Goal: Information Seeking & Learning: Find specific fact

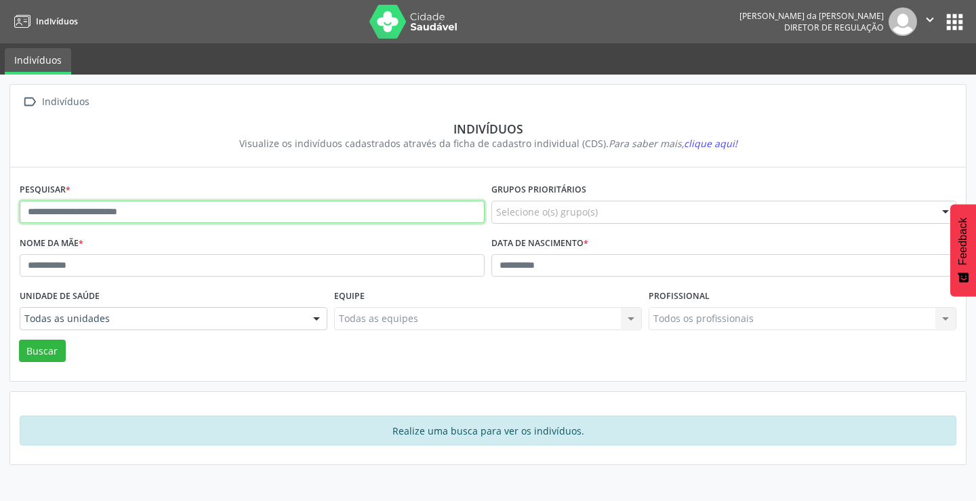
click at [259, 216] on input "text" at bounding box center [252, 212] width 465 height 23
click at [19, 340] on button "Buscar" at bounding box center [42, 351] width 47 height 23
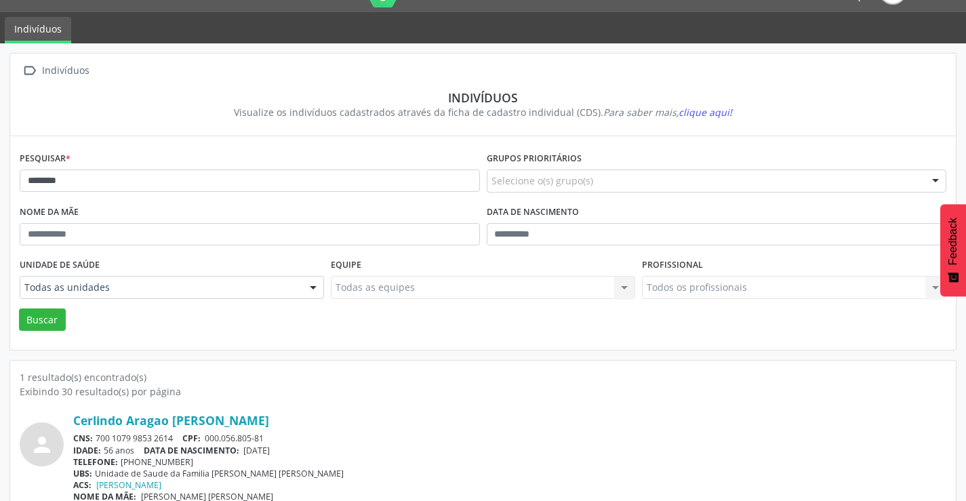
scroll to position [52, 0]
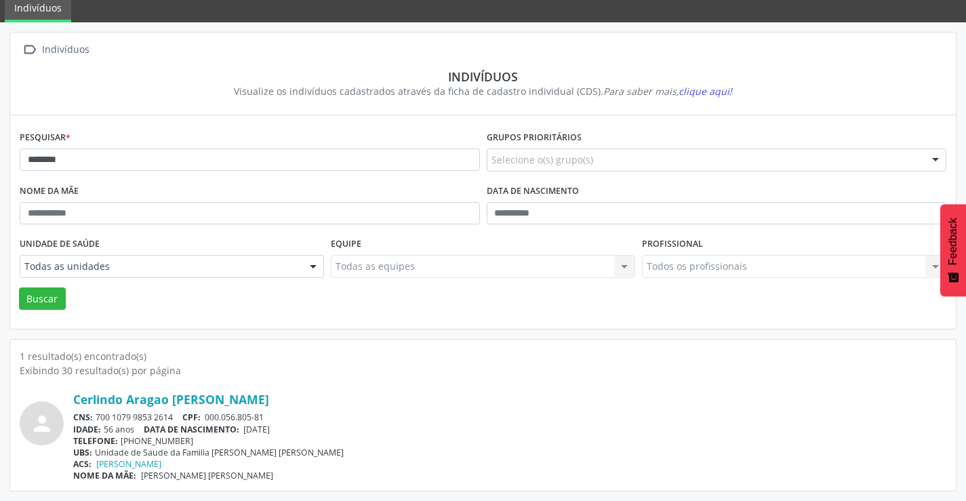
drag, startPoint x: 175, startPoint y: 415, endPoint x: 98, endPoint y: 415, distance: 77.3
click at [98, 415] on div "CNS: 700 1079 9853 2614 CPF: 000.056.805-81" at bounding box center [509, 417] width 873 height 12
copy div "700 1079 9853 2614"
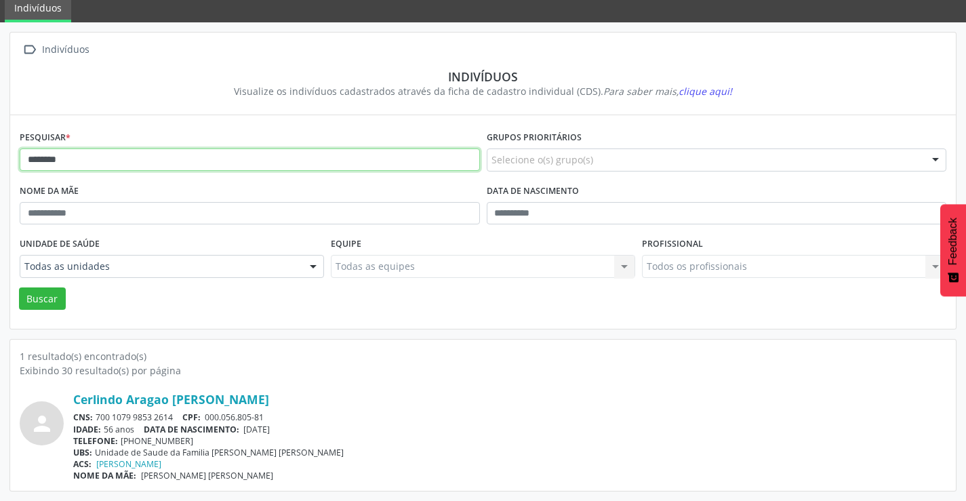
click at [146, 157] on input "********" at bounding box center [250, 159] width 460 height 23
type input "*"
click at [19, 287] on button "Buscar" at bounding box center [42, 298] width 47 height 23
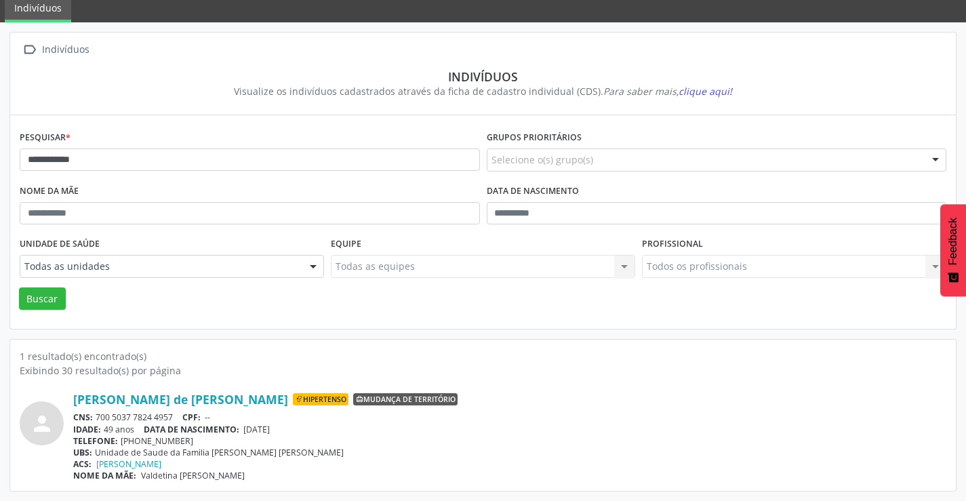
drag, startPoint x: 178, startPoint y: 415, endPoint x: 98, endPoint y: 417, distance: 79.3
click at [98, 417] on div "CNS: 700 5037 7824 4957 CPF: --" at bounding box center [509, 417] width 873 height 12
copy div "700 5037 7824 4957"
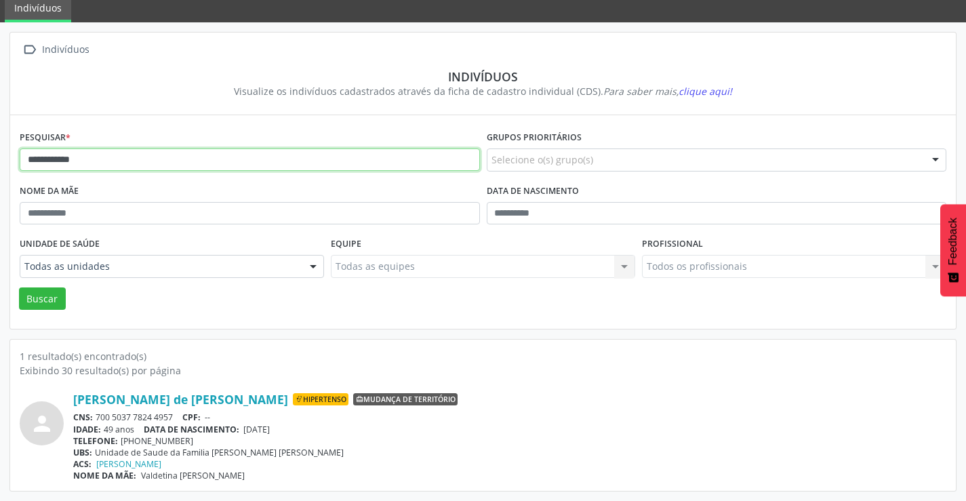
click at [127, 153] on input "**********" at bounding box center [250, 159] width 460 height 23
type input "*"
click at [19, 287] on button "Buscar" at bounding box center [42, 298] width 47 height 23
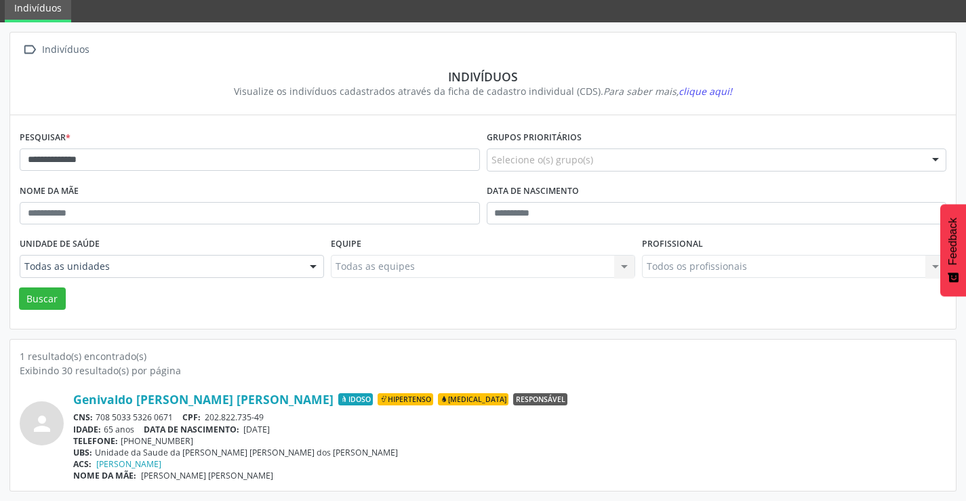
drag, startPoint x: 178, startPoint y: 413, endPoint x: 101, endPoint y: 415, distance: 77.3
click at [101, 415] on div "CNS: 708 5033 5326 0671 CPF: 202.822.735-49" at bounding box center [509, 417] width 873 height 12
click at [340, 435] on div "TELEFONE: [PHONE_NUMBER]" at bounding box center [509, 441] width 873 height 12
click at [178, 411] on div "Genivaldo [PERSON_NAME] [PERSON_NAME] Idoso Hipertenso [MEDICAL_DATA] Responsáv…" at bounding box center [509, 436] width 873 height 89
drag, startPoint x: 176, startPoint y: 414, endPoint x: 98, endPoint y: 414, distance: 77.3
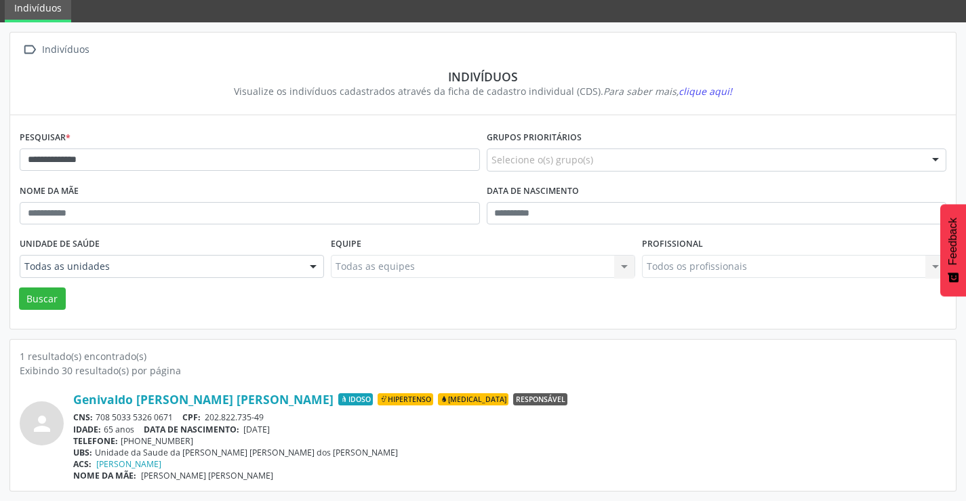
click at [98, 414] on div "CNS: 708 5033 5326 0671 CPF: 202.822.735-49" at bounding box center [509, 417] width 873 height 12
copy div "708 5033 5326 0671"
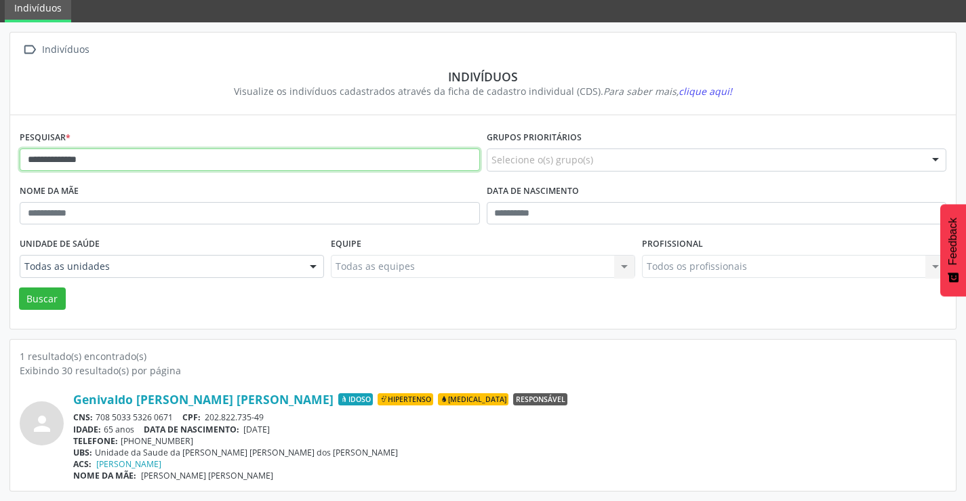
click at [215, 165] on input "**********" at bounding box center [250, 159] width 460 height 23
type input "*"
click at [19, 287] on button "Buscar" at bounding box center [42, 298] width 47 height 23
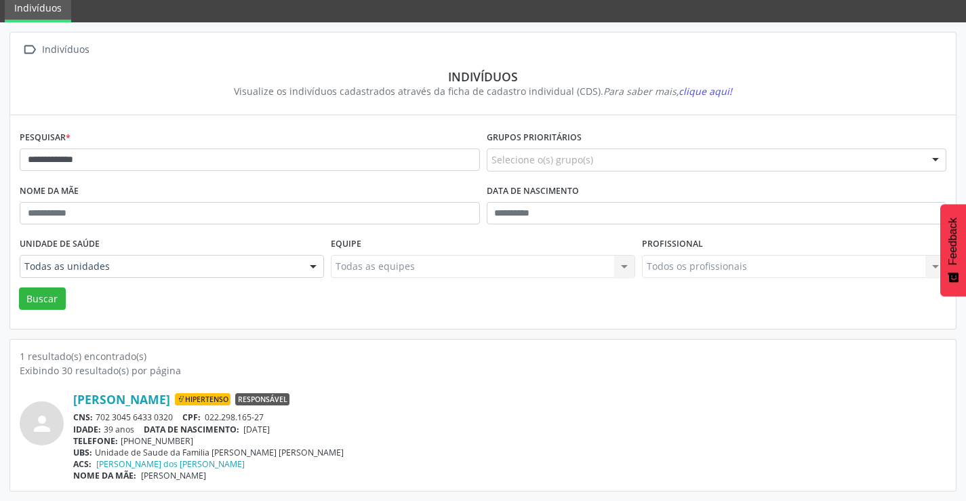
drag, startPoint x: 175, startPoint y: 418, endPoint x: 97, endPoint y: 416, distance: 78.0
click at [97, 416] on div "CNS: 702 3045 6433 0320 CPF: 022.298.165-27" at bounding box center [509, 417] width 873 height 12
copy div "702 3045 6433 0320"
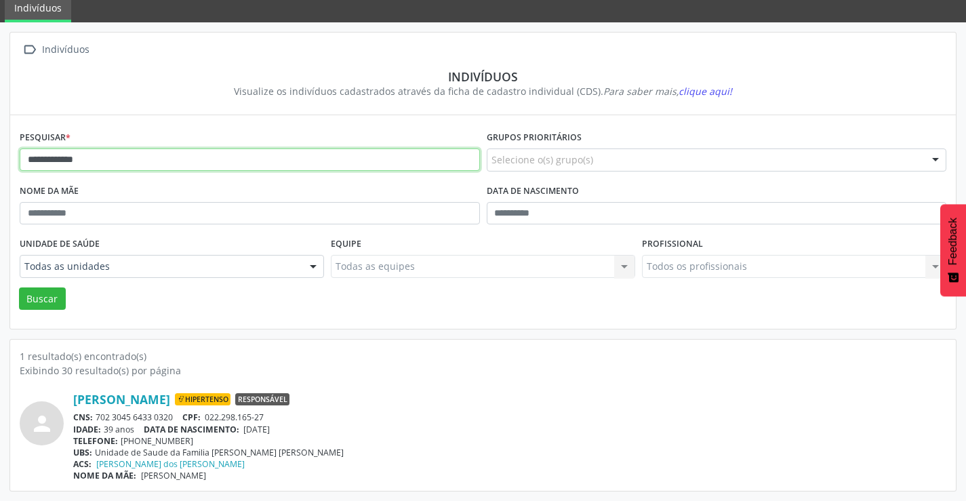
click at [131, 164] on input "**********" at bounding box center [250, 159] width 460 height 23
type input "*"
click at [19, 287] on button "Buscar" at bounding box center [42, 298] width 47 height 23
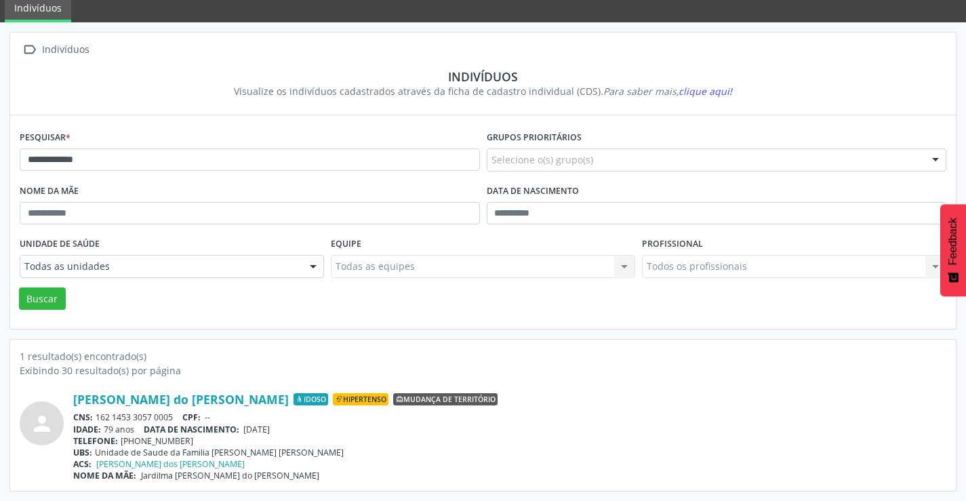
drag, startPoint x: 180, startPoint y: 414, endPoint x: 97, endPoint y: 414, distance: 83.4
click at [97, 414] on div "CNS: 162 1453 3057 0005 CPF: --" at bounding box center [509, 417] width 873 height 12
copy div "162 1453 3057 0005"
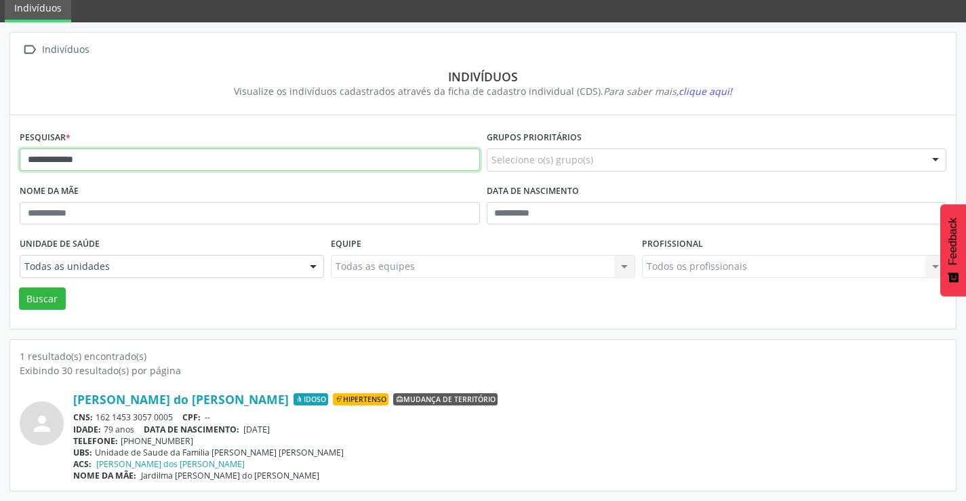
click at [136, 167] on input "**********" at bounding box center [250, 159] width 460 height 23
type input "*"
click at [19, 287] on button "Buscar" at bounding box center [42, 298] width 47 height 23
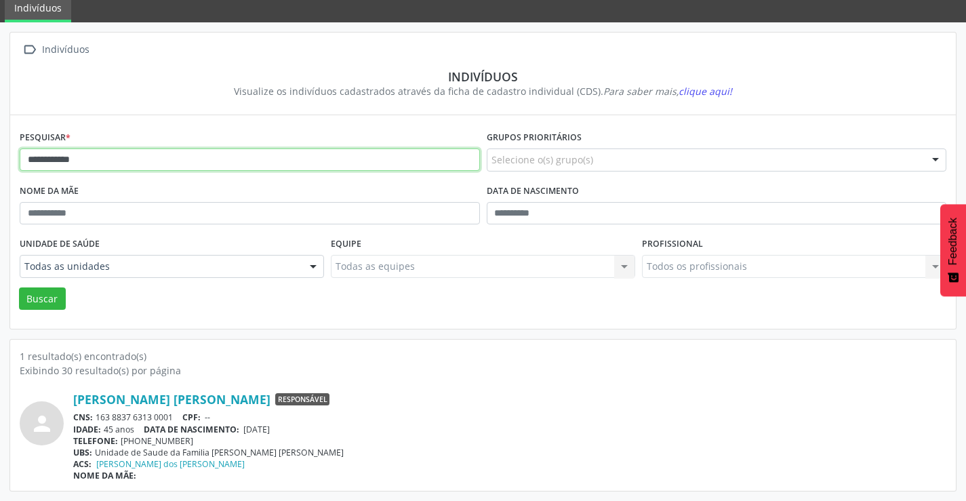
click at [121, 157] on input "**********" at bounding box center [250, 159] width 460 height 23
click at [19, 287] on button "Buscar" at bounding box center [42, 298] width 47 height 23
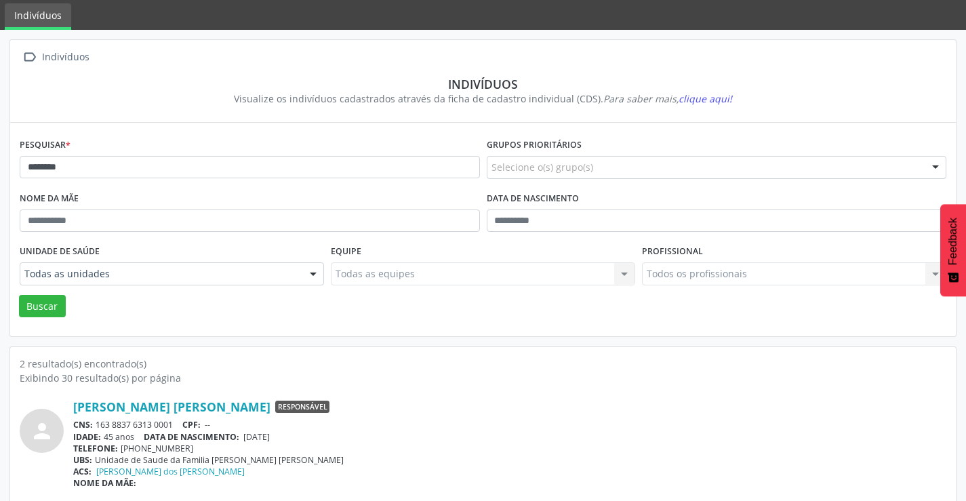
scroll to position [172, 0]
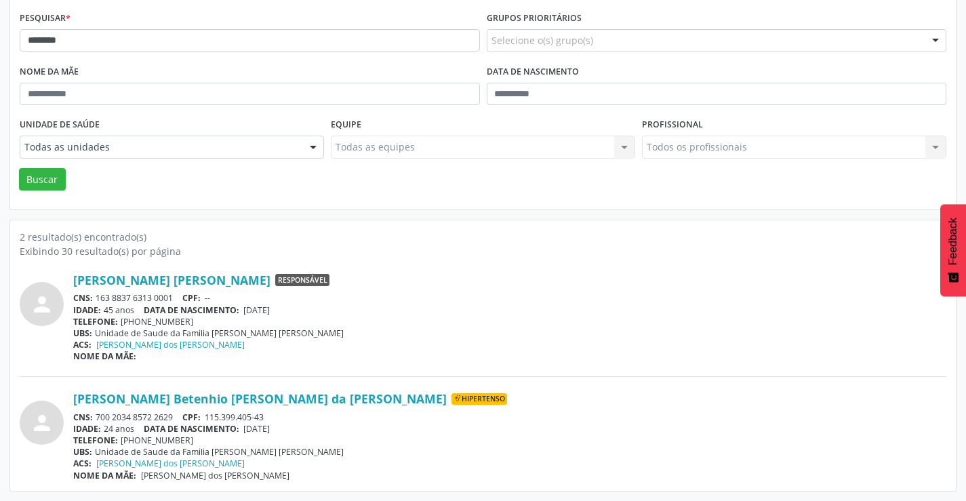
drag, startPoint x: 180, startPoint y: 415, endPoint x: 96, endPoint y: 418, distance: 84.1
click at [96, 418] on div "CNS: 700 2034 8572 2629 CPF: 115.399.405-43" at bounding box center [509, 417] width 873 height 12
copy div "700 2034 8572 2629"
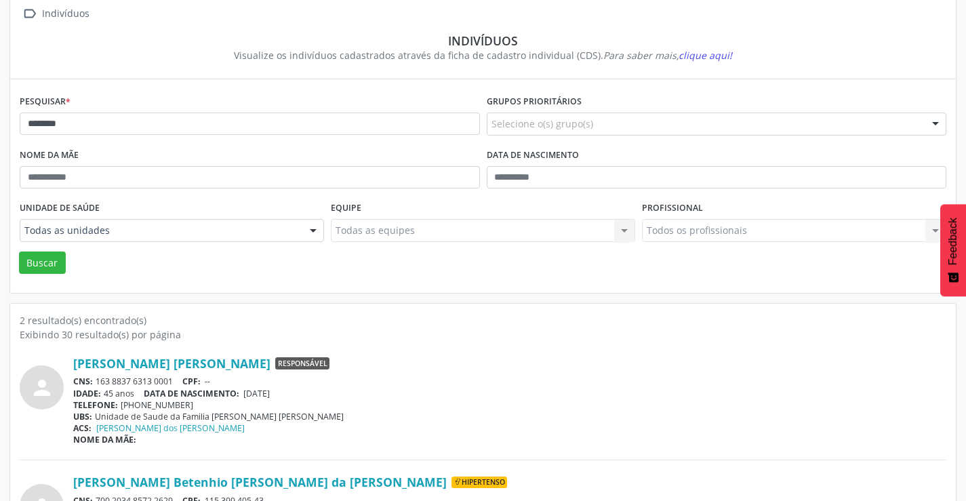
scroll to position [0, 0]
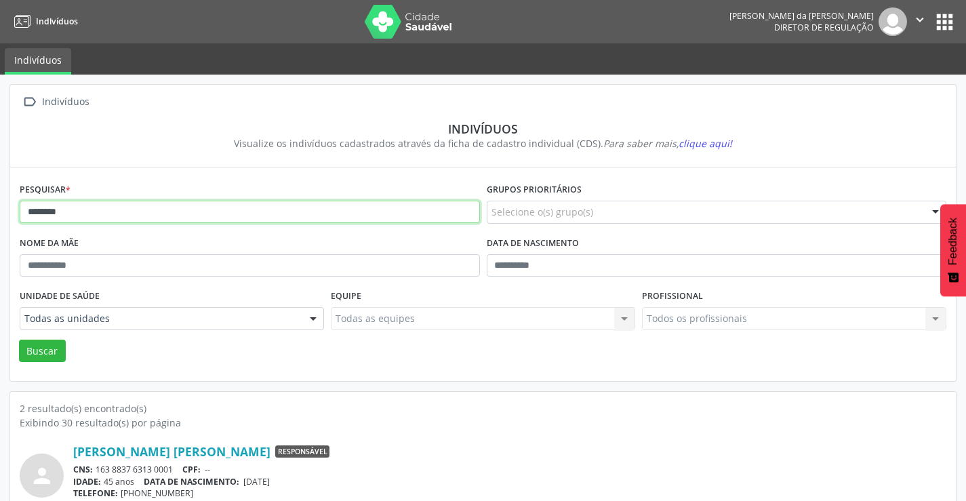
click at [138, 217] on input "********" at bounding box center [250, 212] width 460 height 23
type input "*"
click at [19, 340] on button "Buscar" at bounding box center [42, 351] width 47 height 23
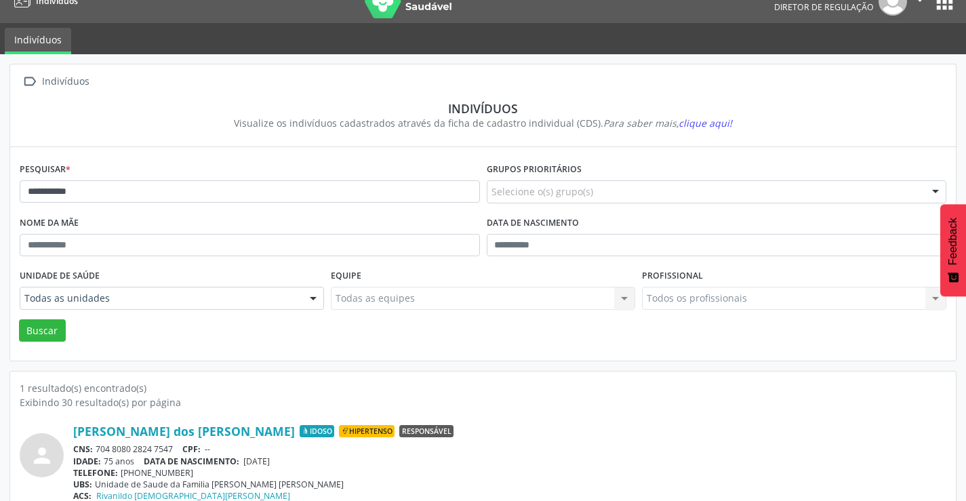
scroll to position [52, 0]
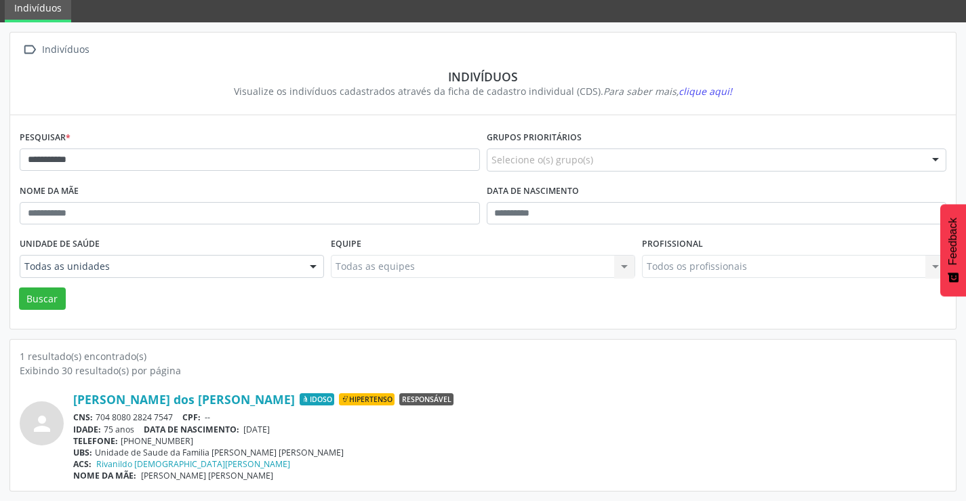
drag, startPoint x: 175, startPoint y: 416, endPoint x: 96, endPoint y: 418, distance: 78.7
click at [96, 418] on div "CNS: 704 8080 2824 7547 CPF: --" at bounding box center [509, 417] width 873 height 12
copy div "704 8080 2824 7547"
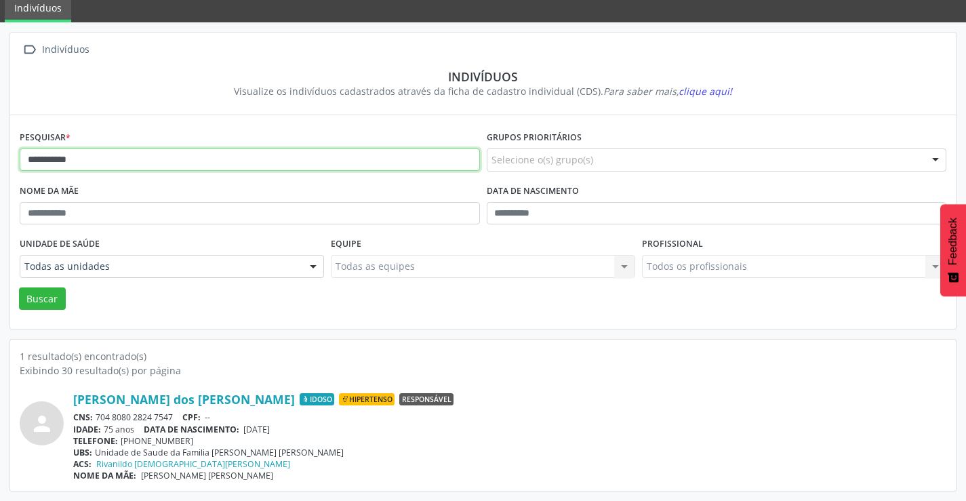
click at [92, 161] on input "**********" at bounding box center [250, 159] width 460 height 23
type input "*"
click at [19, 287] on button "Buscar" at bounding box center [42, 298] width 47 height 23
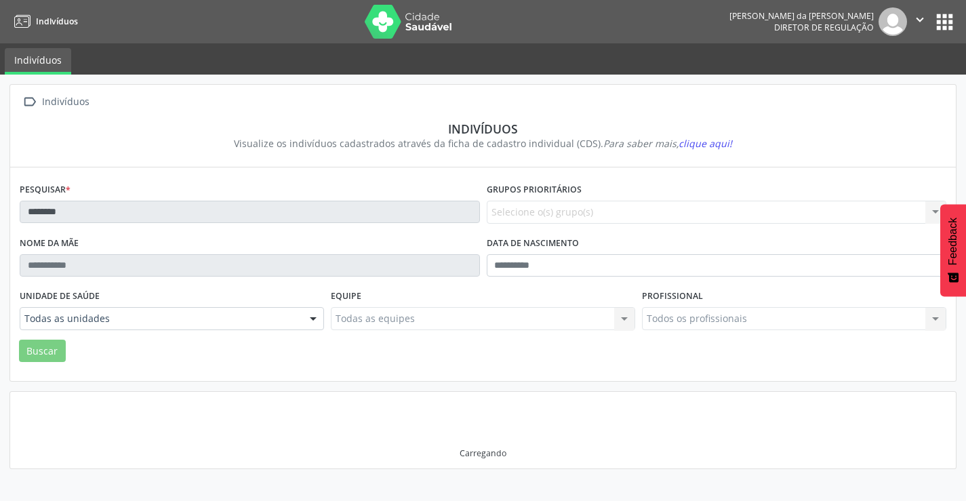
scroll to position [0, 0]
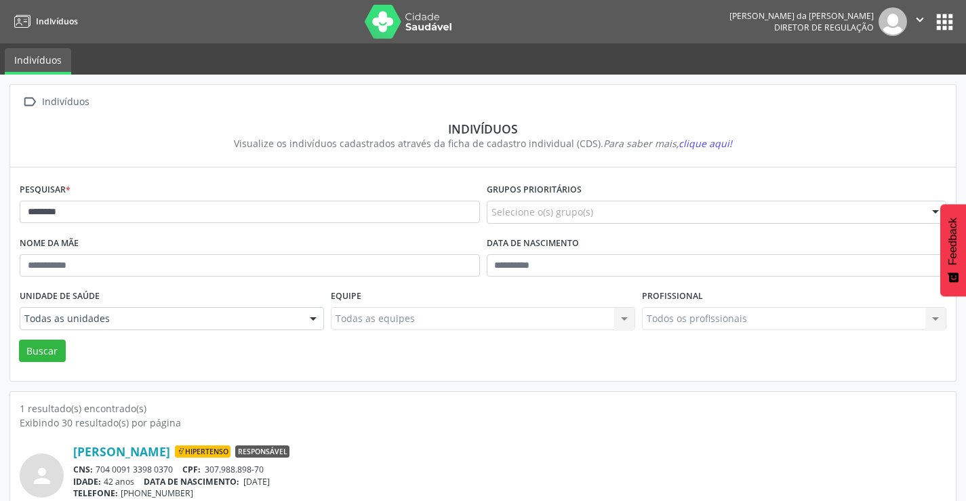
drag, startPoint x: 176, startPoint y: 468, endPoint x: 98, endPoint y: 464, distance: 77.4
click at [98, 464] on div "CNS: 704 0091 3398 0370 CPF: 307.988.898-70" at bounding box center [509, 470] width 873 height 12
copy div "704 0091 3398 0370"
click at [172, 212] on input "********" at bounding box center [250, 212] width 460 height 23
type input "*"
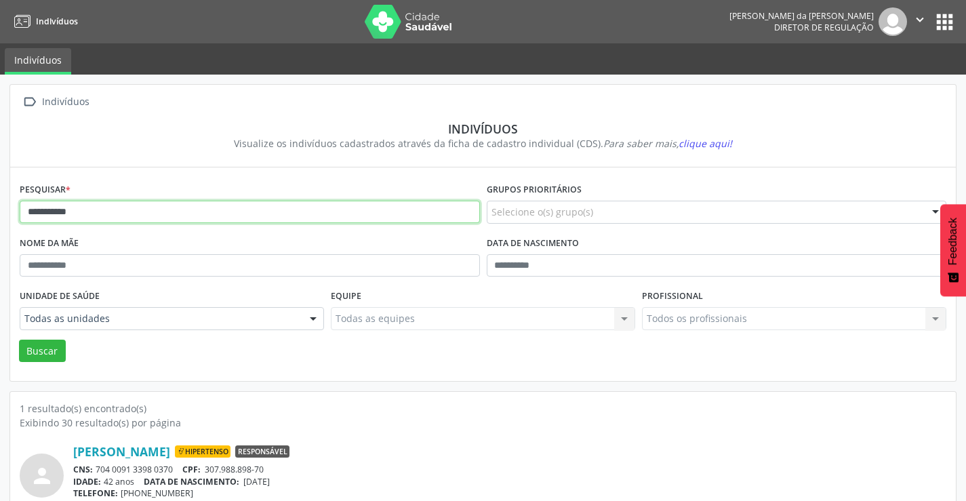
click at [19, 340] on button "Buscar" at bounding box center [42, 351] width 47 height 23
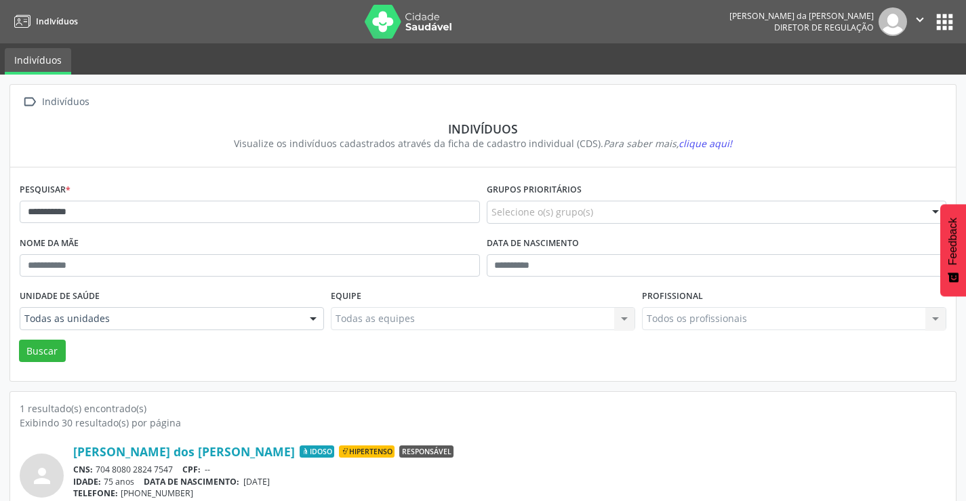
drag, startPoint x: 177, startPoint y: 468, endPoint x: 97, endPoint y: 466, distance: 80.0
click at [97, 466] on div "CNS: 704 8080 2824 7547 CPF: --" at bounding box center [509, 470] width 873 height 12
copy div "704 8080 2824 7547"
click at [364, 212] on input "**********" at bounding box center [250, 212] width 460 height 23
type input "*"
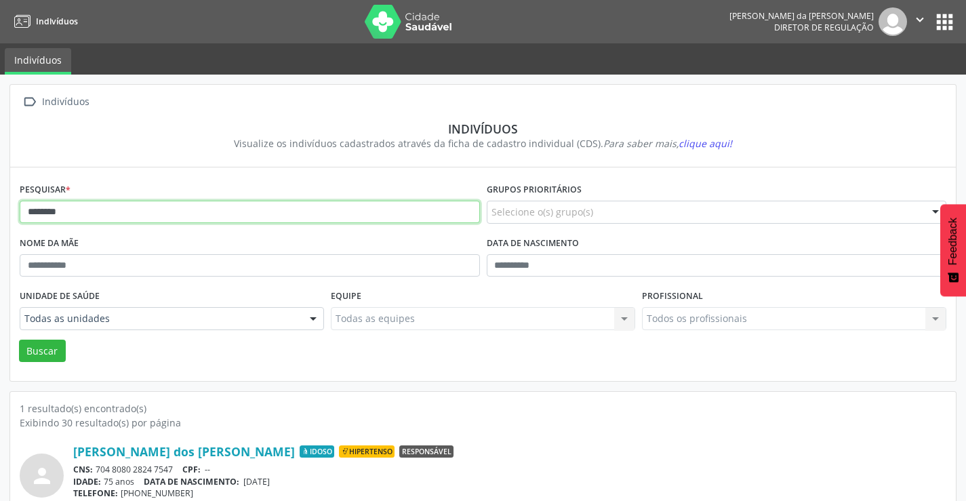
click at [19, 340] on button "Buscar" at bounding box center [42, 351] width 47 height 23
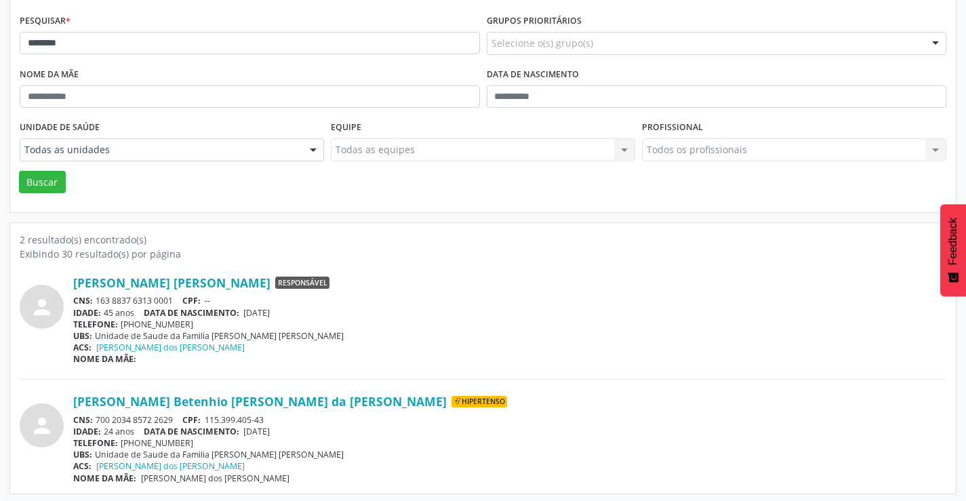
scroll to position [172, 0]
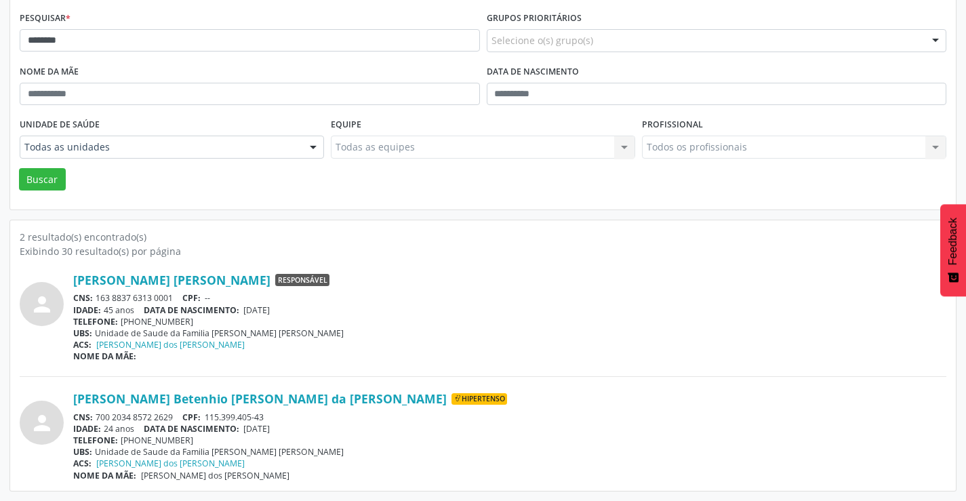
drag, startPoint x: 179, startPoint y: 416, endPoint x: 97, endPoint y: 415, distance: 82.0
click at [97, 415] on div "CNS: 700 2034 8572 2629 CPF: 115.399.405-43" at bounding box center [509, 417] width 873 height 12
copy div "700 2034 8572 2629"
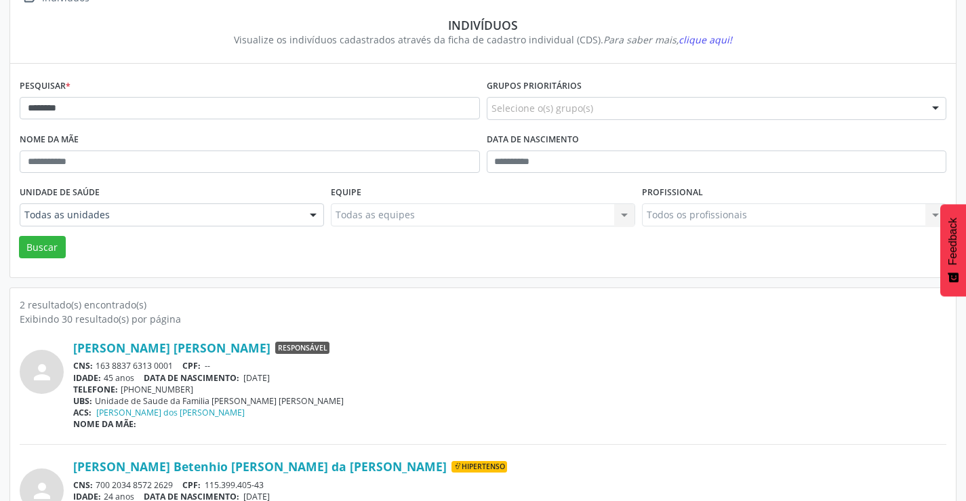
scroll to position [0, 0]
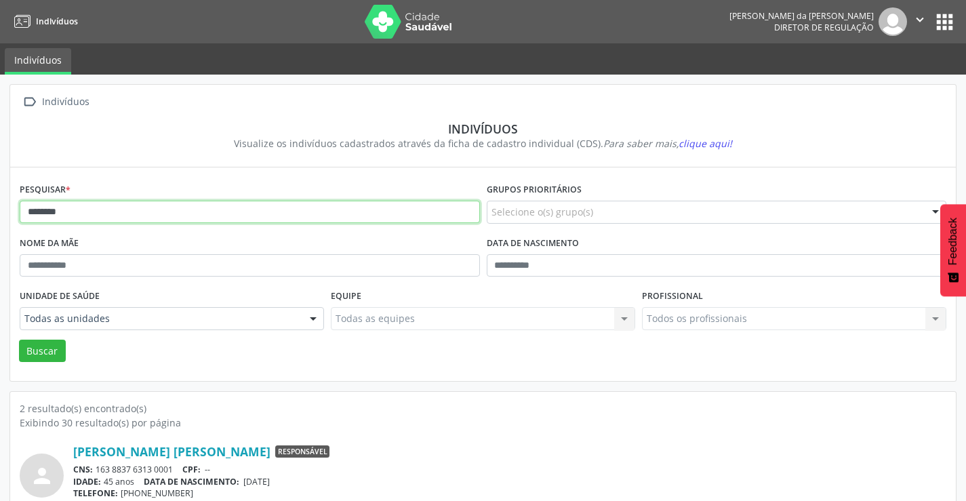
click at [96, 205] on input "********" at bounding box center [250, 212] width 460 height 23
type input "*"
click at [19, 340] on button "Buscar" at bounding box center [42, 351] width 47 height 23
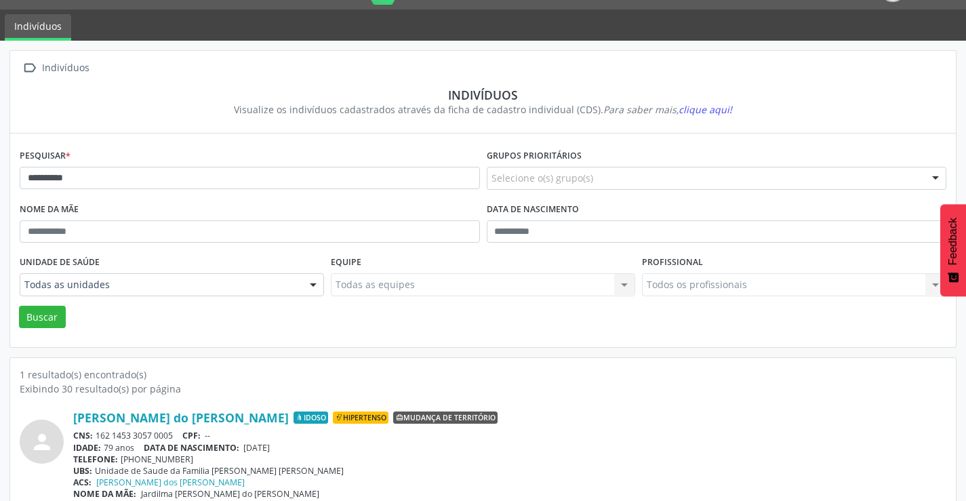
scroll to position [52, 0]
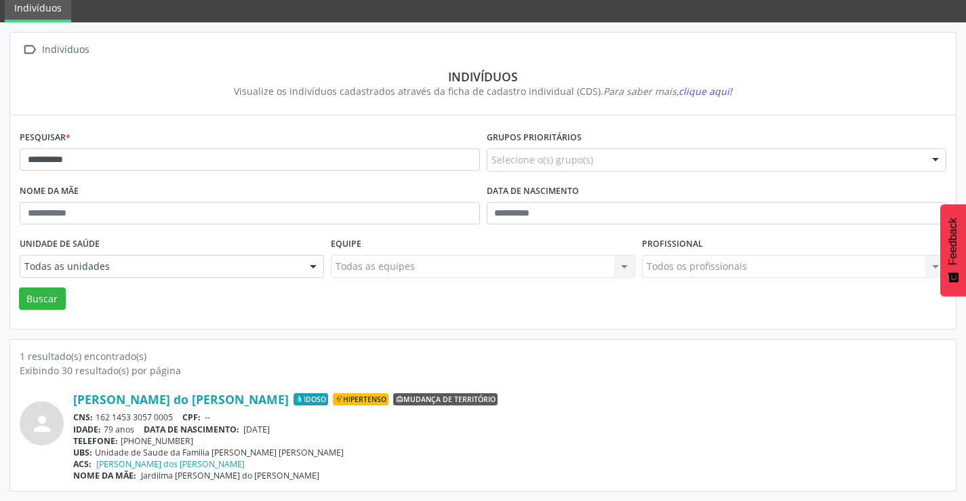
drag, startPoint x: 174, startPoint y: 418, endPoint x: 99, endPoint y: 413, distance: 75.4
click at [99, 413] on div "CNS: 162 1453 3057 0005 CPF: --" at bounding box center [509, 417] width 873 height 12
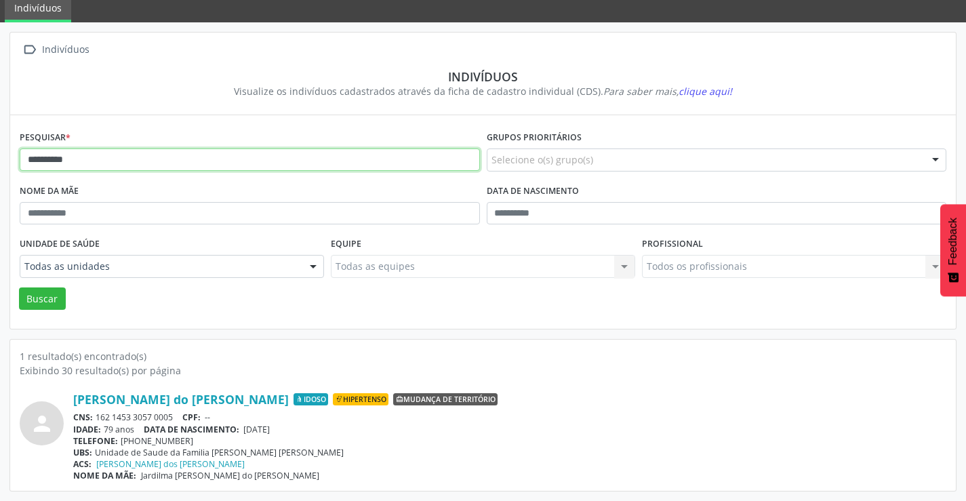
click at [92, 163] on input "**********" at bounding box center [250, 159] width 460 height 23
type input "*"
click at [19, 287] on button "Buscar" at bounding box center [42, 298] width 47 height 23
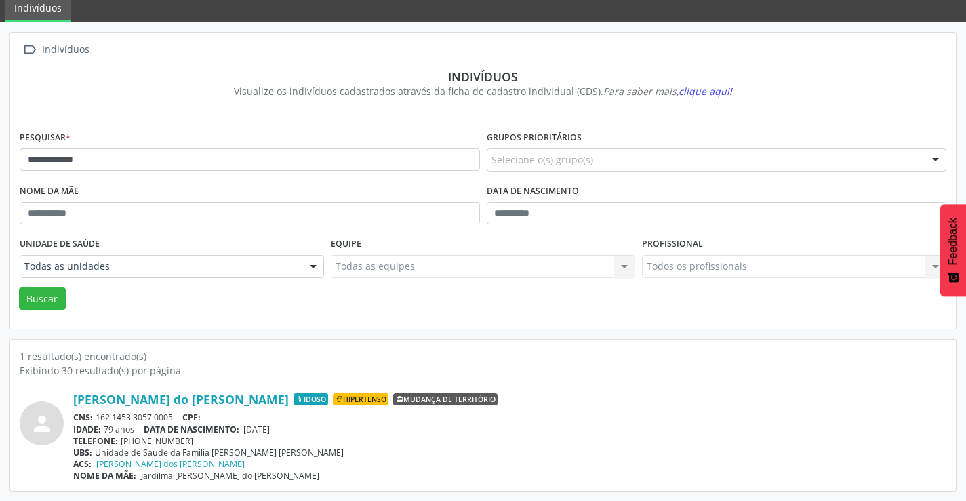
scroll to position [0, 0]
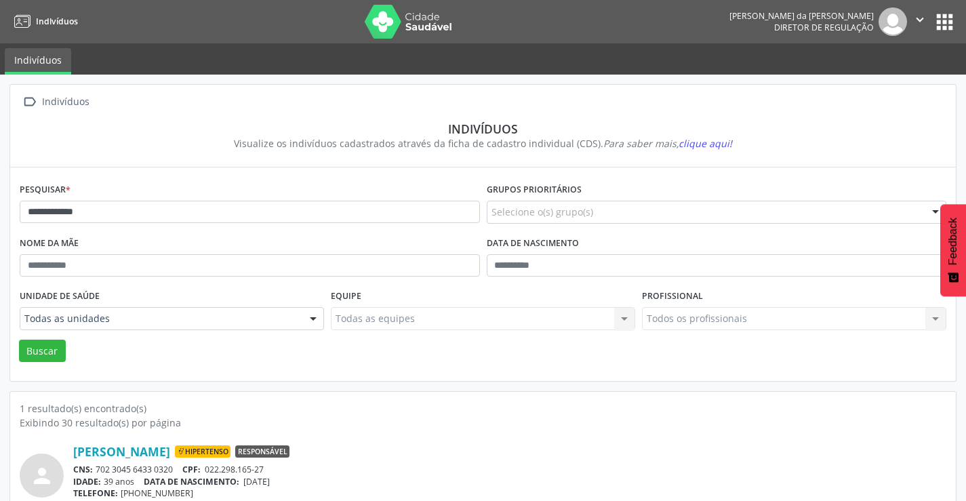
drag, startPoint x: 92, startPoint y: 163, endPoint x: 578, endPoint y: 86, distance: 492.8
click at [578, 86] on div " Indivíduos Indivíduos Visualize os indivíduos cadastrados através da ficha de…" at bounding box center [483, 126] width 946 height 83
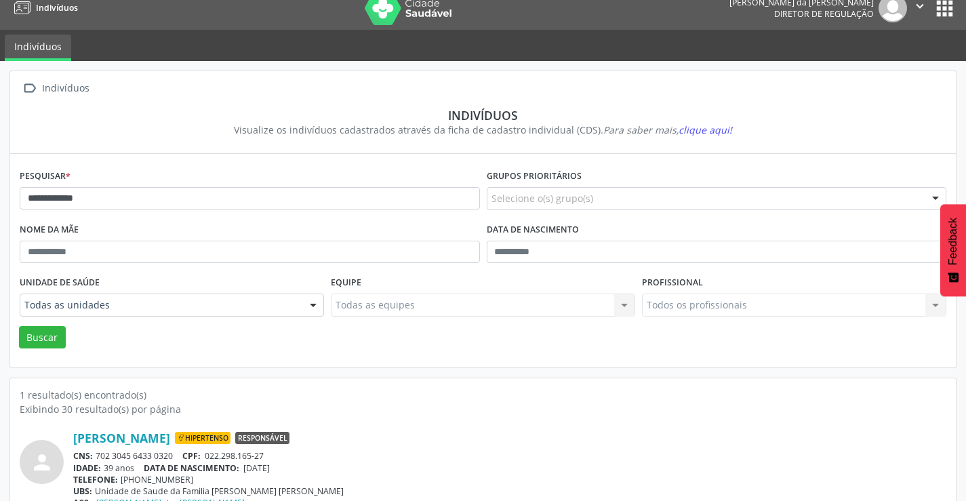
scroll to position [52, 0]
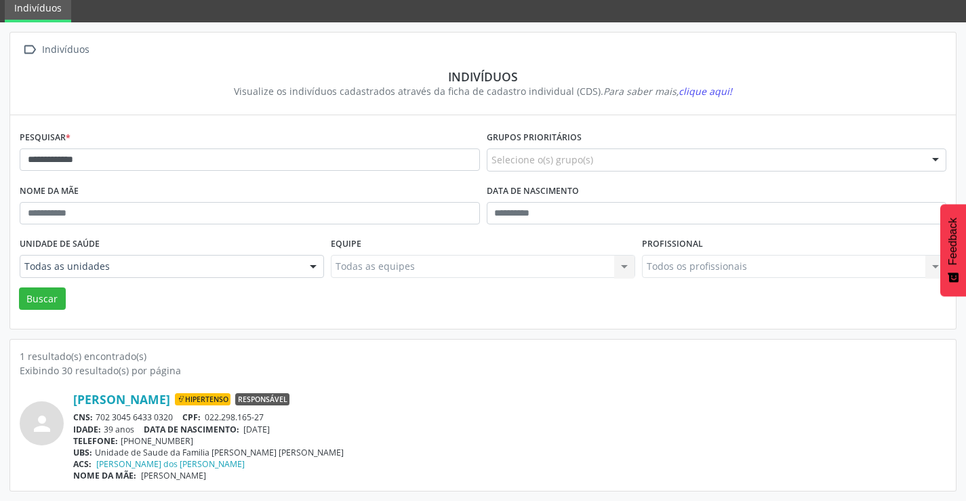
drag, startPoint x: 178, startPoint y: 414, endPoint x: 156, endPoint y: 420, distance: 23.2
click at [156, 420] on div "CNS: 702 3045 6433 0320 CPF: 022.298.165-27" at bounding box center [509, 417] width 873 height 12
drag, startPoint x: 495, startPoint y: 393, endPoint x: 430, endPoint y: 384, distance: 65.6
click at [494, 394] on div "[PERSON_NAME] Hipertenso Responsável" at bounding box center [509, 399] width 873 height 15
click at [170, 417] on div "CNS: 702 3045 6433 0320 CPF: 022.298.165-27" at bounding box center [509, 417] width 873 height 12
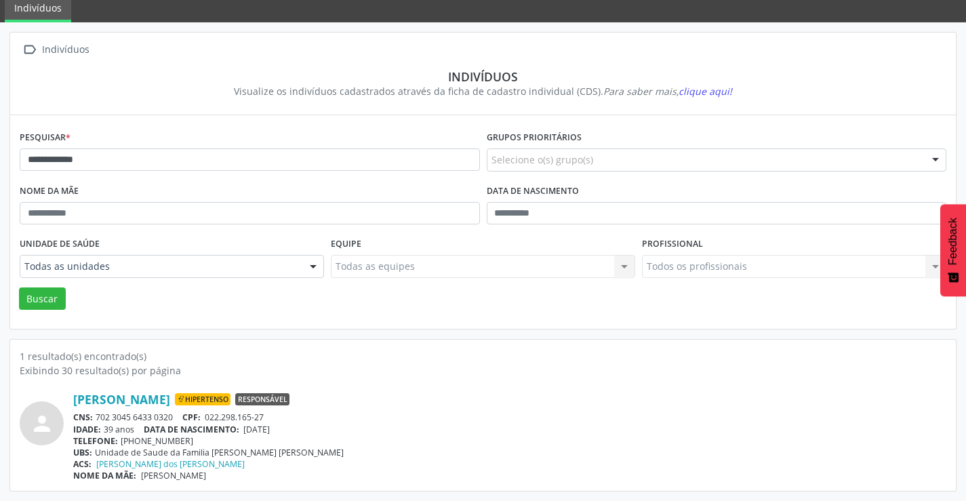
click at [182, 414] on div "CNS: 702 3045 6433 0320 CPF: 022.298.165-27" at bounding box center [509, 417] width 873 height 12
drag, startPoint x: 182, startPoint y: 414, endPoint x: 100, endPoint y: 416, distance: 82.0
click at [100, 416] on div "CNS: 702 3045 6433 0320 CPF: 022.298.165-27" at bounding box center [509, 417] width 873 height 12
click at [428, 418] on div "CNS: 702 3045 6433 0320 CPF: 022.298.165-27" at bounding box center [509, 417] width 873 height 12
drag, startPoint x: 174, startPoint y: 413, endPoint x: 97, endPoint y: 416, distance: 76.7
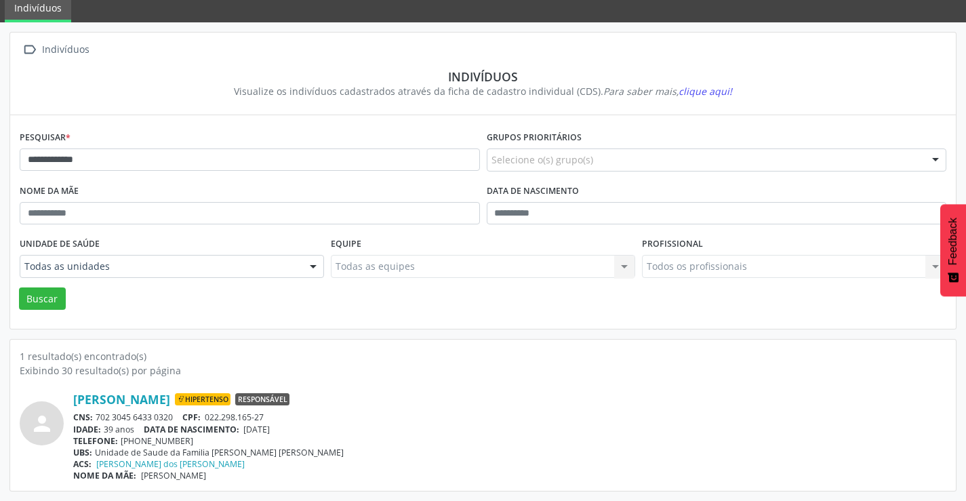
click at [97, 416] on div "CNS: 702 3045 6433 0320 CPF: 022.298.165-27" at bounding box center [509, 417] width 873 height 12
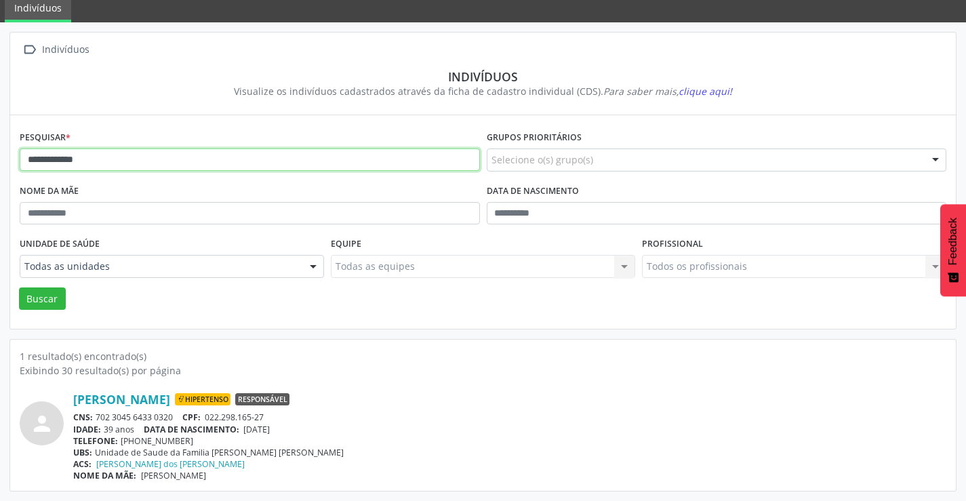
click at [100, 166] on input "**********" at bounding box center [250, 159] width 460 height 23
type input "*"
click at [19, 287] on button "Buscar" at bounding box center [42, 298] width 47 height 23
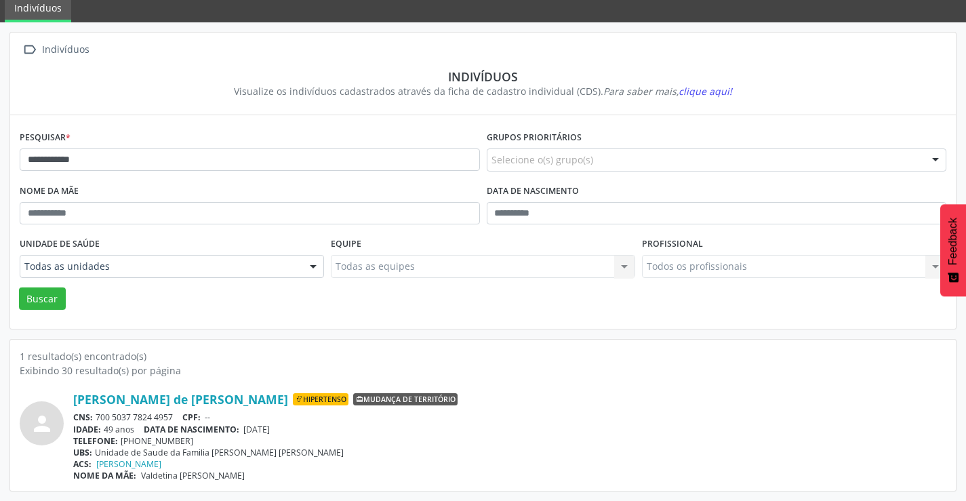
drag, startPoint x: 179, startPoint y: 413, endPoint x: 98, endPoint y: 414, distance: 81.4
click at [98, 414] on div "CNS: 700 5037 7824 4957 CPF: --" at bounding box center [509, 417] width 873 height 12
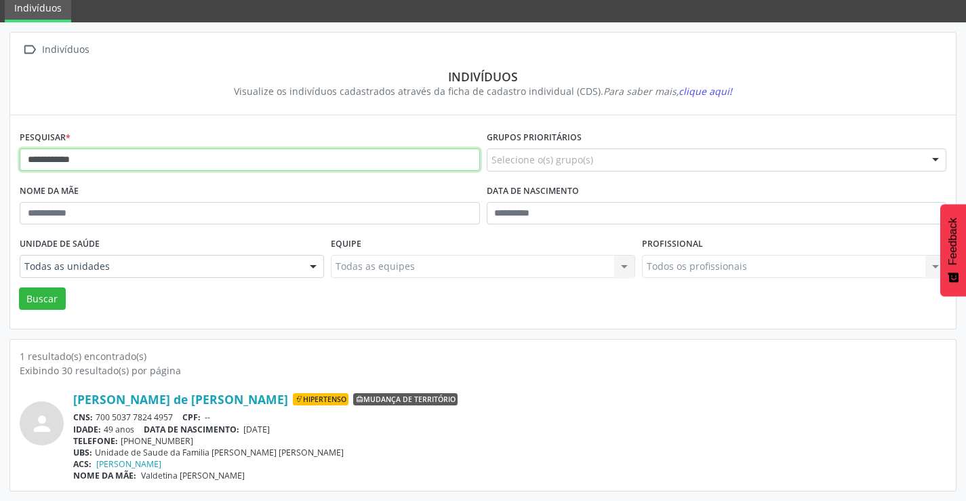
click at [147, 161] on input "**********" at bounding box center [250, 159] width 460 height 23
type input "*"
click at [19, 287] on button "Buscar" at bounding box center [42, 298] width 47 height 23
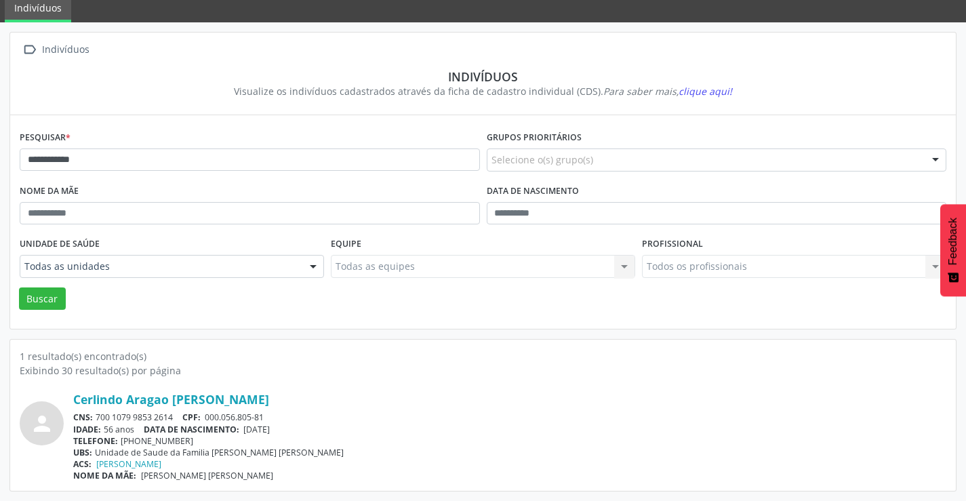
drag, startPoint x: 176, startPoint y: 418, endPoint x: 97, endPoint y: 414, distance: 78.7
click at [97, 414] on div "CNS: 700 1079 9853 2614 CPF: 000.056.805-81" at bounding box center [509, 417] width 873 height 12
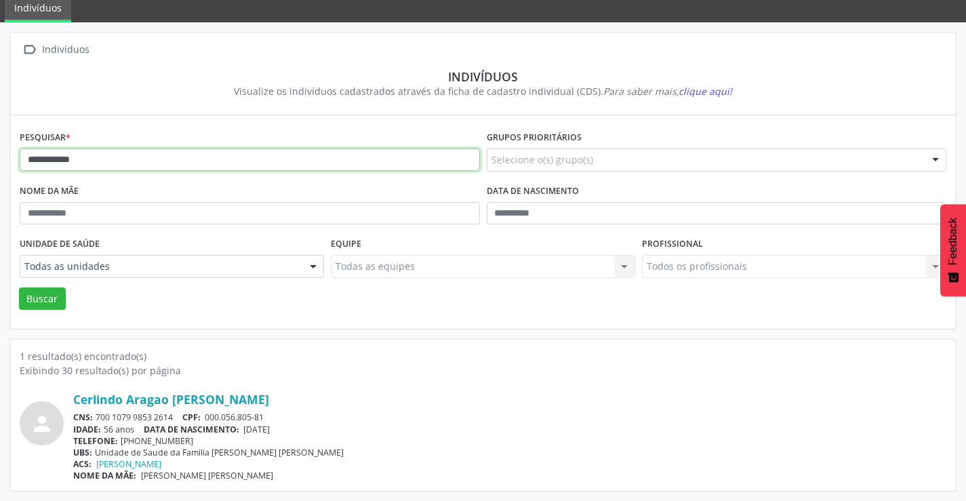
click at [136, 166] on input "**********" at bounding box center [250, 159] width 460 height 23
type input "*"
click at [19, 287] on button "Buscar" at bounding box center [42, 298] width 47 height 23
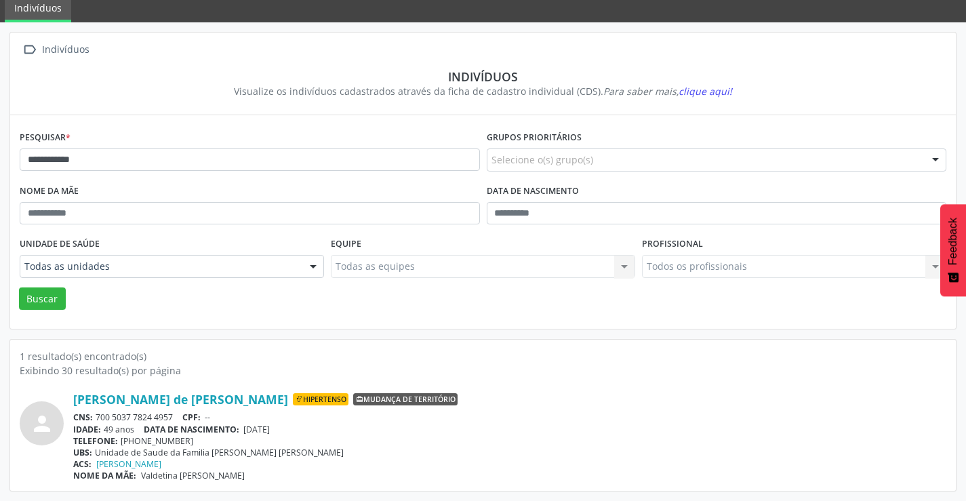
drag, startPoint x: 176, startPoint y: 412, endPoint x: 99, endPoint y: 418, distance: 77.5
click at [99, 418] on div "CNS: 700 5037 7824 4957 CPF: --" at bounding box center [509, 417] width 873 height 12
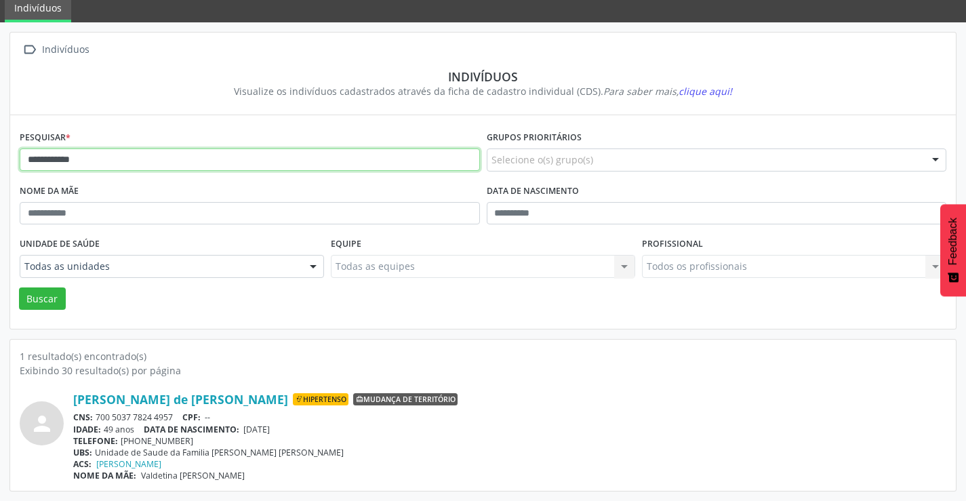
click at [132, 153] on input "**********" at bounding box center [250, 159] width 460 height 23
type input "*"
click at [19, 287] on button "Buscar" at bounding box center [42, 298] width 47 height 23
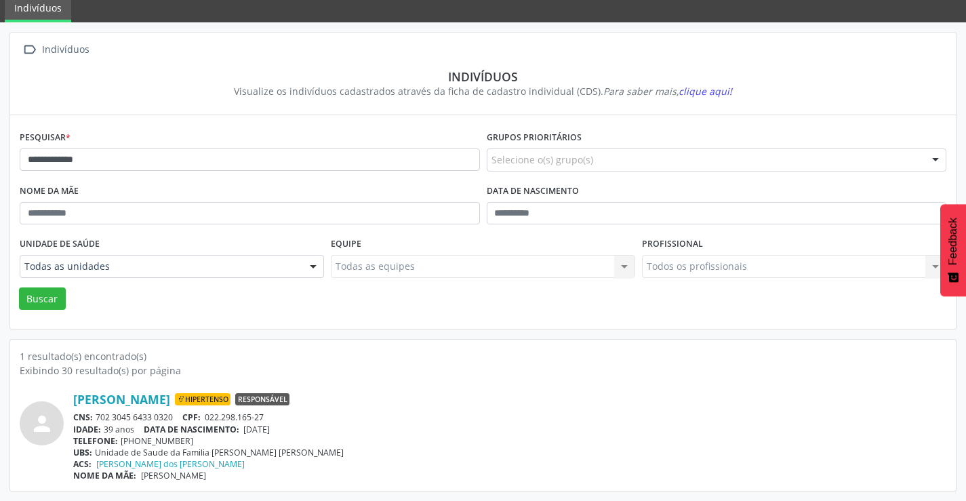
drag, startPoint x: 175, startPoint y: 416, endPoint x: 98, endPoint y: 417, distance: 77.3
click at [98, 417] on div "CNS: 702 3045 6433 0320 CPF: 022.298.165-27" at bounding box center [509, 417] width 873 height 12
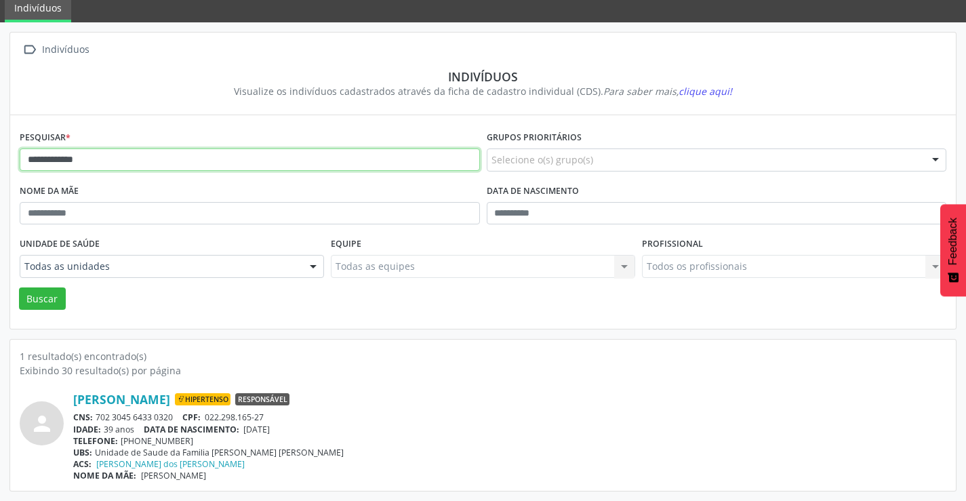
click at [100, 165] on input "**********" at bounding box center [250, 159] width 460 height 23
type input "*"
click at [19, 287] on button "Buscar" at bounding box center [42, 298] width 47 height 23
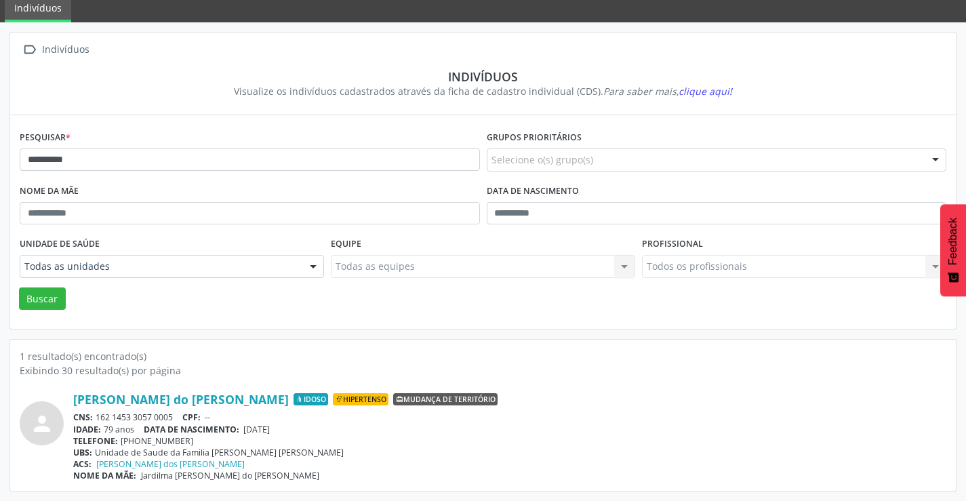
drag, startPoint x: 177, startPoint y: 415, endPoint x: 99, endPoint y: 416, distance: 78.0
click at [99, 416] on div "CNS: 162 1453 3057 0005 CPF: --" at bounding box center [509, 417] width 873 height 12
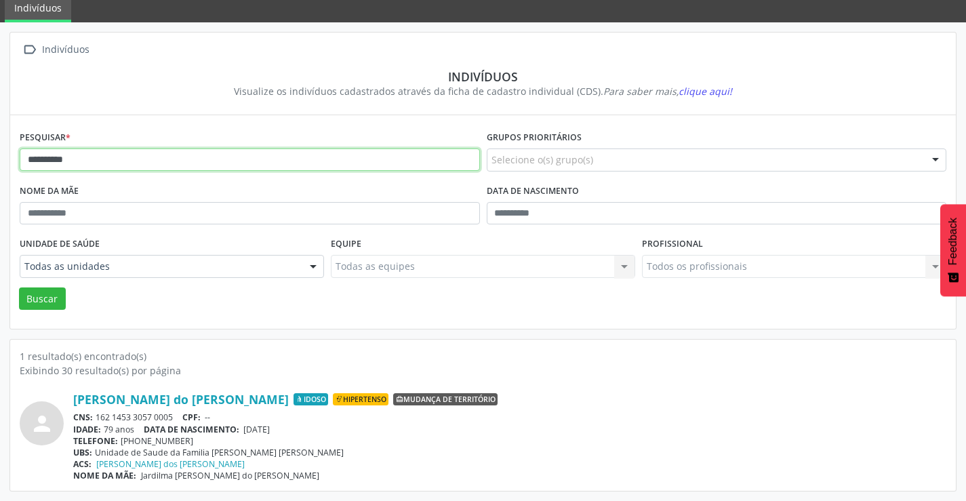
click at [94, 150] on input "**********" at bounding box center [250, 159] width 460 height 23
type input "*"
click at [19, 287] on button "Buscar" at bounding box center [42, 298] width 47 height 23
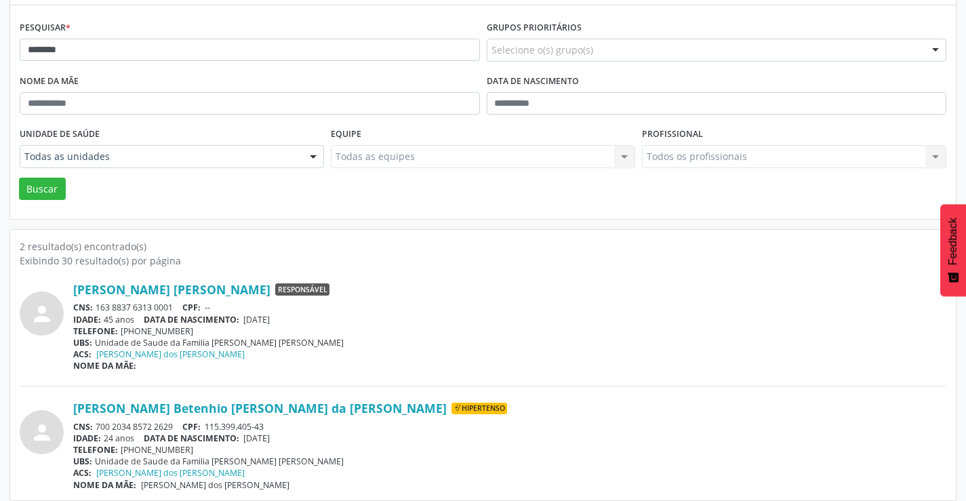
scroll to position [172, 0]
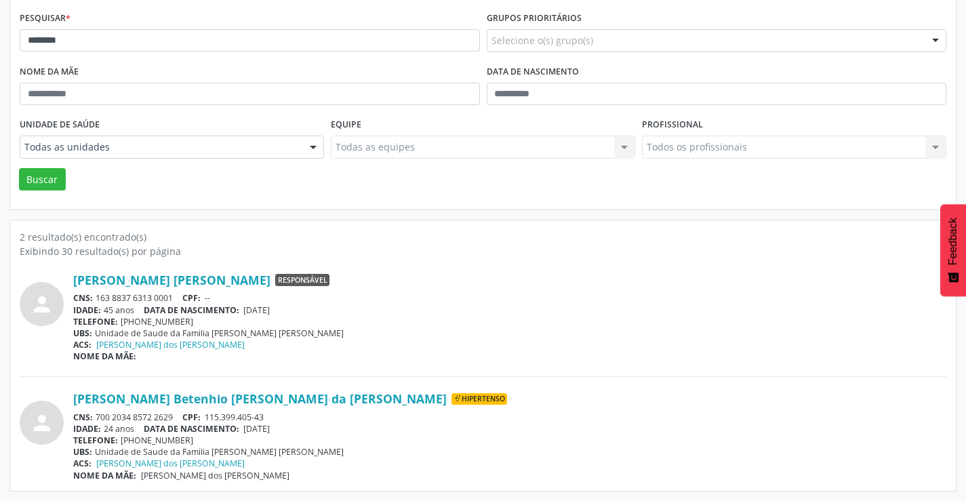
drag, startPoint x: 176, startPoint y: 416, endPoint x: 98, endPoint y: 416, distance: 78.6
click at [98, 416] on div "CNS: 700 2034 8572 2629 CPF: 115.399.405-43" at bounding box center [509, 417] width 873 height 12
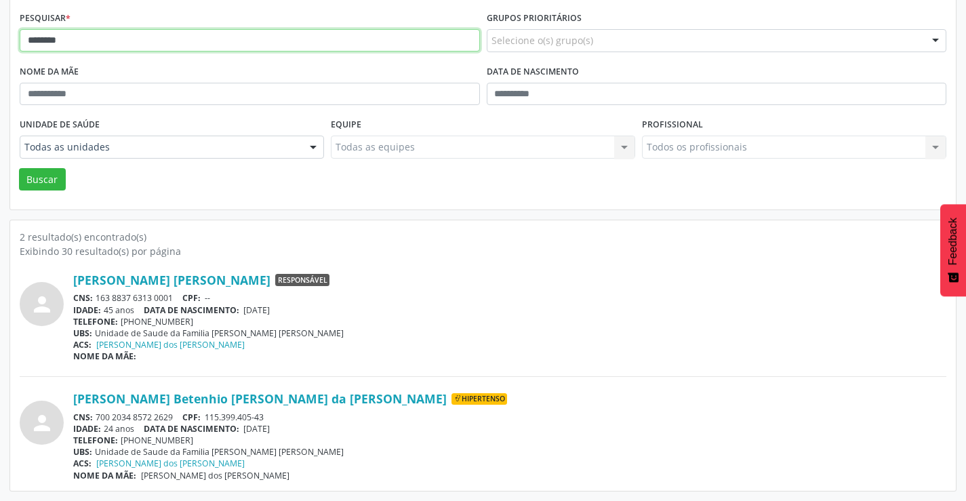
click at [226, 46] on input "********" at bounding box center [250, 40] width 460 height 23
type input "*"
click at [19, 168] on button "Buscar" at bounding box center [42, 179] width 47 height 23
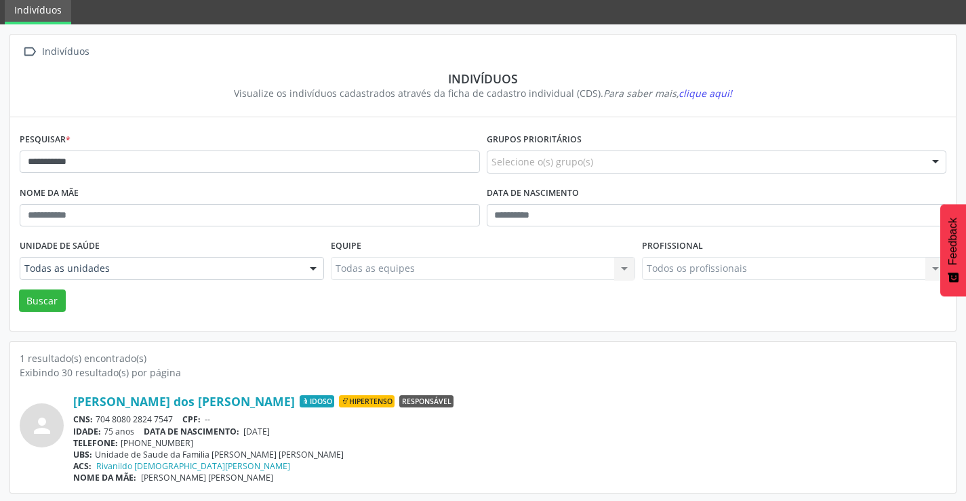
scroll to position [52, 0]
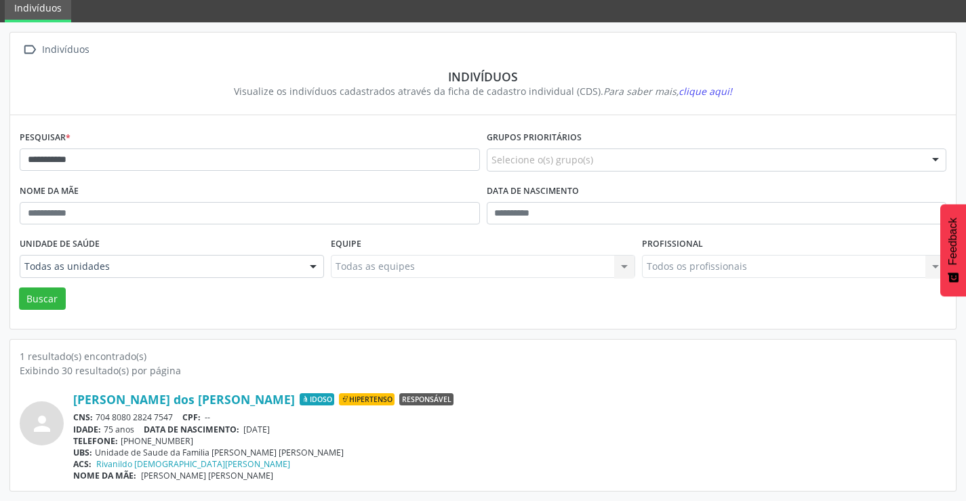
drag, startPoint x: 180, startPoint y: 412, endPoint x: 97, endPoint y: 418, distance: 82.9
click at [97, 418] on div "CNS: 704 8080 2824 7547 CPF: --" at bounding box center [509, 417] width 873 height 12
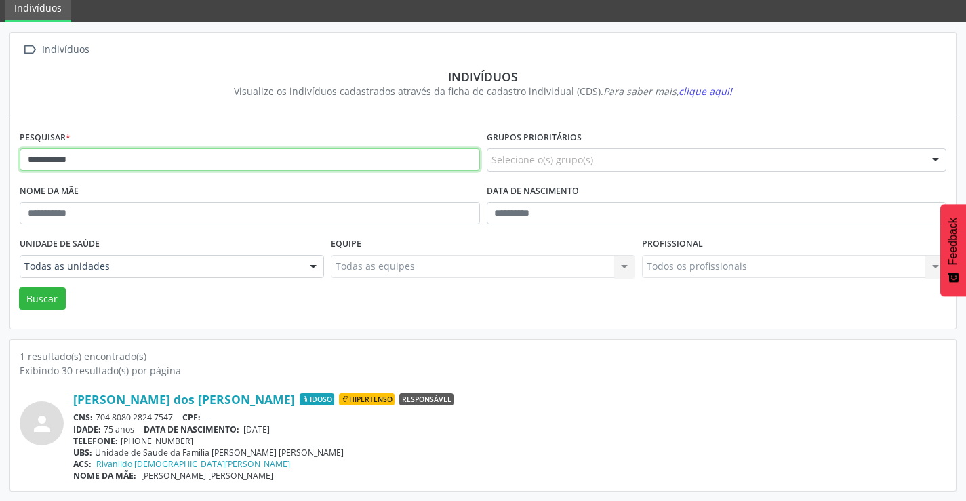
click at [136, 157] on input "**********" at bounding box center [250, 159] width 460 height 23
type input "*"
click at [19, 287] on button "Buscar" at bounding box center [42, 298] width 47 height 23
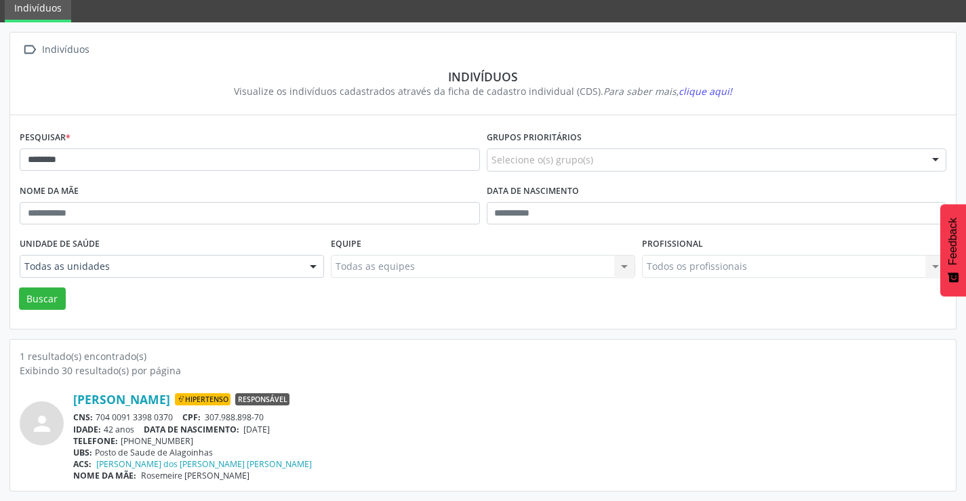
drag, startPoint x: 177, startPoint y: 413, endPoint x: 98, endPoint y: 413, distance: 78.6
click at [98, 413] on div "CNS: 704 0091 3398 0370 CPF: 307.988.898-70" at bounding box center [509, 417] width 873 height 12
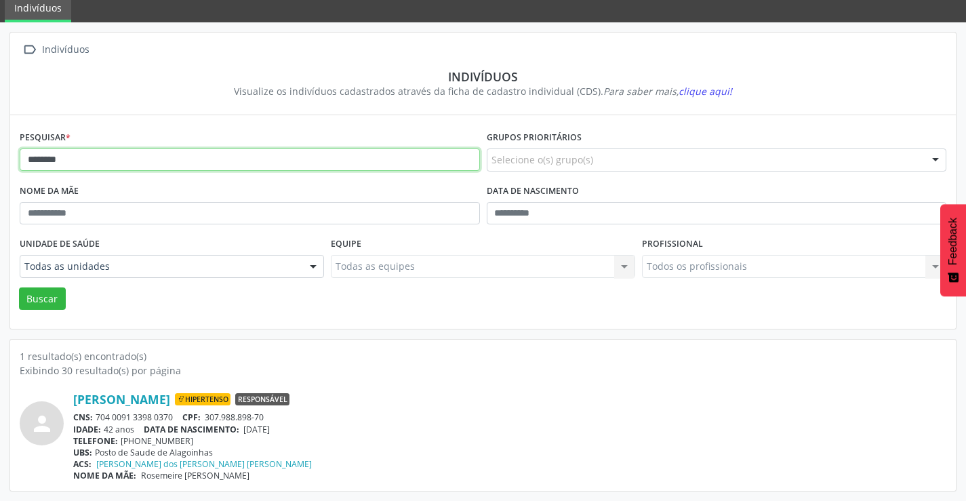
click at [173, 157] on input "********" at bounding box center [250, 159] width 460 height 23
type input "*"
click at [19, 287] on button "Buscar" at bounding box center [42, 298] width 47 height 23
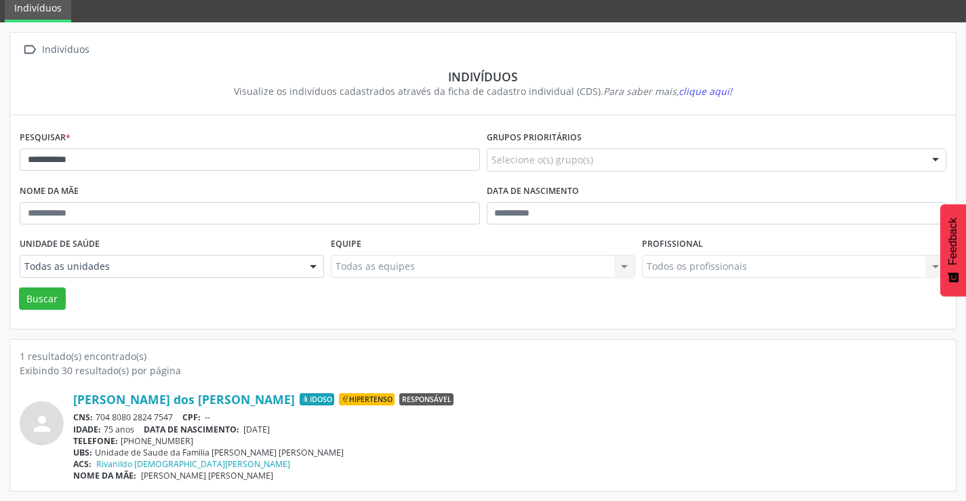
drag, startPoint x: 182, startPoint y: 416, endPoint x: 98, endPoint y: 415, distance: 84.1
click at [98, 415] on div "CNS: 704 8080 2824 7547 CPF: --" at bounding box center [509, 417] width 873 height 12
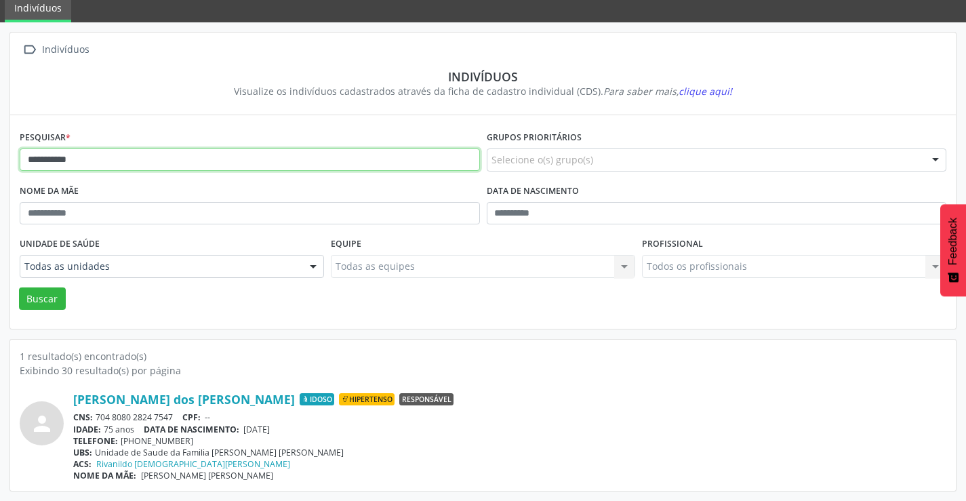
click at [110, 169] on input "**********" at bounding box center [250, 159] width 460 height 23
type input "*"
click at [19, 287] on button "Buscar" at bounding box center [42, 298] width 47 height 23
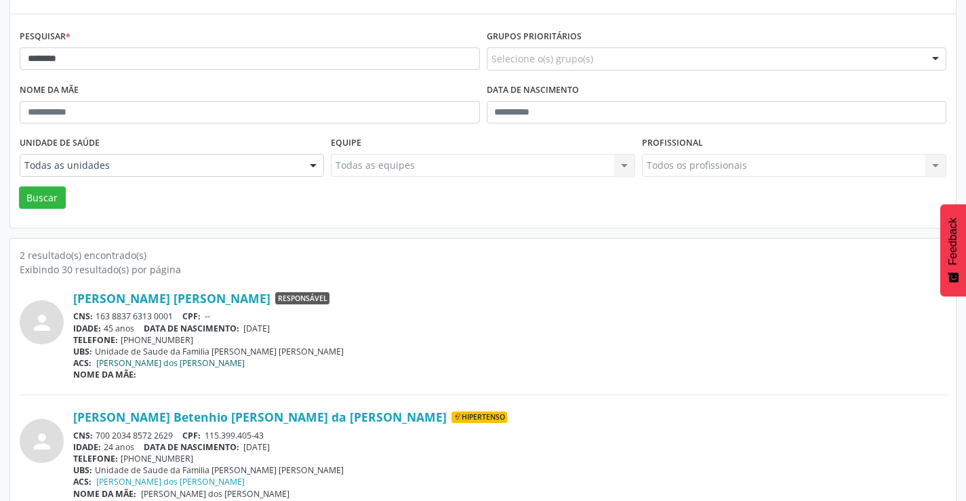
scroll to position [172, 0]
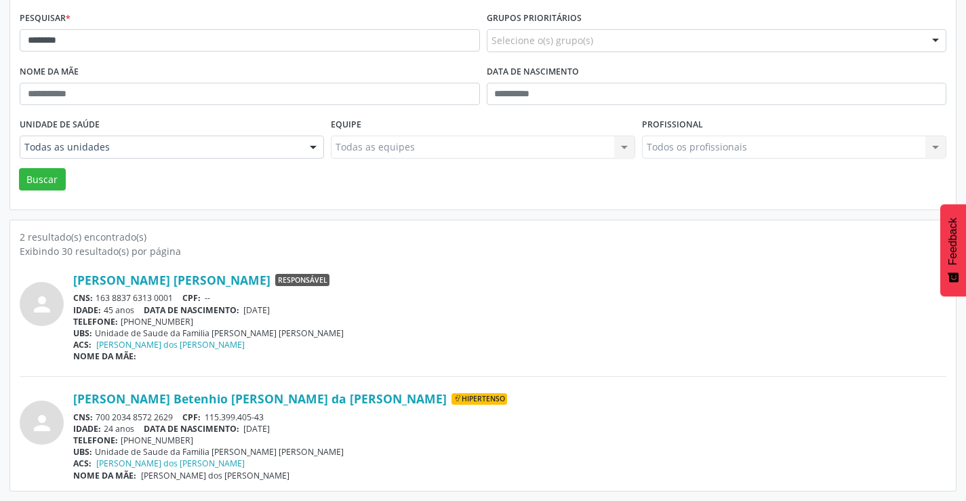
drag, startPoint x: 175, startPoint y: 418, endPoint x: 95, endPoint y: 419, distance: 80.0
click at [95, 419] on div "CNS: 700 2034 8572 2629 CPF: 115.399.405-43" at bounding box center [509, 417] width 873 height 12
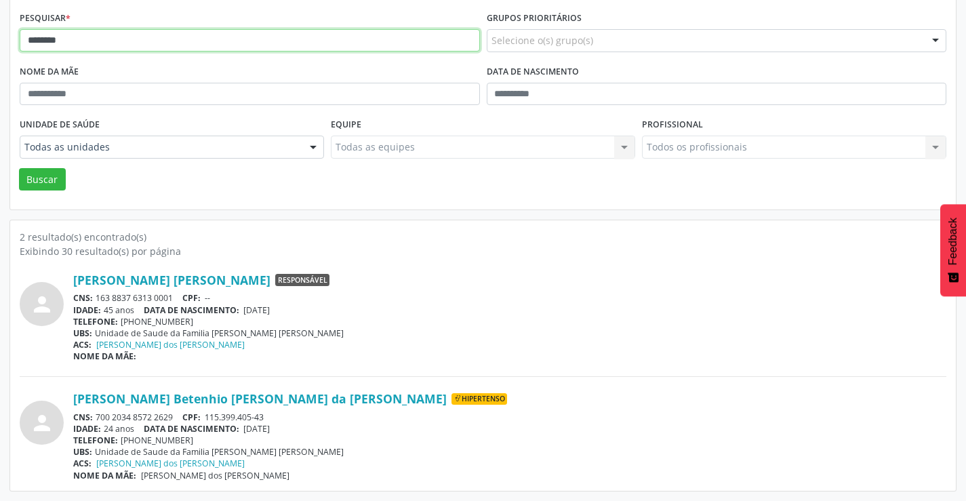
click at [148, 46] on input "********" at bounding box center [250, 40] width 460 height 23
type input "*"
click at [19, 168] on button "Buscar" at bounding box center [42, 179] width 47 height 23
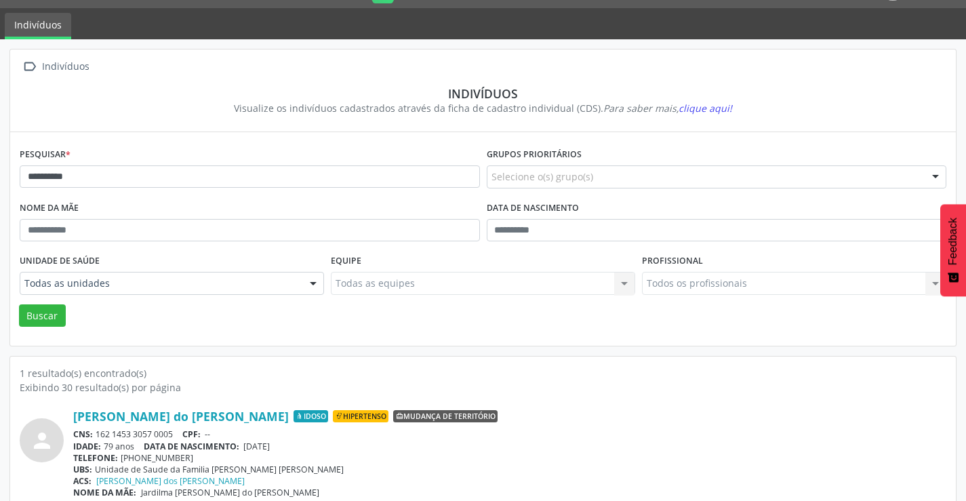
scroll to position [52, 0]
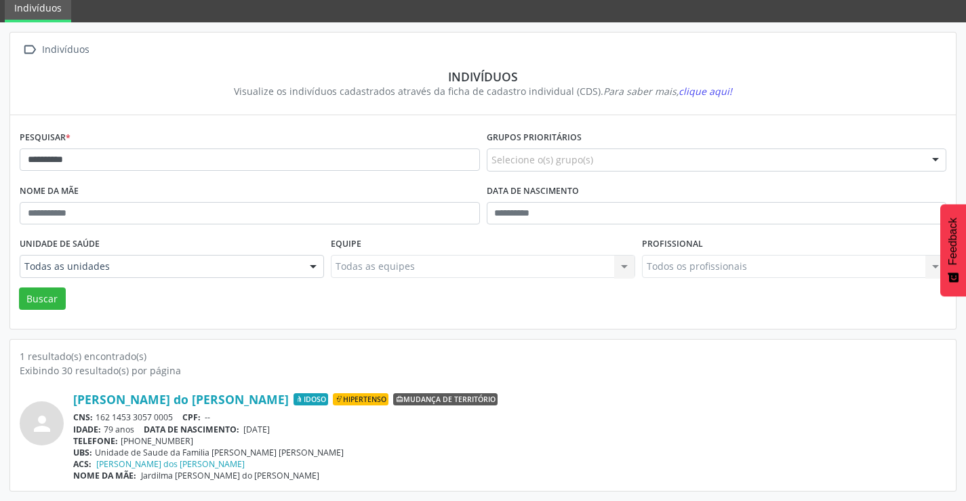
drag, startPoint x: 176, startPoint y: 416, endPoint x: 97, endPoint y: 415, distance: 78.6
click at [97, 415] on div "CNS: 162 1453 3057 0005 CPF: --" at bounding box center [509, 417] width 873 height 12
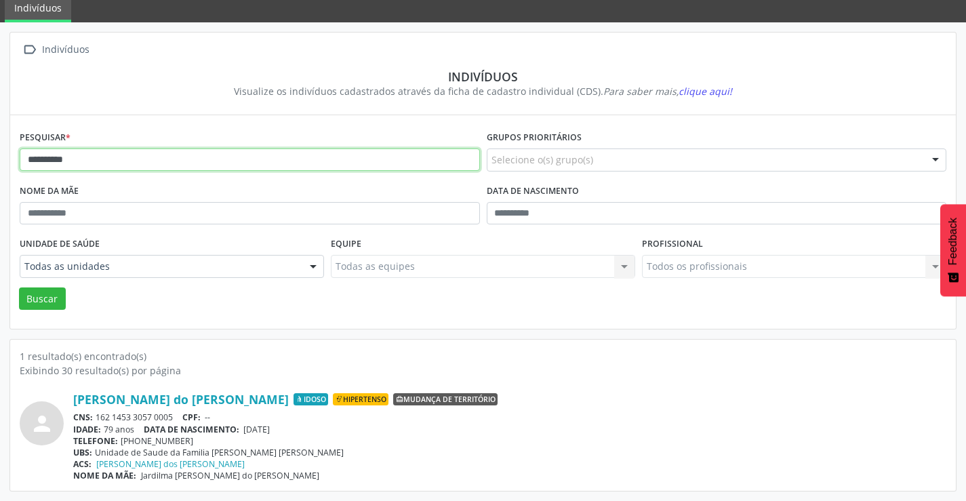
click at [105, 152] on input "**********" at bounding box center [250, 159] width 460 height 23
type input "*"
click at [19, 287] on button "Buscar" at bounding box center [42, 298] width 47 height 23
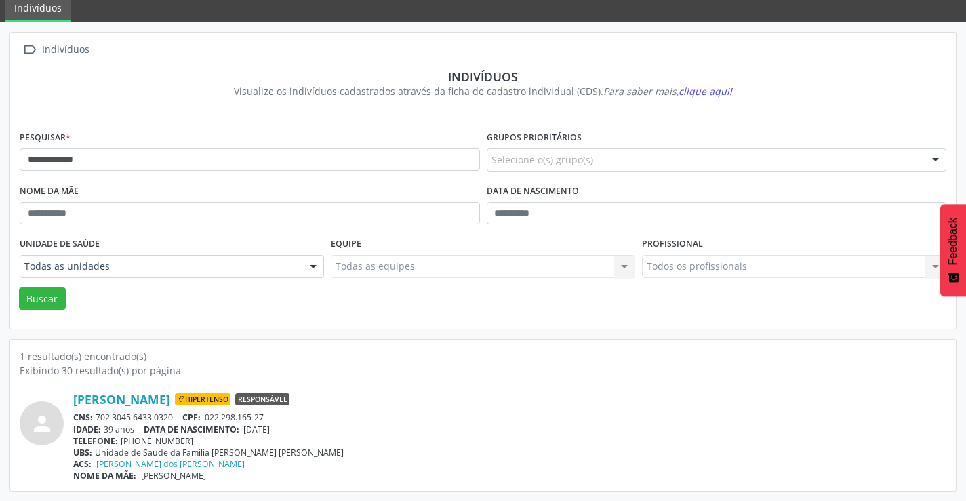
drag, startPoint x: 178, startPoint y: 417, endPoint x: 98, endPoint y: 416, distance: 79.3
click at [98, 416] on div "CNS: 702 3045 6433 0320 CPF: 022.298.165-27" at bounding box center [509, 417] width 873 height 12
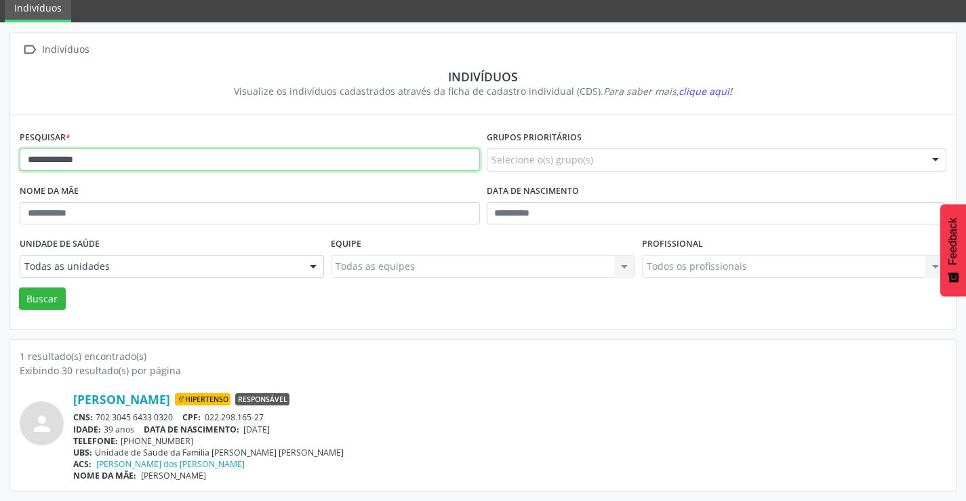
click at [145, 160] on input "**********" at bounding box center [250, 159] width 460 height 23
type input "*"
click at [19, 287] on button "Buscar" at bounding box center [42, 298] width 47 height 23
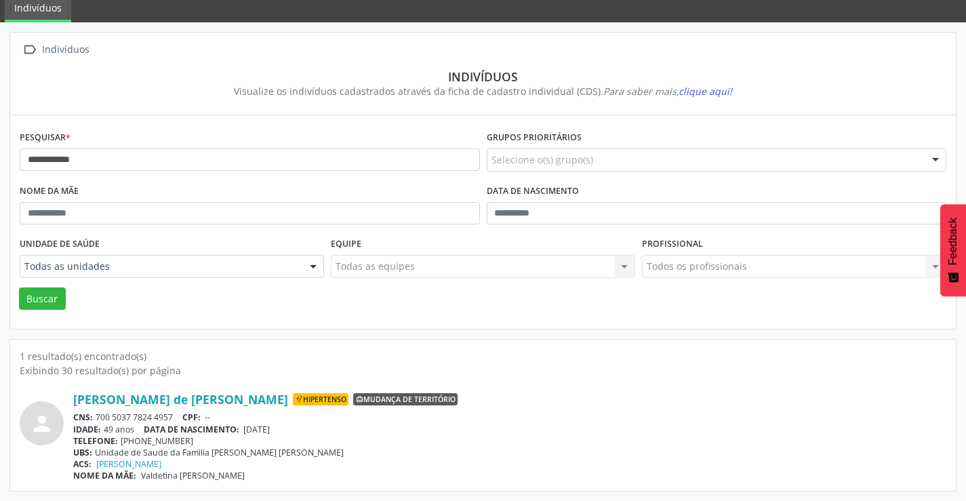
drag, startPoint x: 174, startPoint y: 418, endPoint x: 98, endPoint y: 413, distance: 76.1
click at [98, 413] on div "CNS: 700 5037 7824 4957 CPF: --" at bounding box center [509, 417] width 873 height 12
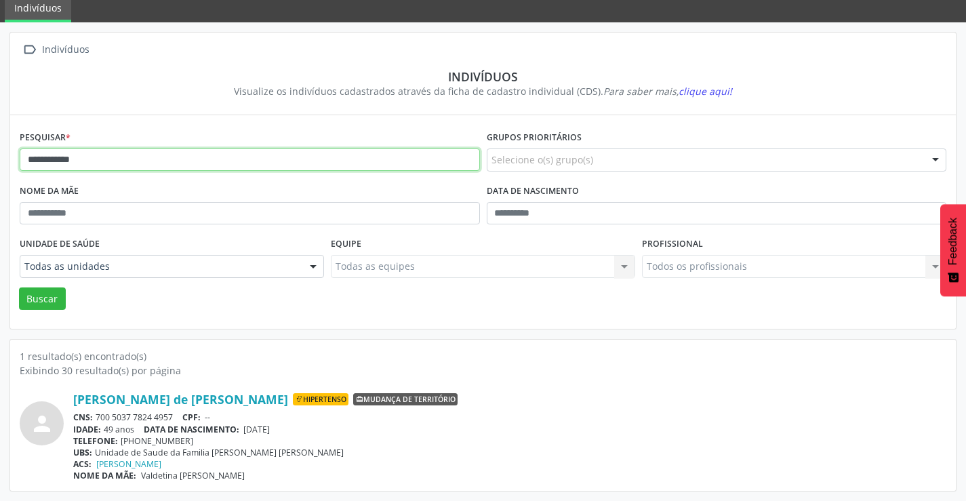
click at [151, 159] on input "**********" at bounding box center [250, 159] width 460 height 23
type input "*"
click at [19, 287] on button "Buscar" at bounding box center [42, 298] width 47 height 23
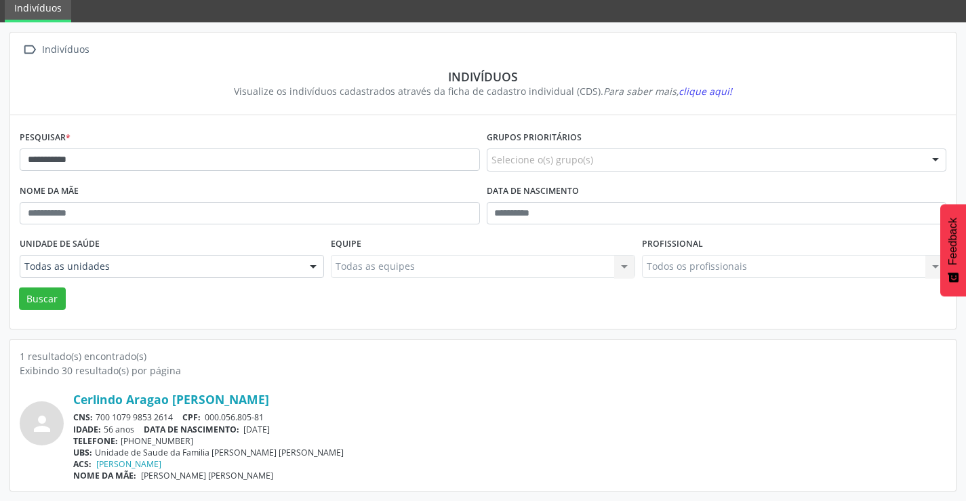
drag, startPoint x: 177, startPoint y: 417, endPoint x: 93, endPoint y: 414, distance: 84.1
click at [93, 414] on div "CNS: 700 1079 9853 2614 CPF: 000.056.805-81" at bounding box center [509, 417] width 873 height 12
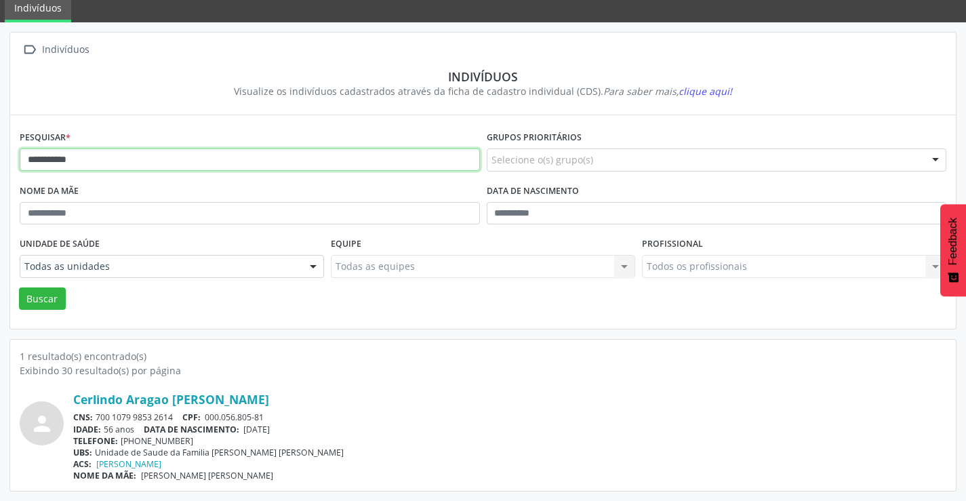
click at [155, 164] on input "**********" at bounding box center [250, 159] width 460 height 23
type input "*"
click at [19, 287] on button "Buscar" at bounding box center [42, 298] width 47 height 23
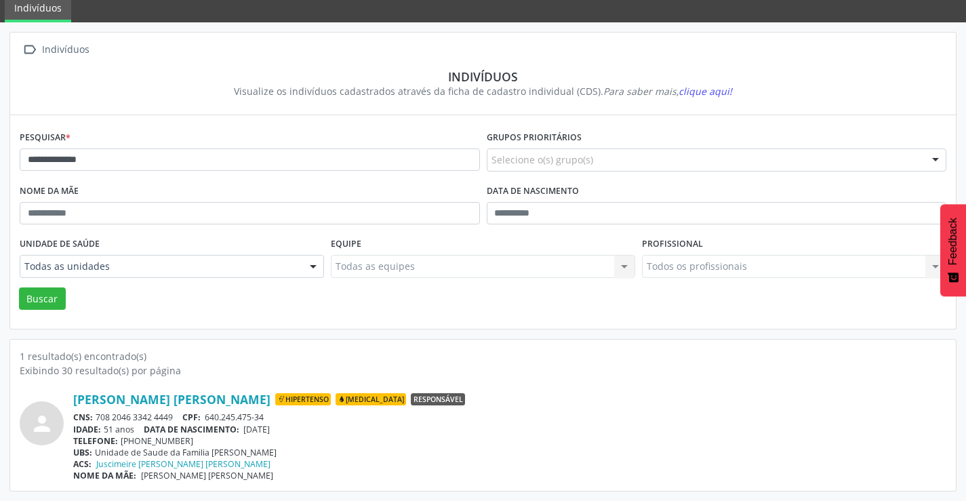
drag, startPoint x: 182, startPoint y: 412, endPoint x: 98, endPoint y: 416, distance: 84.2
click at [98, 416] on div "CNS: 708 2046 3342 4449 CPF: 640.245.475-34" at bounding box center [509, 417] width 873 height 12
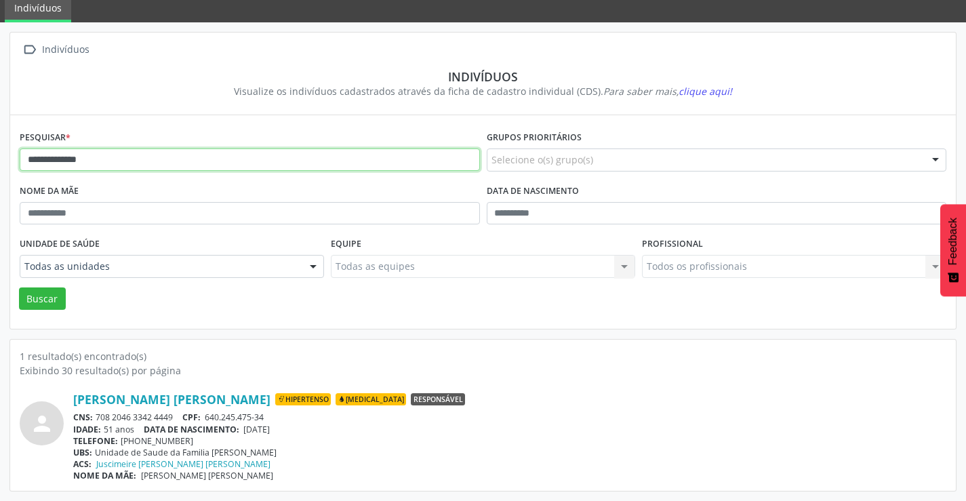
click at [162, 158] on input "**********" at bounding box center [250, 159] width 460 height 23
type input "*"
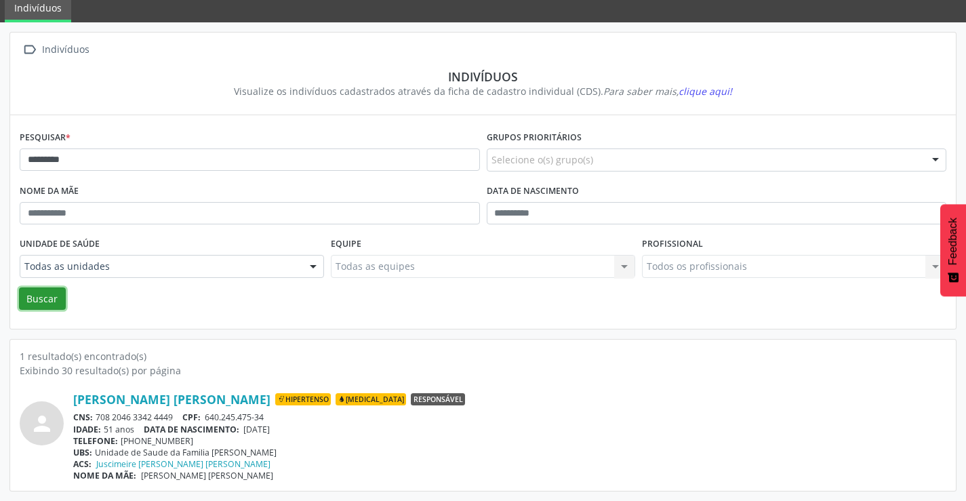
click at [45, 300] on button "Buscar" at bounding box center [42, 298] width 47 height 23
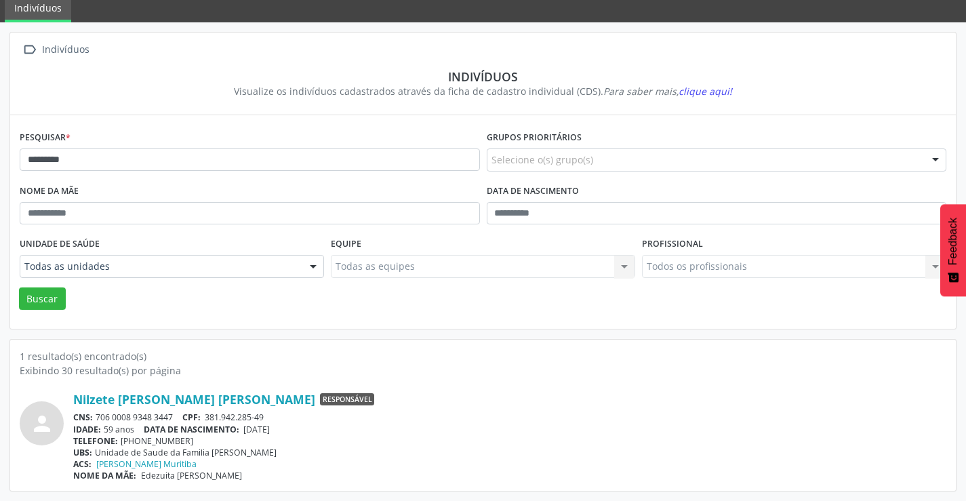
drag, startPoint x: 180, startPoint y: 415, endPoint x: 96, endPoint y: 416, distance: 84.1
click at [96, 416] on div "CNS: 706 0008 9348 3447 CPF: 381.942.285-49" at bounding box center [509, 417] width 873 height 12
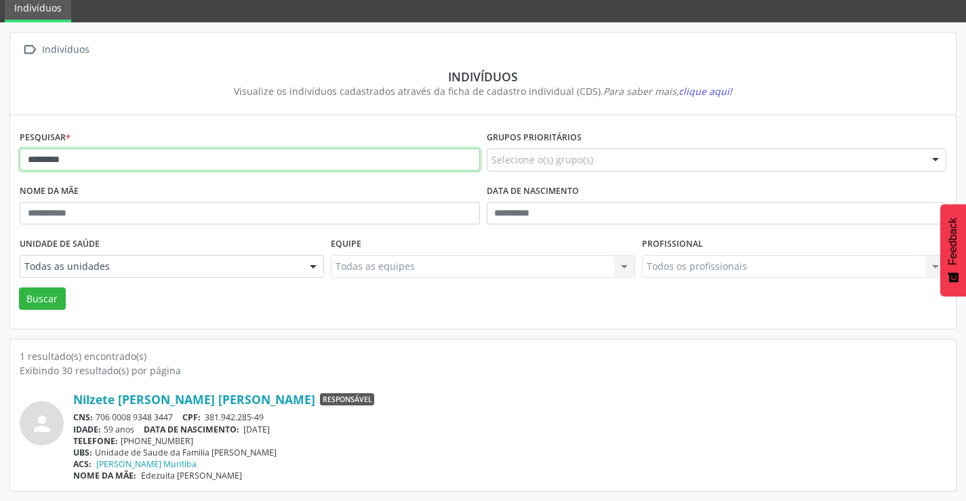
click at [81, 155] on input "*********" at bounding box center [250, 159] width 460 height 23
type input "*"
click at [19, 287] on button "Buscar" at bounding box center [42, 298] width 47 height 23
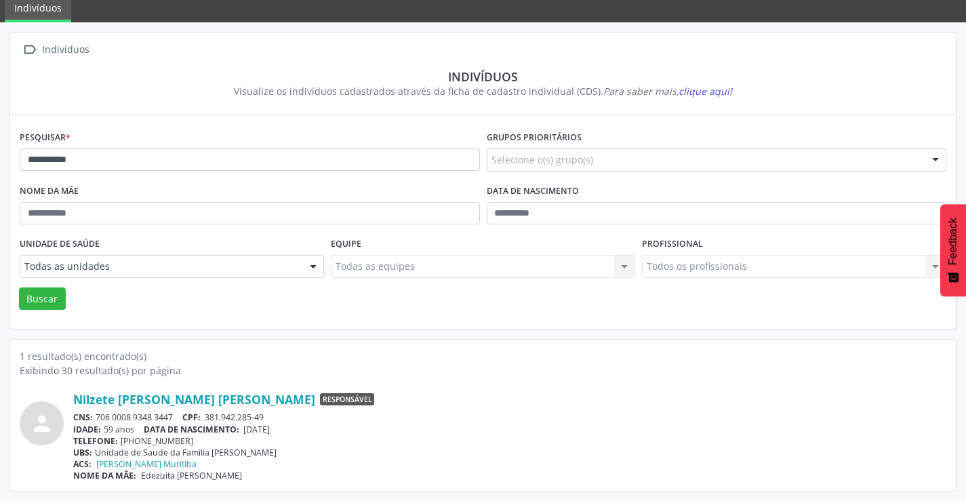
scroll to position [0, 0]
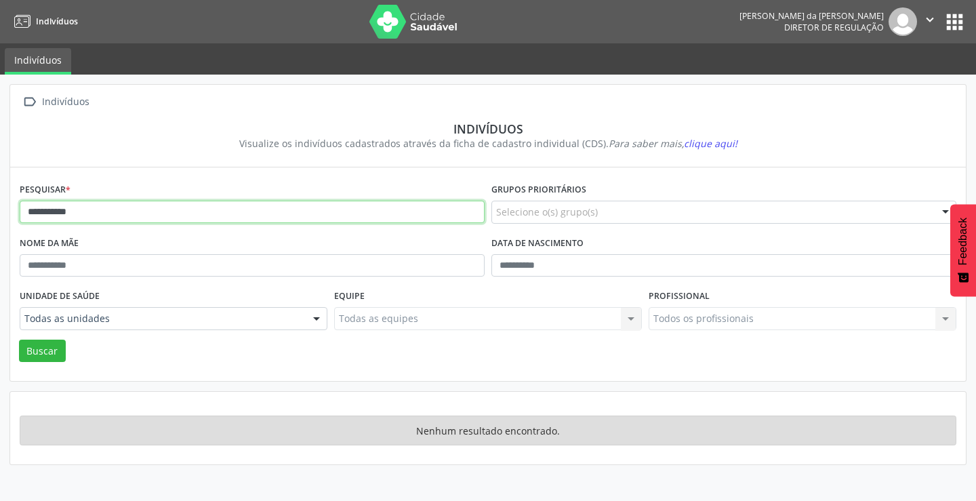
click at [76, 212] on input "**********" at bounding box center [252, 212] width 465 height 23
click at [19, 340] on button "Buscar" at bounding box center [42, 351] width 47 height 23
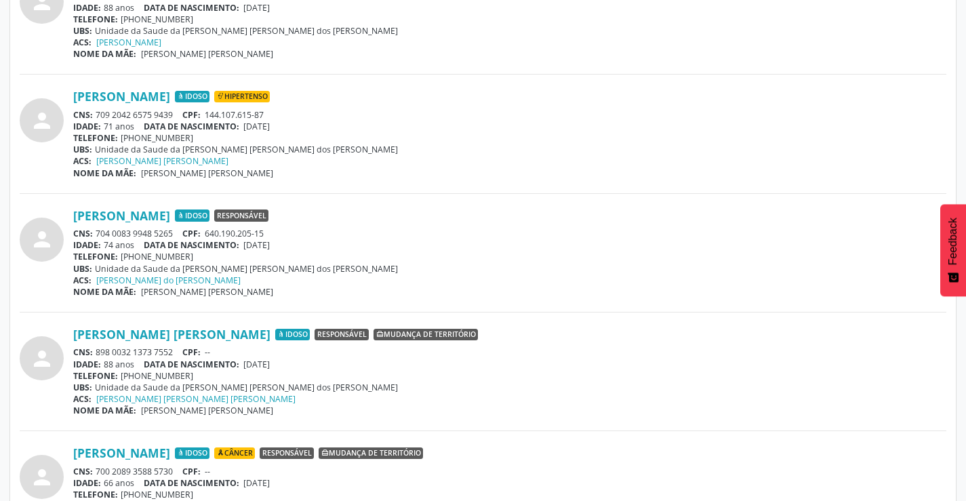
scroll to position [475, 0]
drag, startPoint x: 176, startPoint y: 226, endPoint x: 94, endPoint y: 224, distance: 82.1
click at [94, 224] on div "[PERSON_NAME] Idoso Responsável CNS: 704 0083 9948 5265 CPF: 640.190.205-15 IDA…" at bounding box center [509, 251] width 873 height 89
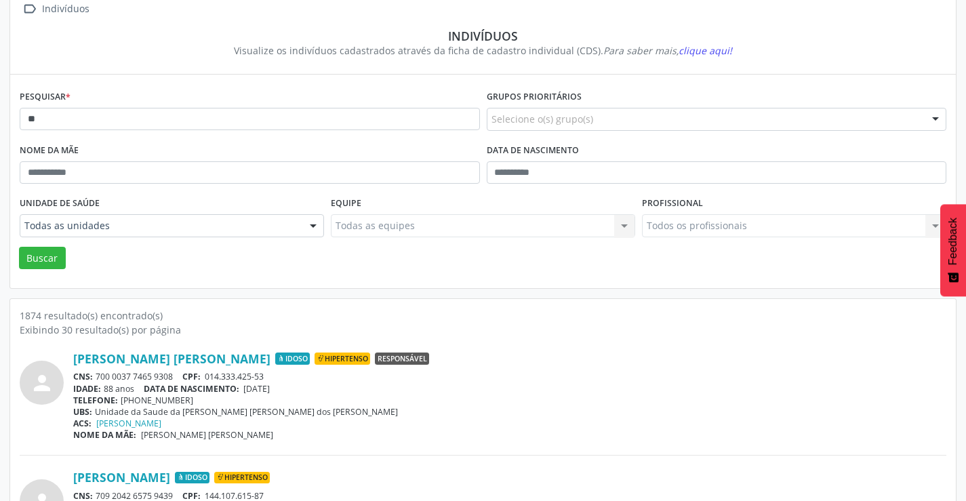
scroll to position [0, 0]
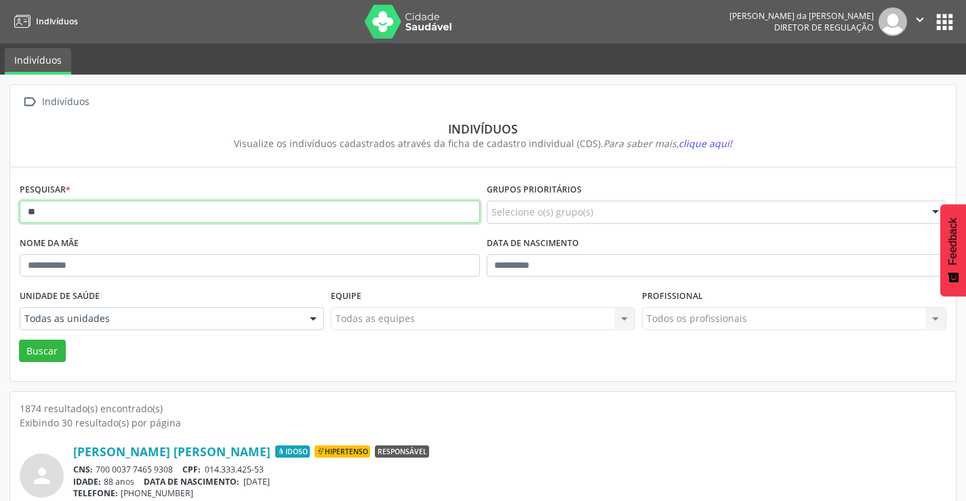
click at [73, 209] on input "**" at bounding box center [250, 212] width 460 height 23
type input "*"
click at [19, 340] on button "Buscar" at bounding box center [42, 351] width 47 height 23
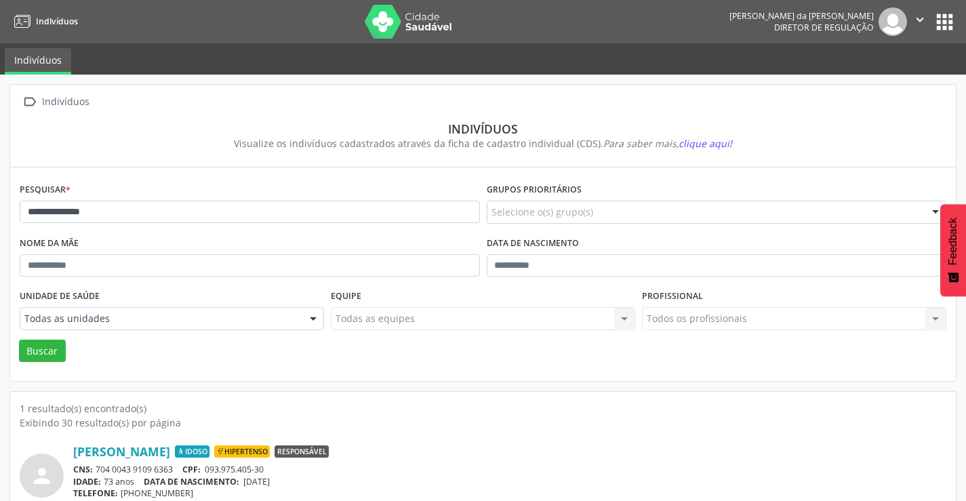
drag, startPoint x: 179, startPoint y: 468, endPoint x: 96, endPoint y: 464, distance: 83.5
click at [96, 464] on div "CNS: 704 0043 9109 6363 CPF: 093.975.405-30" at bounding box center [509, 470] width 873 height 12
click at [264, 213] on input "**********" at bounding box center [250, 212] width 460 height 23
type input "*"
click at [19, 340] on button "Buscar" at bounding box center [42, 351] width 47 height 23
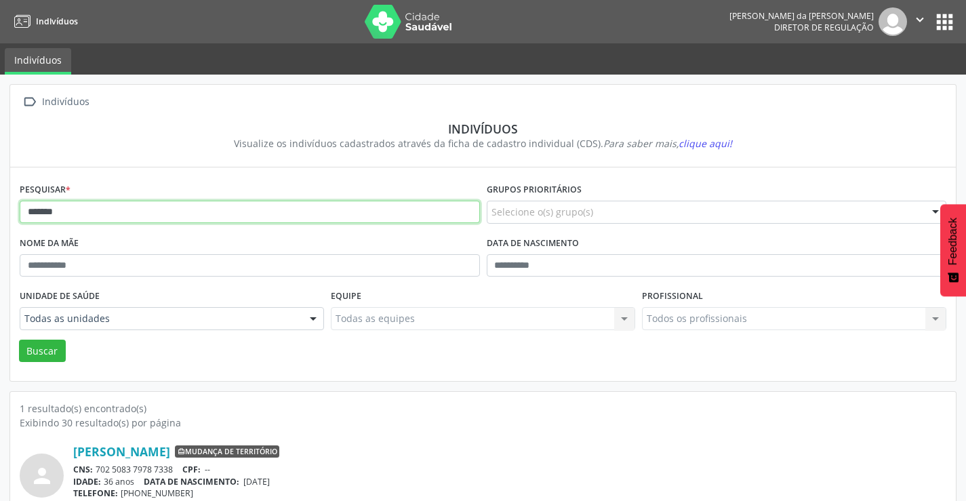
click at [87, 216] on input "*******" at bounding box center [250, 212] width 460 height 23
click at [19, 340] on button "Buscar" at bounding box center [42, 351] width 47 height 23
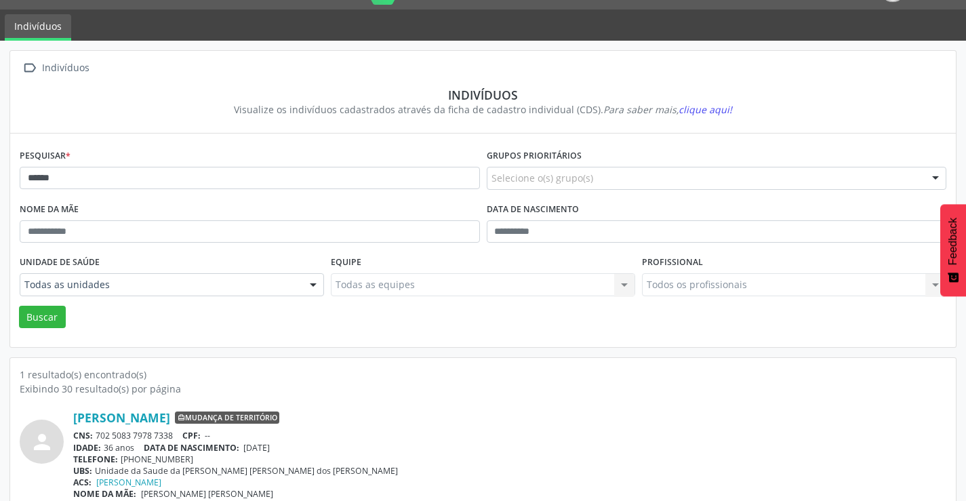
scroll to position [52, 0]
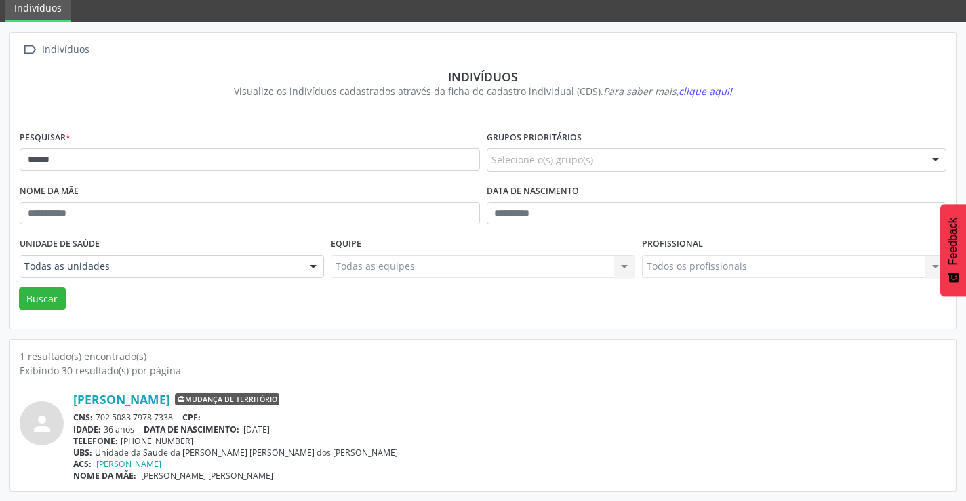
drag, startPoint x: 182, startPoint y: 414, endPoint x: 98, endPoint y: 416, distance: 83.4
click at [98, 416] on div "CNS: 702 5083 7978 7338 CPF: --" at bounding box center [509, 417] width 873 height 12
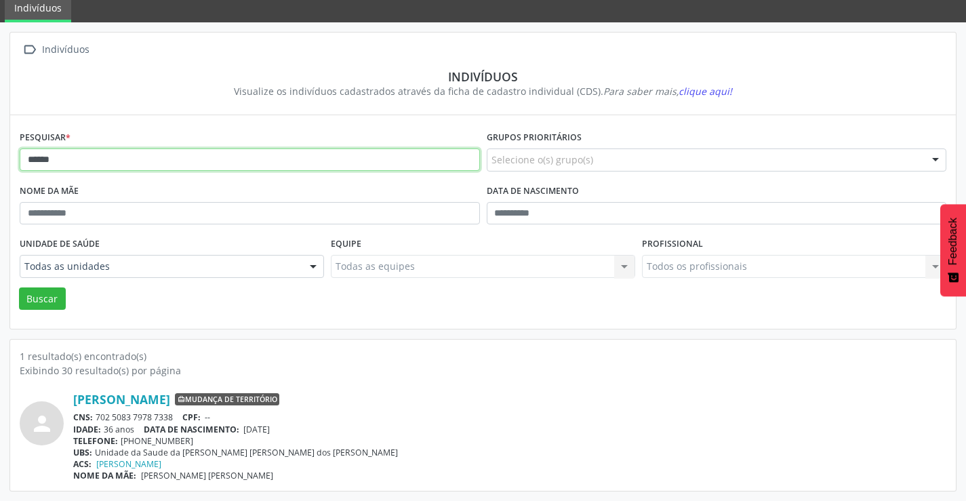
click at [131, 167] on input "******" at bounding box center [250, 159] width 460 height 23
type input "*"
click at [19, 287] on button "Buscar" at bounding box center [42, 298] width 47 height 23
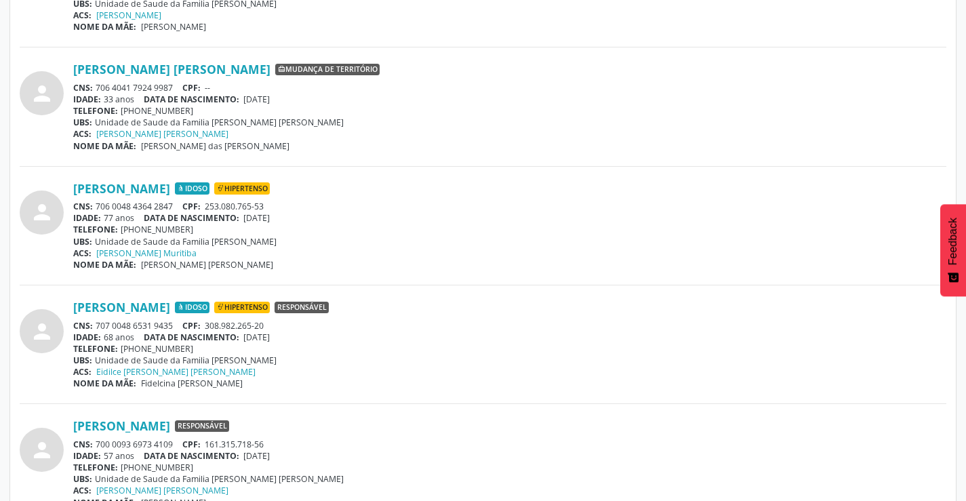
scroll to position [881, 0]
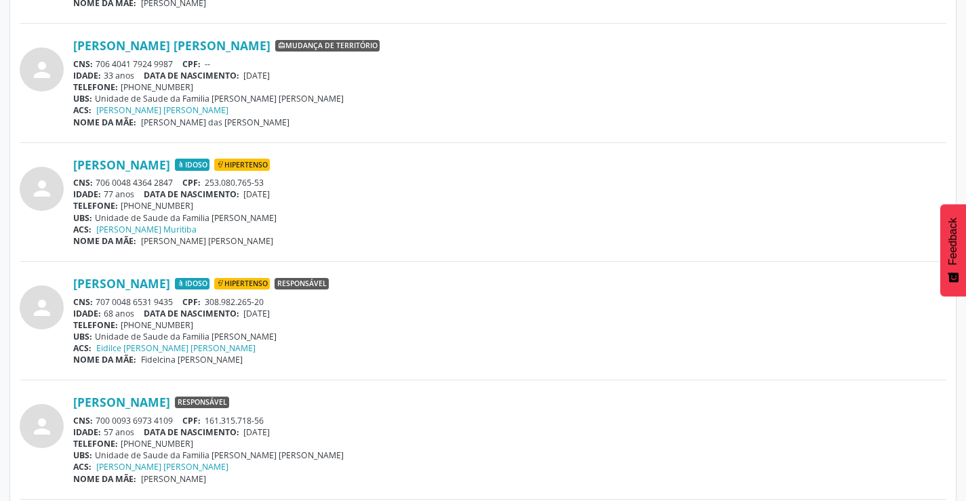
drag, startPoint x: 177, startPoint y: 298, endPoint x: 98, endPoint y: 299, distance: 79.3
click at [98, 299] on div "CNS: 707 0048 6531 9435 CPF: 308.982.265-20" at bounding box center [509, 302] width 873 height 12
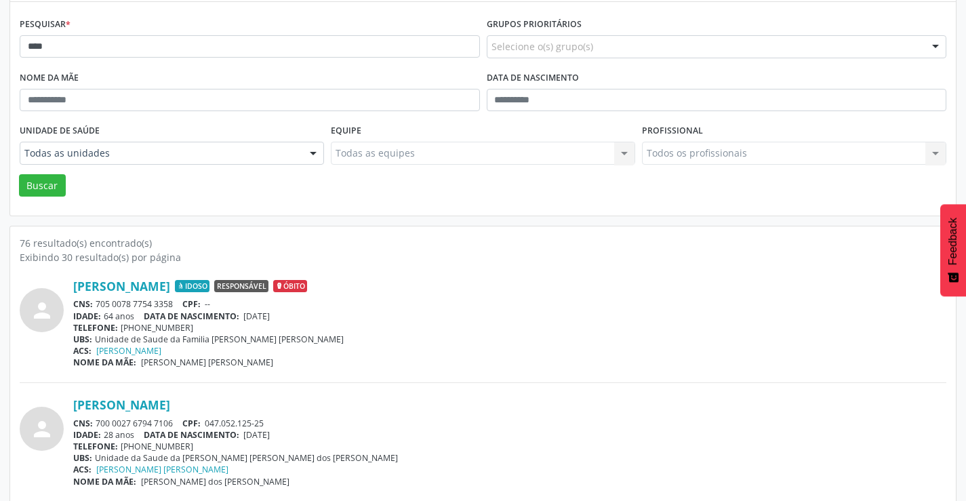
scroll to position [0, 0]
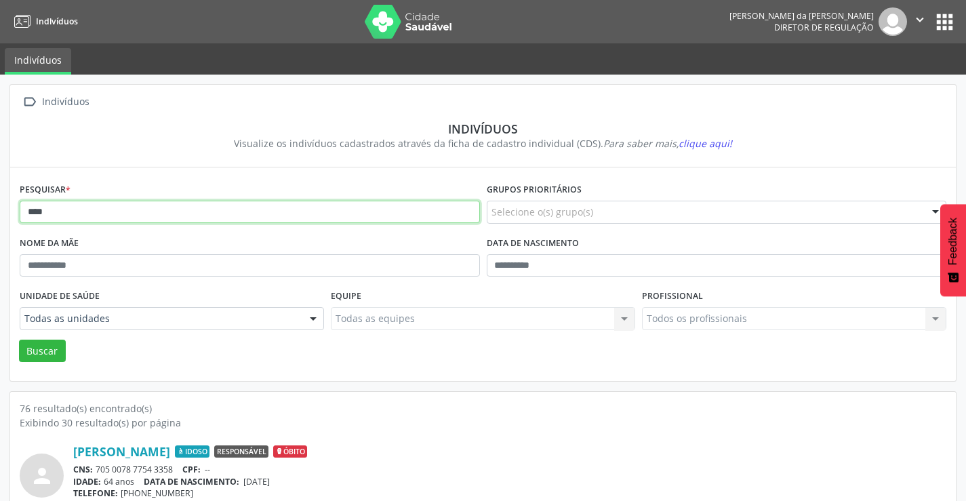
click at [67, 212] on input "****" at bounding box center [250, 212] width 460 height 23
type input "*"
click at [19, 340] on button "Buscar" at bounding box center [42, 351] width 47 height 23
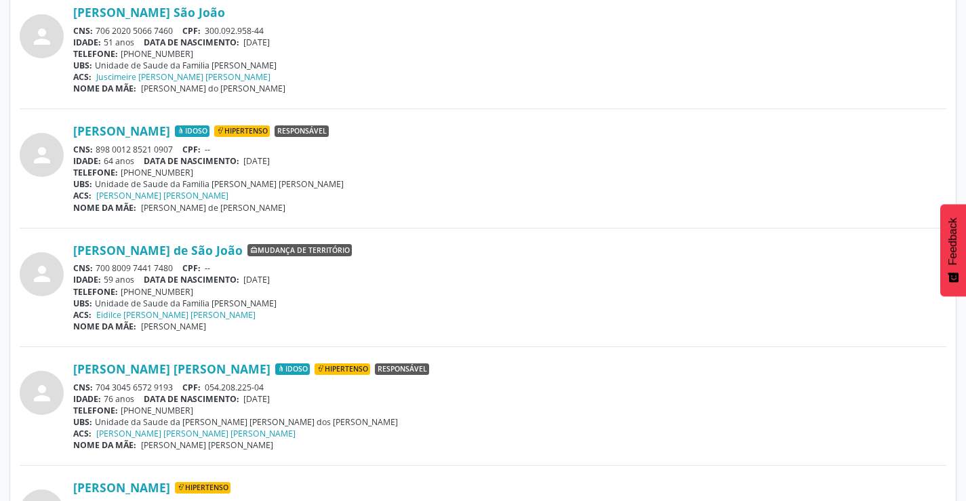
scroll to position [1220, 0]
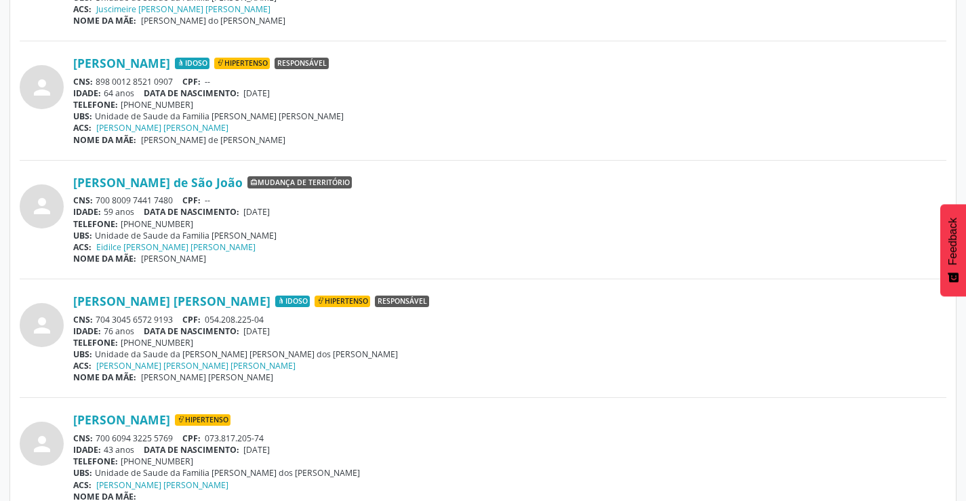
drag, startPoint x: 174, startPoint y: 318, endPoint x: 98, endPoint y: 316, distance: 76.6
click at [98, 316] on div "CNS: 704 3045 6572 9193 CPF: 054.208.225-04" at bounding box center [509, 320] width 873 height 12
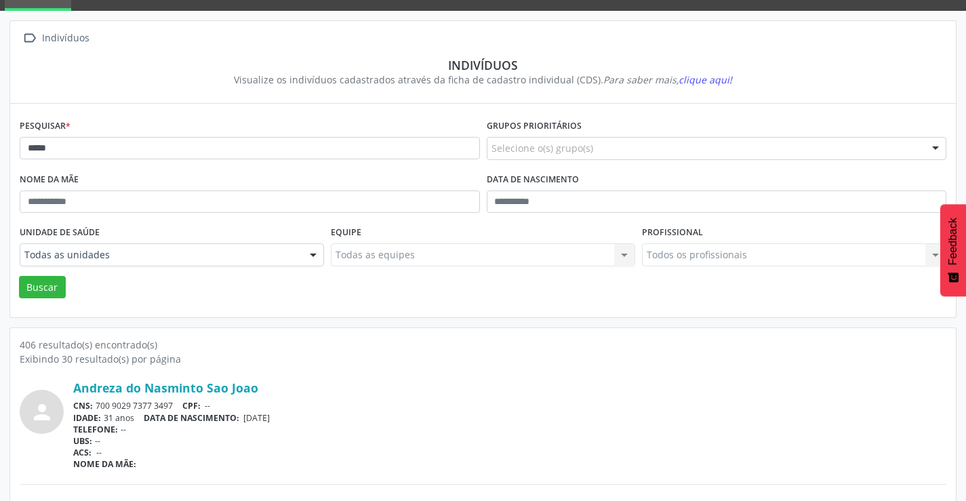
scroll to position [0, 0]
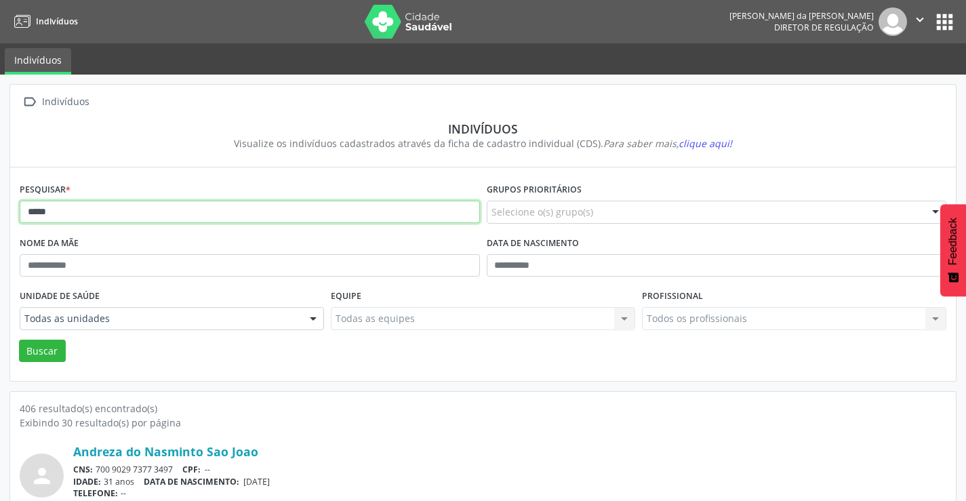
click at [70, 216] on input "****" at bounding box center [250, 212] width 460 height 23
type input "*"
click at [19, 340] on button "Buscar" at bounding box center [42, 351] width 47 height 23
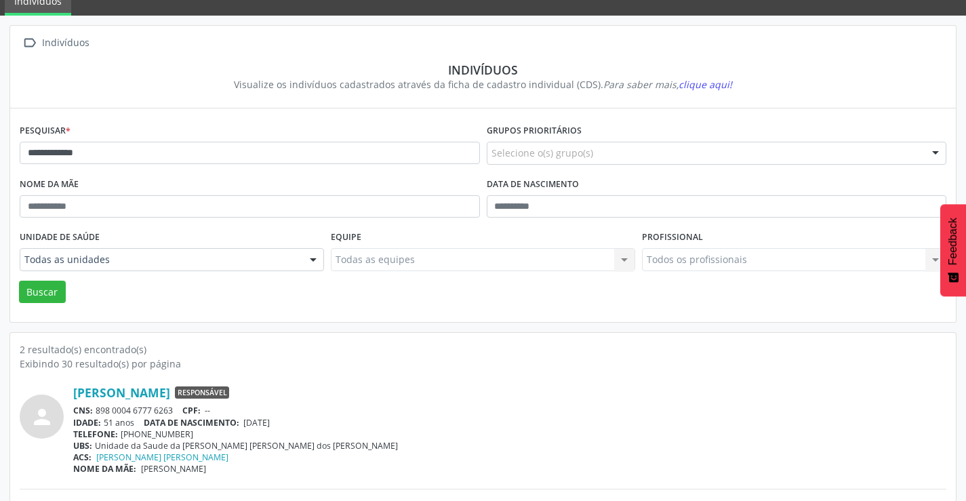
scroll to position [172, 0]
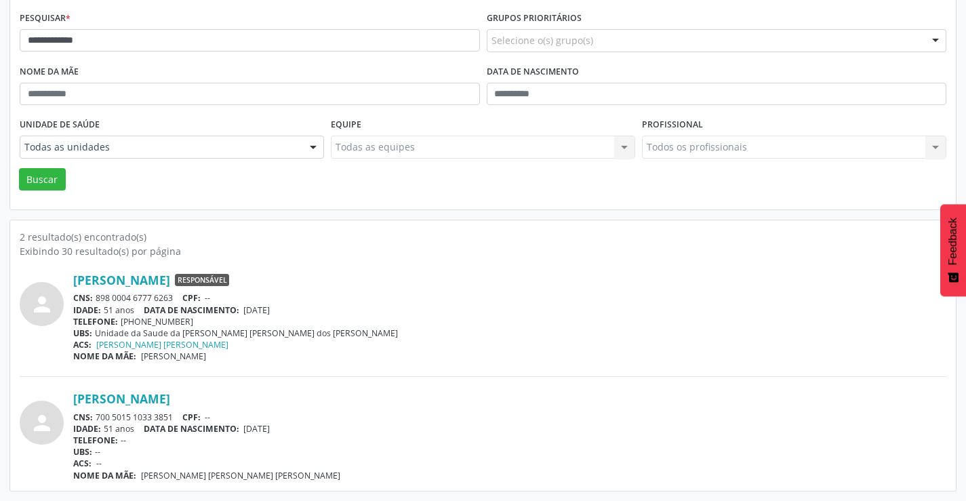
drag, startPoint x: 174, startPoint y: 417, endPoint x: 97, endPoint y: 415, distance: 76.6
click at [97, 415] on div "CNS: 700 5015 1033 3851 CPF: --" at bounding box center [509, 417] width 873 height 12
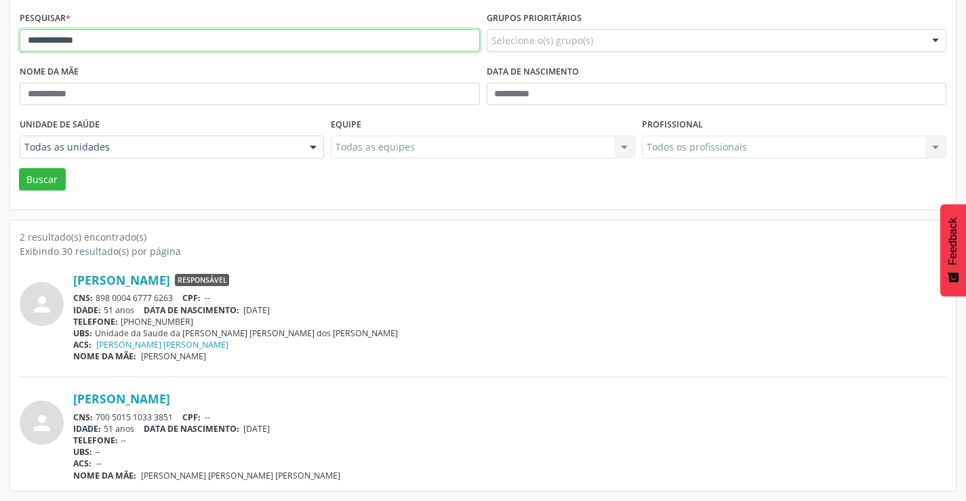
click at [116, 44] on input "**********" at bounding box center [250, 40] width 460 height 23
type input "*"
click at [19, 168] on button "Buscar" at bounding box center [42, 179] width 47 height 23
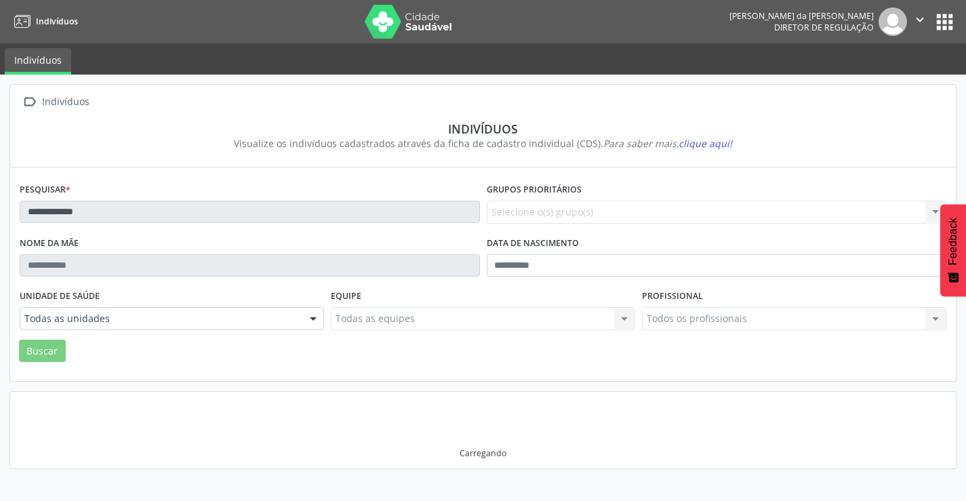
scroll to position [0, 0]
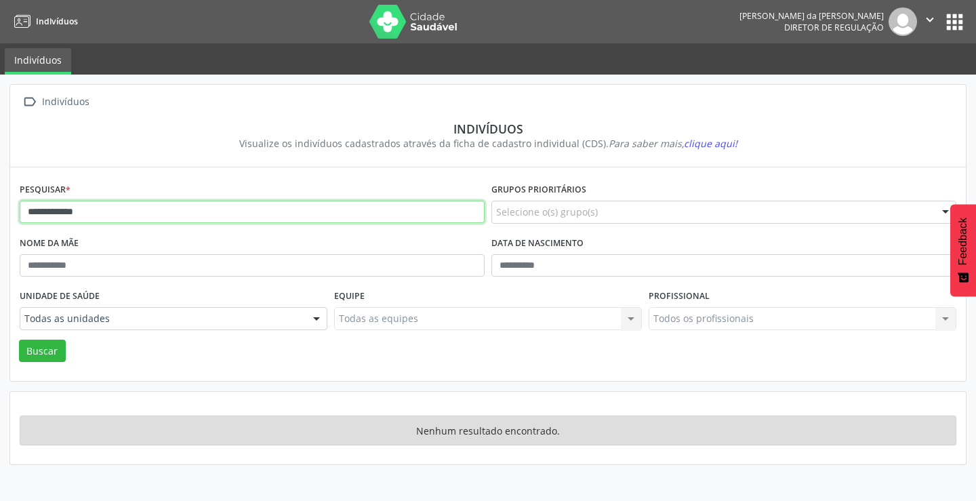
click at [148, 214] on input "**********" at bounding box center [252, 212] width 465 height 23
click at [19, 340] on button "Buscar" at bounding box center [42, 351] width 47 height 23
click at [92, 215] on input "******" at bounding box center [252, 212] width 465 height 23
click at [19, 340] on button "Buscar" at bounding box center [42, 351] width 47 height 23
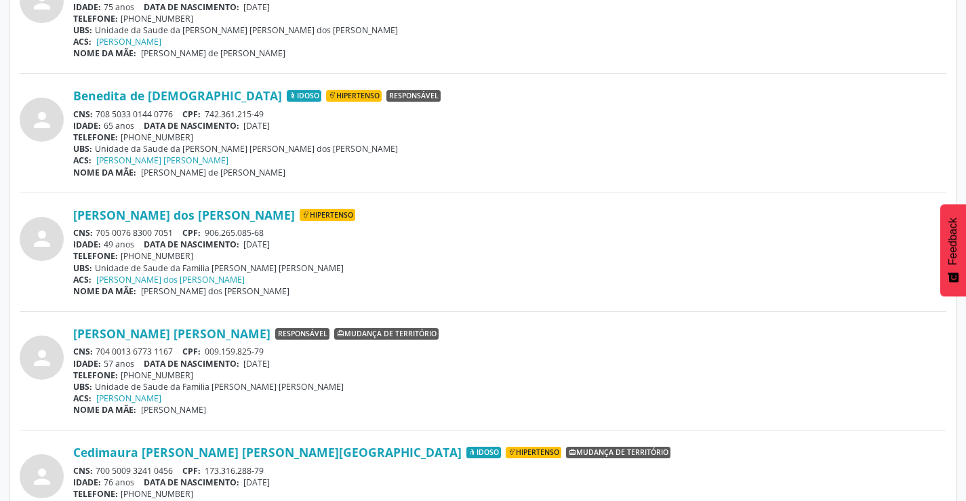
scroll to position [610, 0]
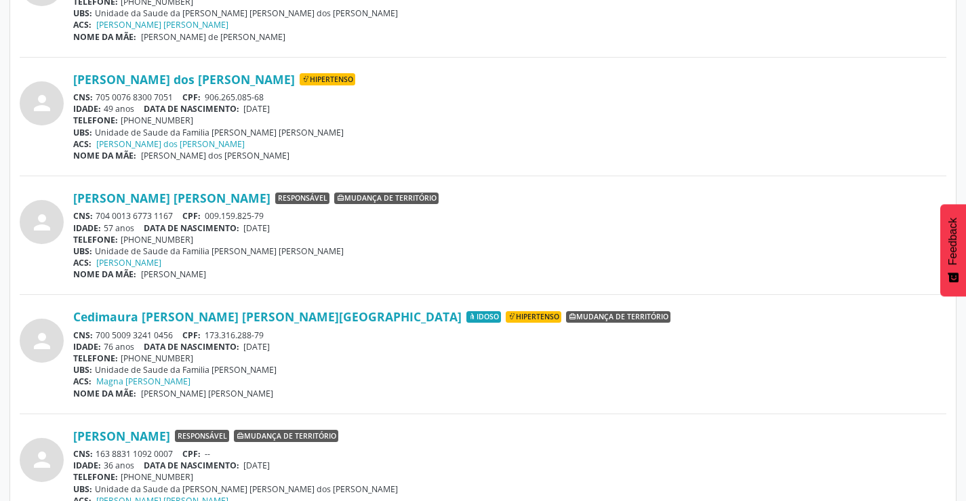
drag, startPoint x: 175, startPoint y: 209, endPoint x: 96, endPoint y: 214, distance: 79.5
click at [96, 214] on div "[PERSON_NAME] [PERSON_NAME] Responsável Mudança de território CNS: 704 0013 677…" at bounding box center [509, 234] width 873 height 89
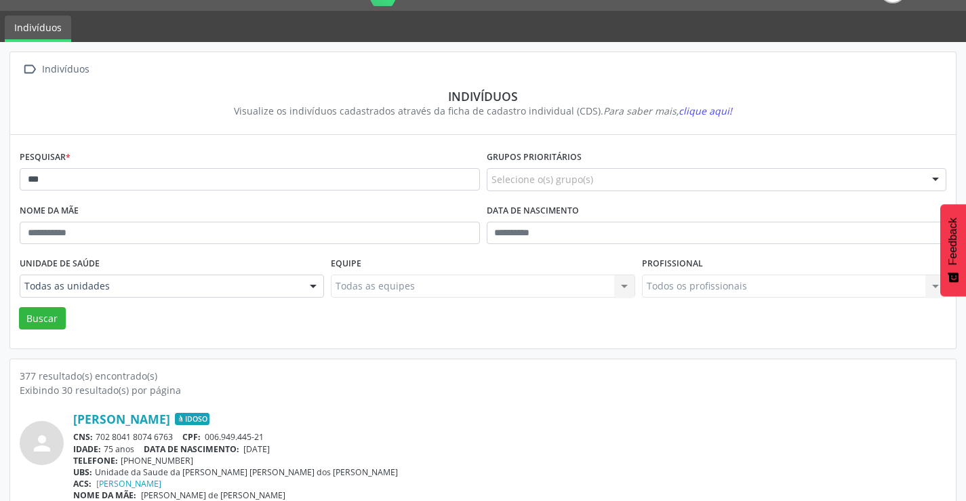
scroll to position [0, 0]
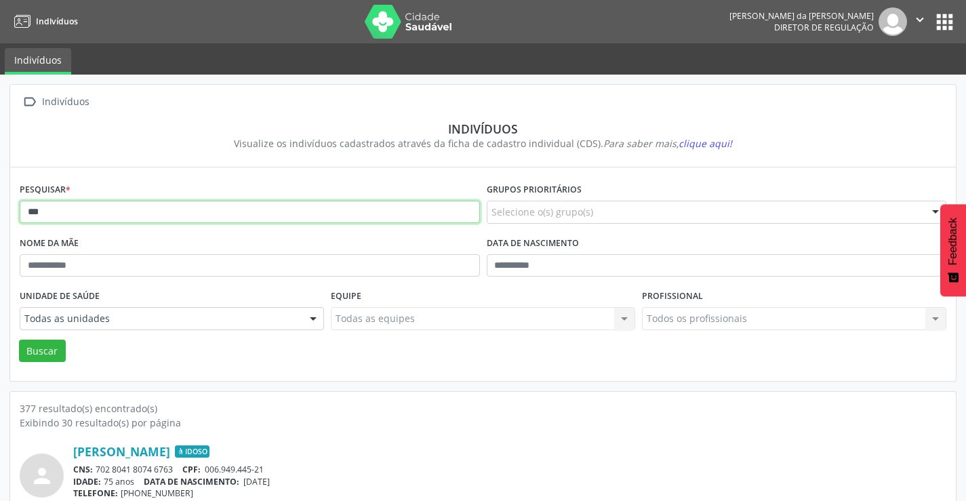
click at [152, 210] on input "***" at bounding box center [250, 212] width 460 height 23
type input "*"
click at [19, 340] on button "Buscar" at bounding box center [42, 351] width 47 height 23
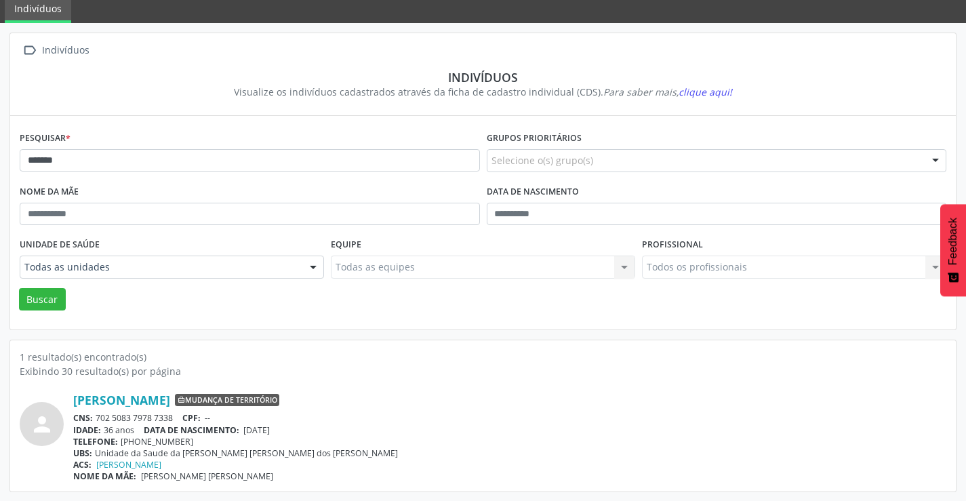
scroll to position [52, 0]
drag, startPoint x: 176, startPoint y: 413, endPoint x: 99, endPoint y: 414, distance: 77.3
click at [99, 414] on div "CNS: 702 5083 7978 7338 CPF: --" at bounding box center [509, 417] width 873 height 12
click at [234, 163] on input "*******" at bounding box center [250, 159] width 460 height 23
type input "*"
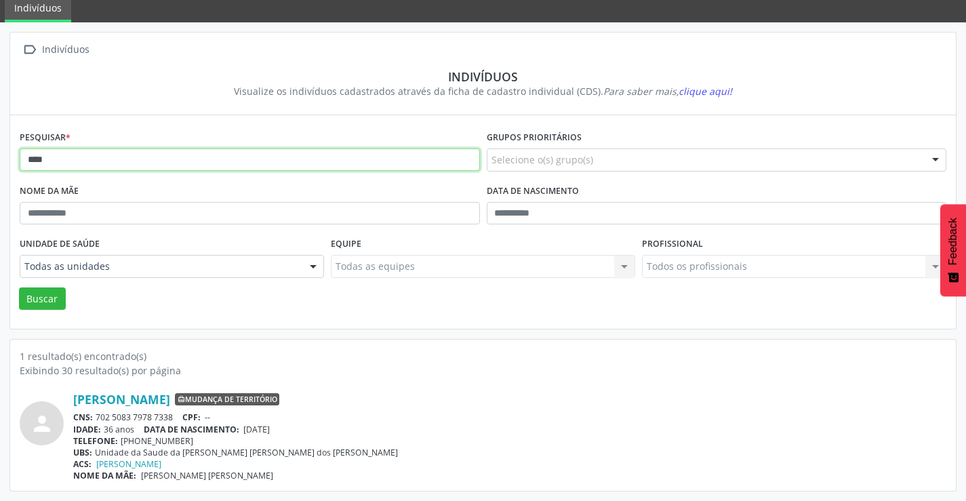
click at [19, 287] on button "Buscar" at bounding box center [42, 298] width 47 height 23
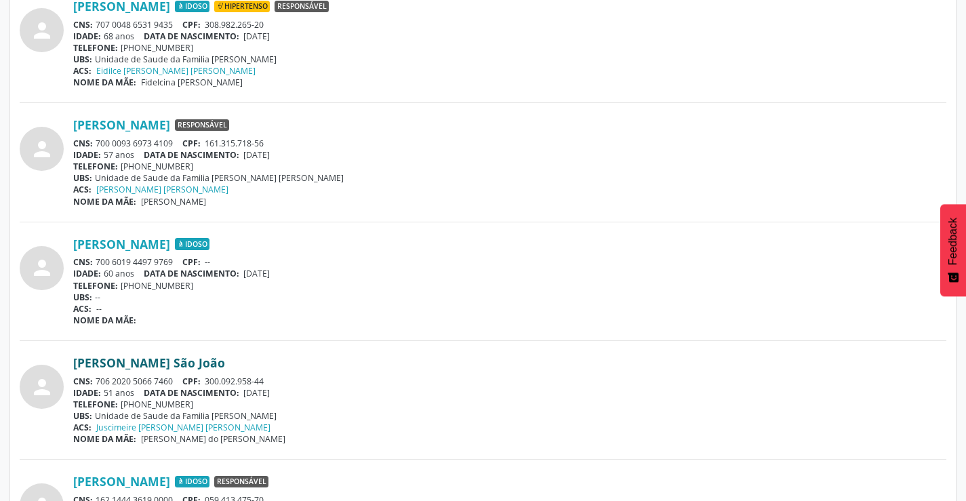
scroll to position [1152, 0]
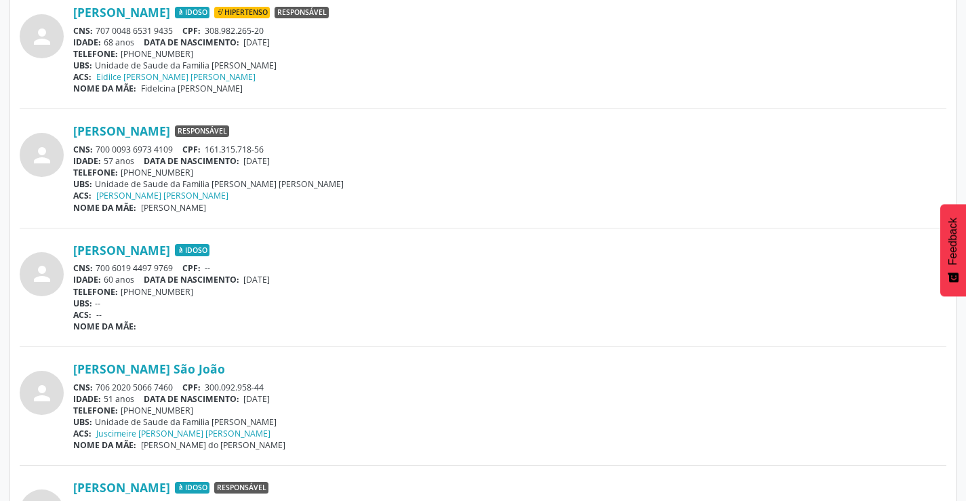
drag, startPoint x: 181, startPoint y: 26, endPoint x: 96, endPoint y: 31, distance: 84.9
click at [96, 31] on div "CNS: 707 0048 6531 9435 CPF: 308.982.265-20" at bounding box center [509, 31] width 873 height 12
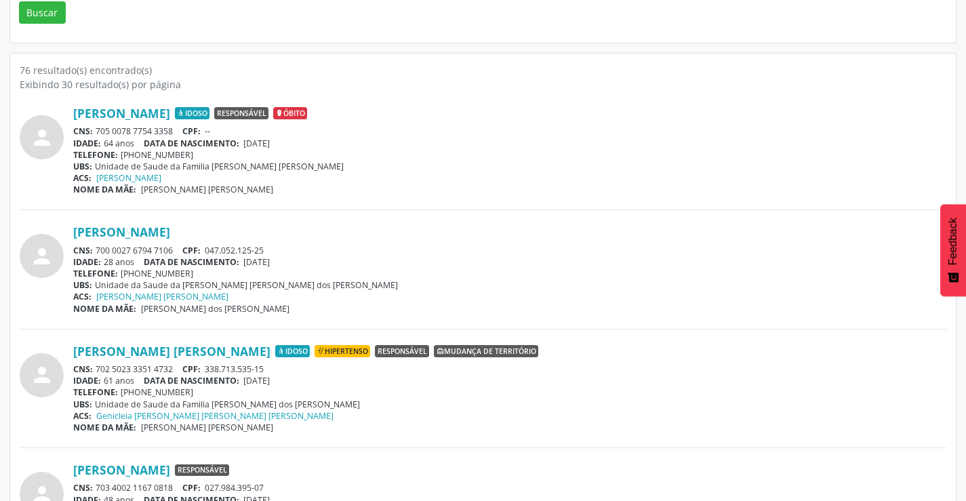
scroll to position [0, 0]
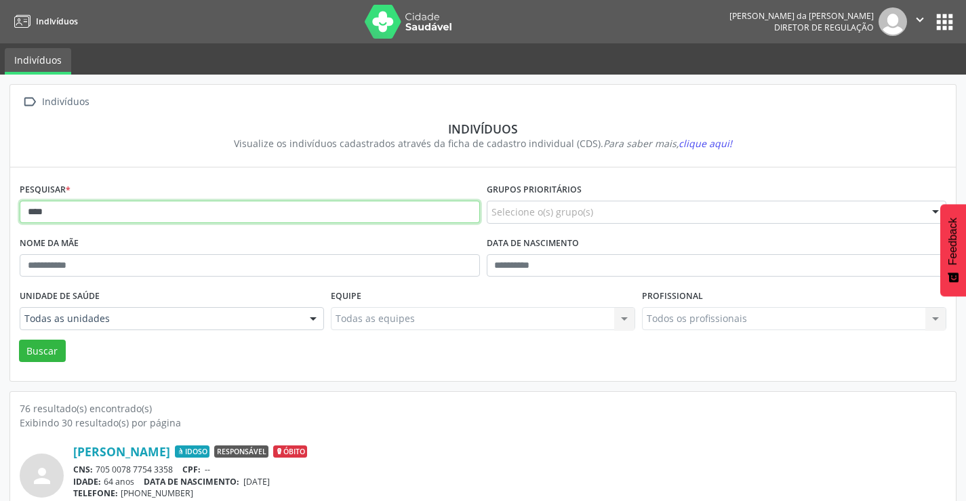
click at [154, 205] on input "****" at bounding box center [250, 212] width 460 height 23
type input "*"
click at [19, 340] on button "Buscar" at bounding box center [42, 351] width 47 height 23
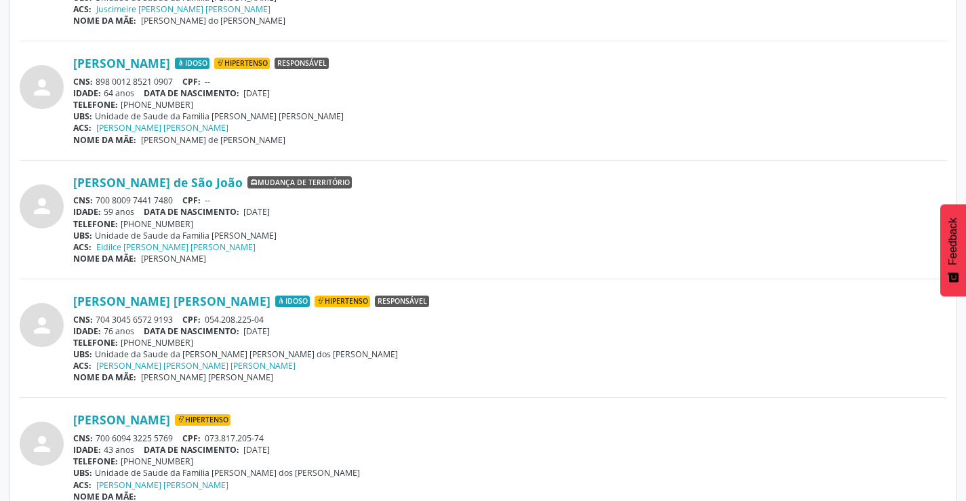
scroll to position [1288, 0]
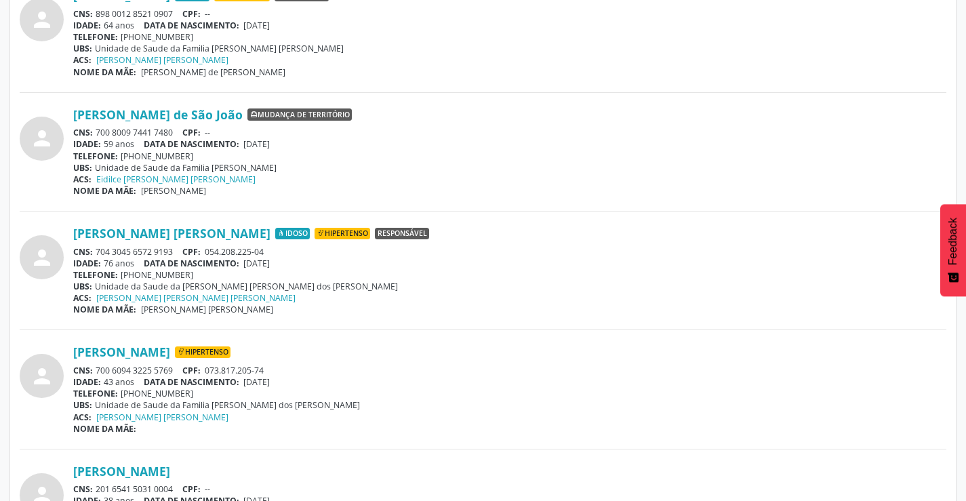
drag, startPoint x: 177, startPoint y: 245, endPoint x: 96, endPoint y: 248, distance: 81.4
click at [96, 248] on div "CNS: 704 3045 6572 9193 CPF: 054.208.225-04" at bounding box center [509, 252] width 873 height 12
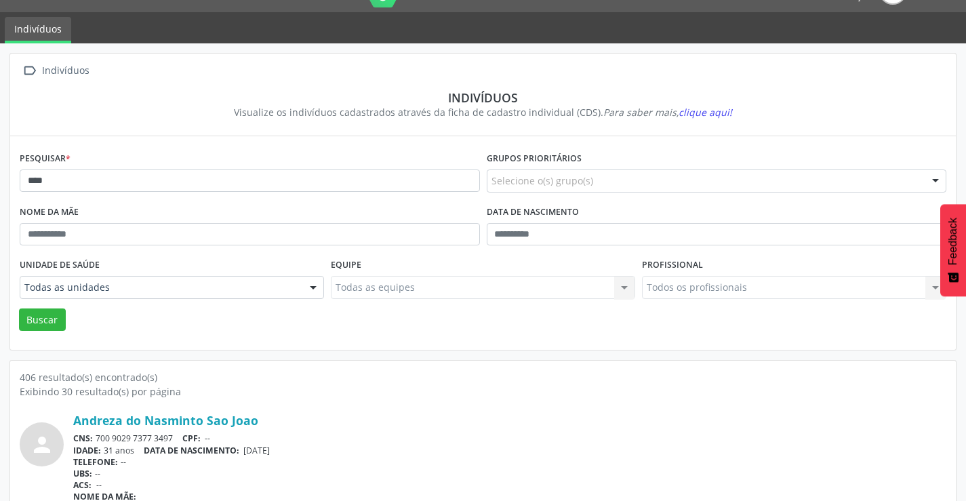
scroll to position [0, 0]
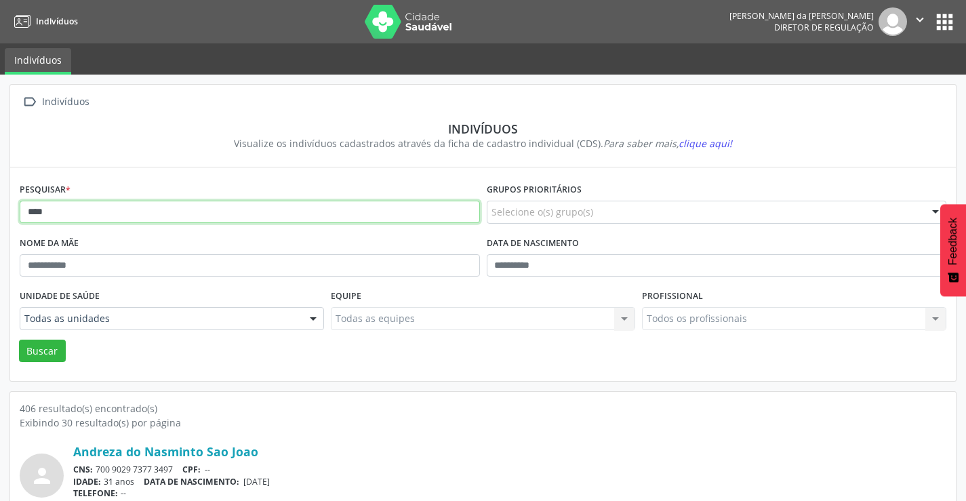
click at [203, 216] on input "****" at bounding box center [250, 212] width 460 height 23
type input "*"
click at [19, 340] on button "Buscar" at bounding box center [42, 351] width 47 height 23
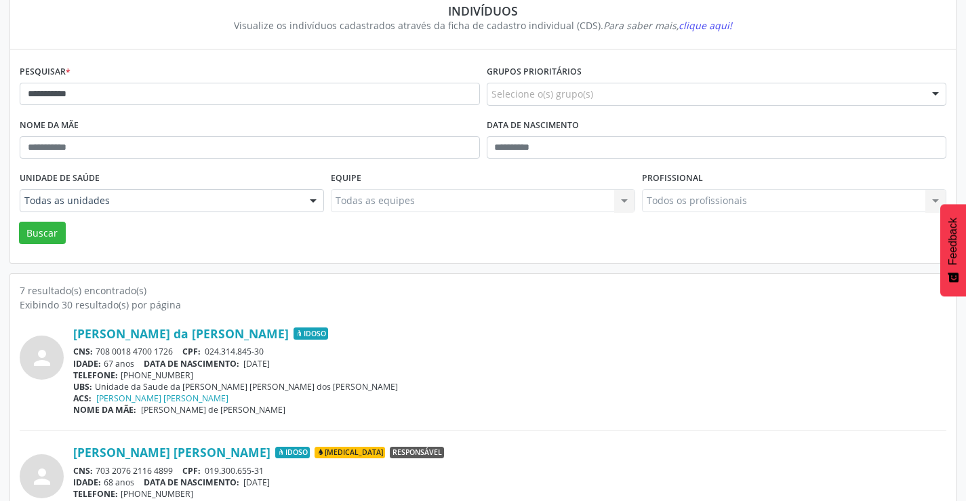
scroll to position [136, 0]
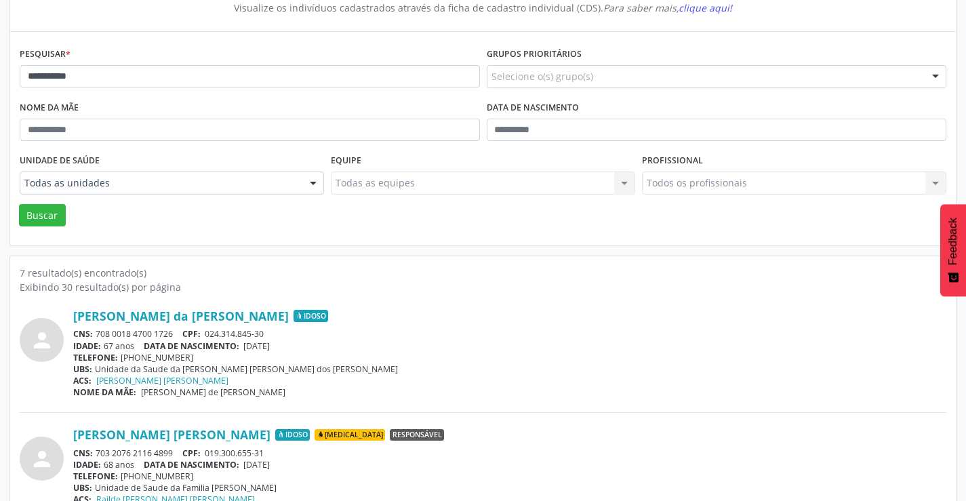
drag, startPoint x: 181, startPoint y: 331, endPoint x: 95, endPoint y: 327, distance: 86.2
click at [95, 327] on div "[PERSON_NAME] da [PERSON_NAME] Idoso CNS: 708 0018 4700 1726 CPF: 024.314.845-3…" at bounding box center [509, 352] width 873 height 89
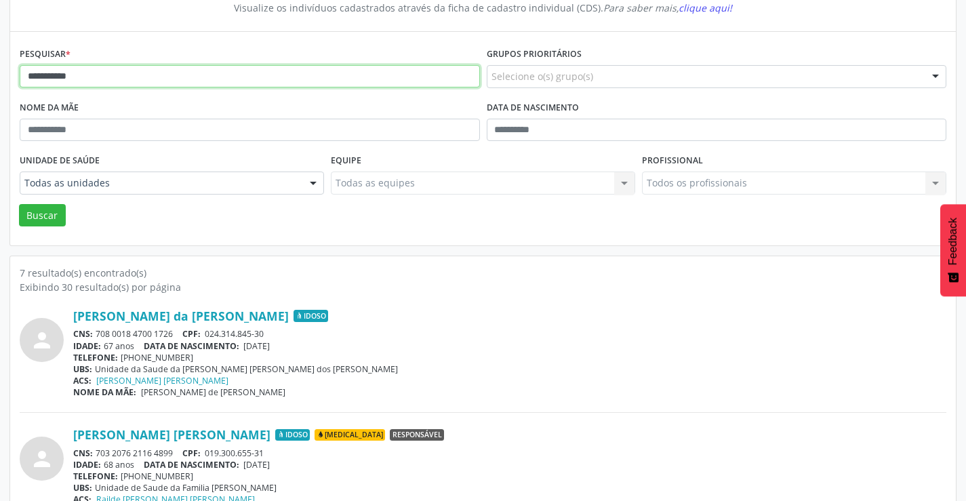
click at [180, 78] on input "**********" at bounding box center [250, 76] width 460 height 23
type input "*"
click at [19, 204] on button "Buscar" at bounding box center [42, 215] width 47 height 23
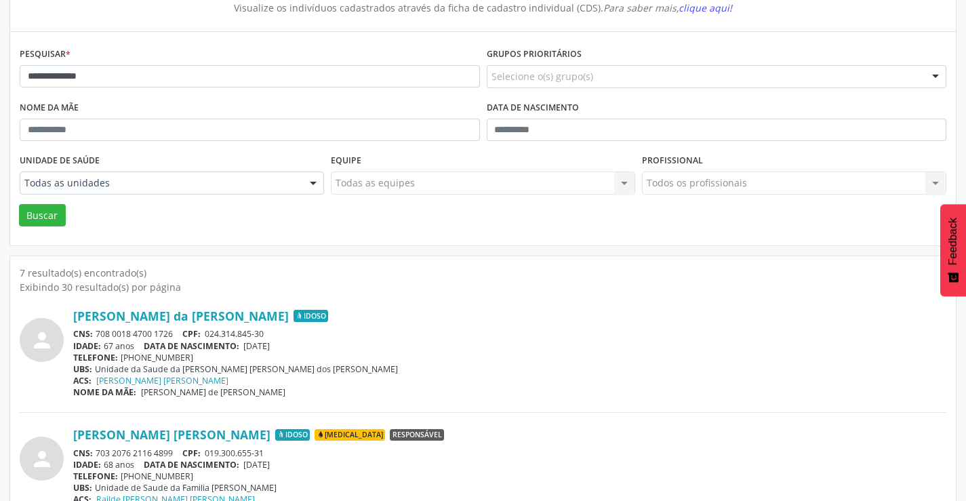
scroll to position [0, 0]
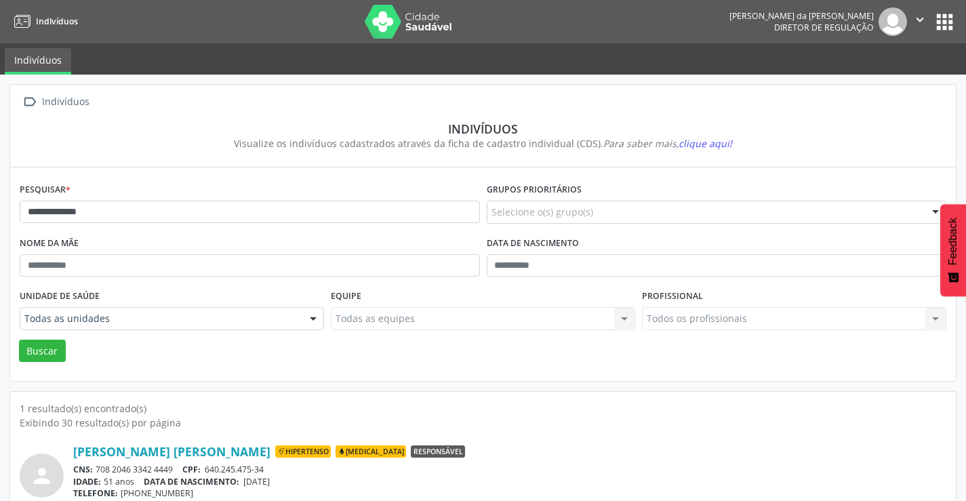
drag, startPoint x: 180, startPoint y: 465, endPoint x: 94, endPoint y: 473, distance: 86.4
click at [94, 473] on div "CNS: 708 2046 3342 4449 CPF: 640.245.475-34" at bounding box center [509, 470] width 873 height 12
click at [120, 211] on input "**********" at bounding box center [250, 212] width 460 height 23
type input "*"
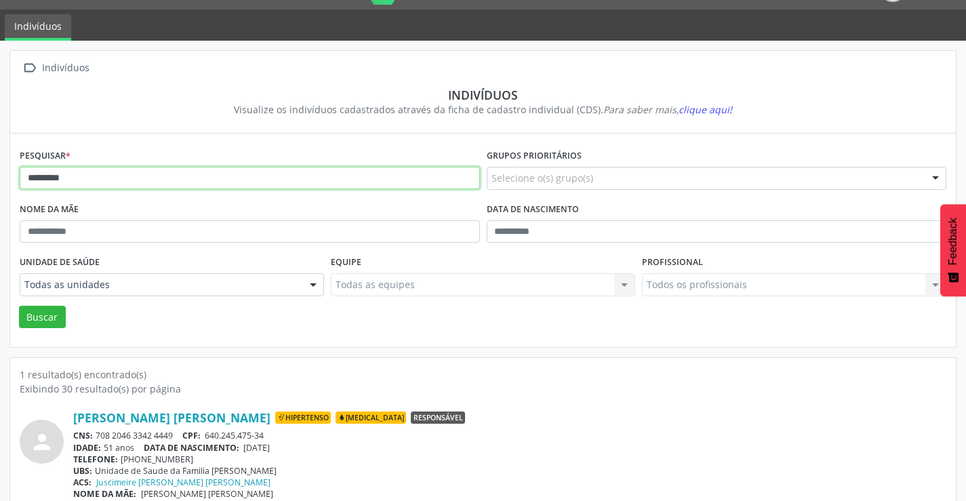
scroll to position [52, 0]
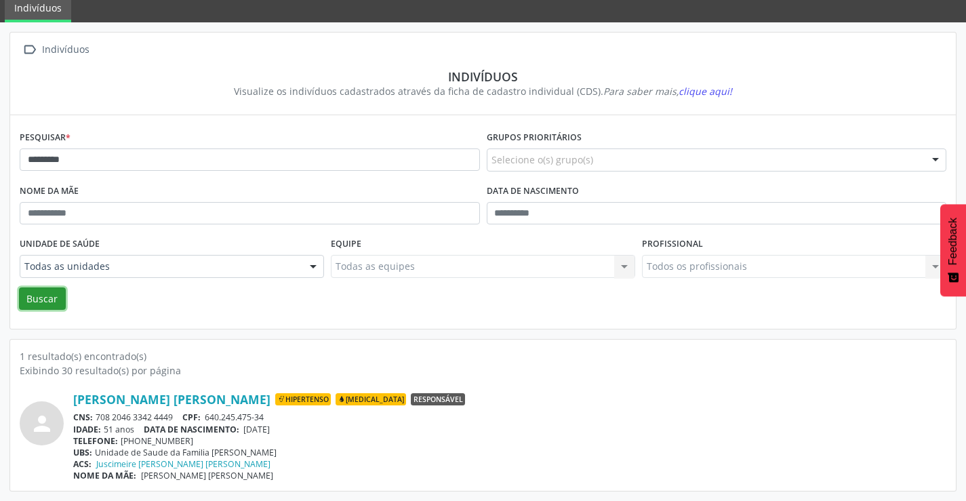
click at [39, 289] on button "Buscar" at bounding box center [42, 298] width 47 height 23
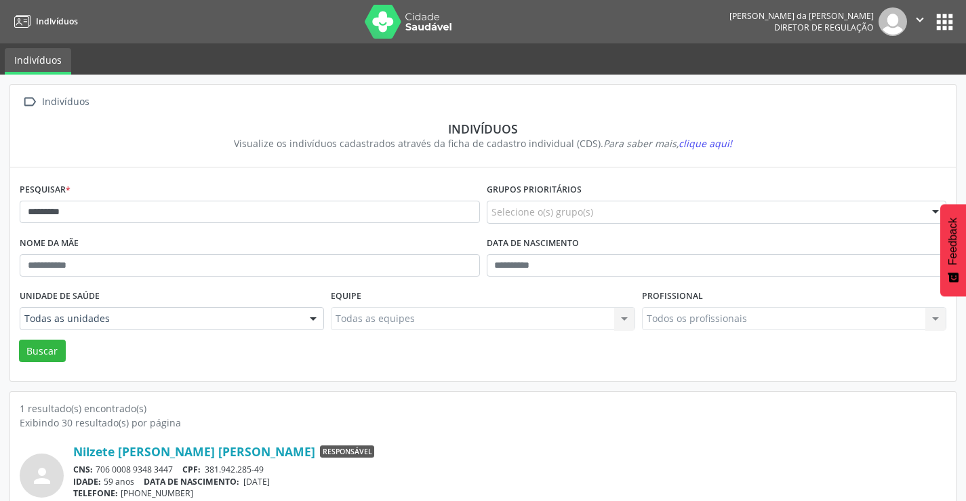
drag, startPoint x: 177, startPoint y: 465, endPoint x: 94, endPoint y: 467, distance: 82.7
click at [94, 467] on div "CNS: 706 0008 9348 3447 CPF: 381.942.285-49" at bounding box center [509, 470] width 873 height 12
click at [146, 216] on input "*********" at bounding box center [250, 212] width 460 height 23
type input "*"
click at [19, 340] on button "Buscar" at bounding box center [42, 351] width 47 height 23
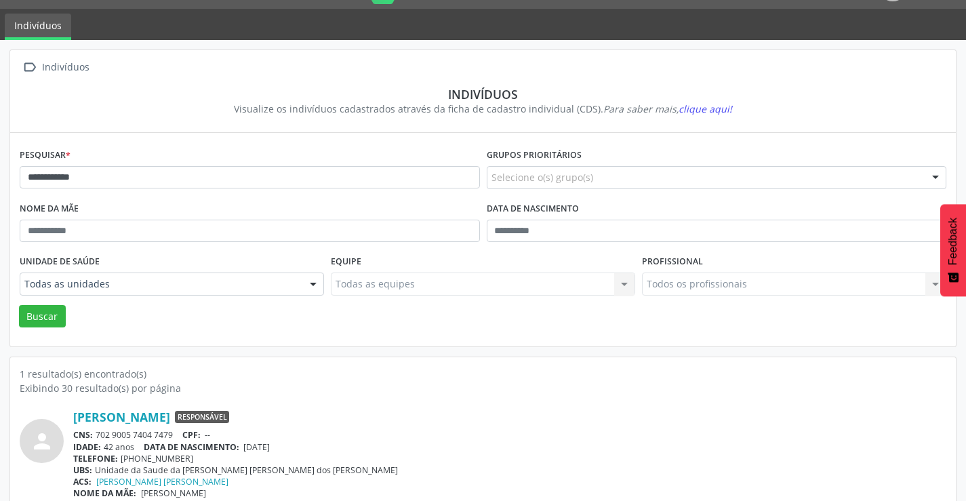
scroll to position [52, 0]
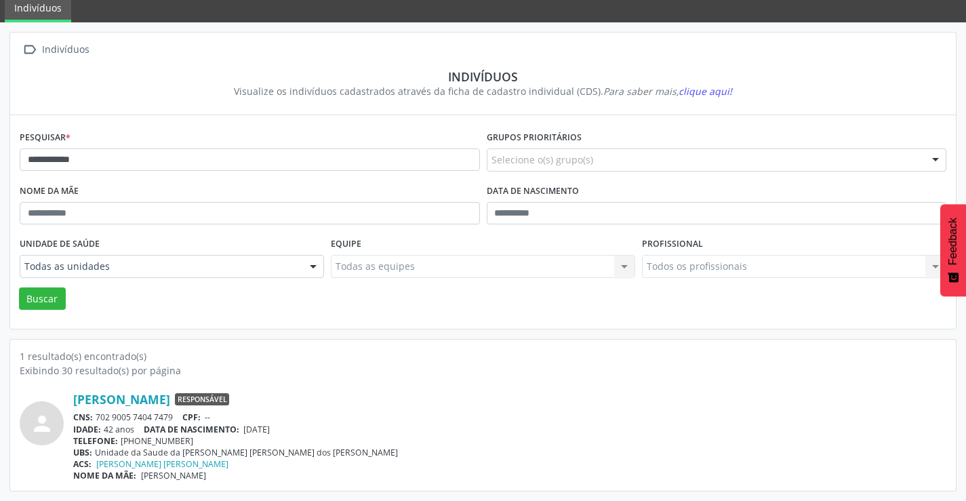
drag, startPoint x: 175, startPoint y: 416, endPoint x: 152, endPoint y: 421, distance: 23.7
click at [98, 415] on div "CNS: 702 9005 7404 7479 CPF: --" at bounding box center [509, 417] width 873 height 12
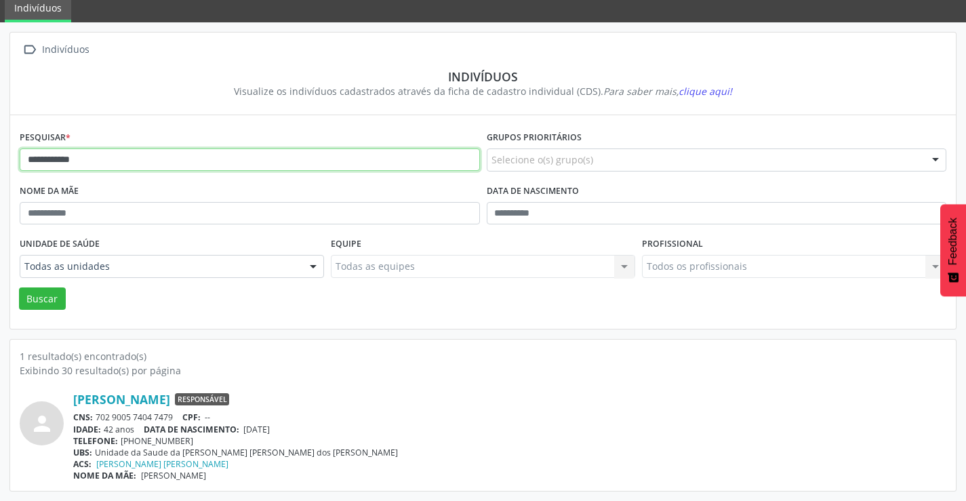
click at [112, 167] on input "**********" at bounding box center [250, 159] width 460 height 23
type input "*"
click at [19, 287] on button "Buscar" at bounding box center [42, 298] width 47 height 23
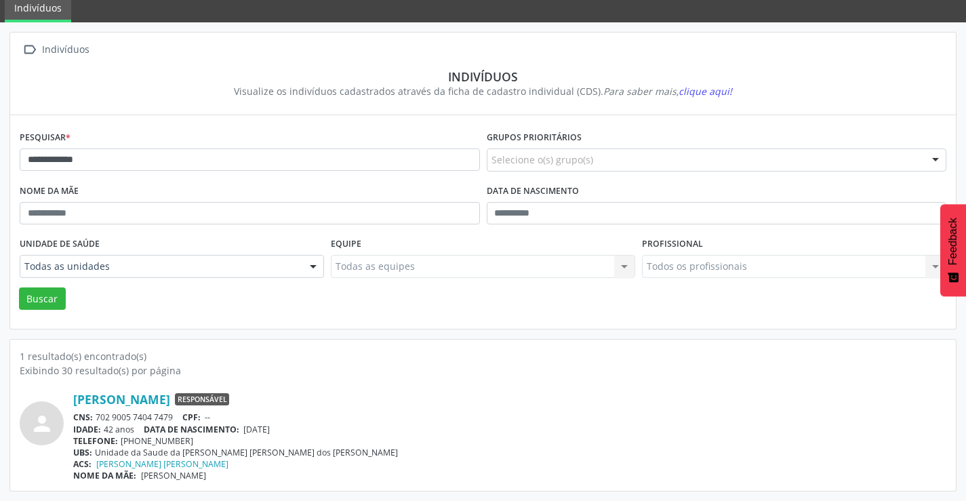
scroll to position [0, 0]
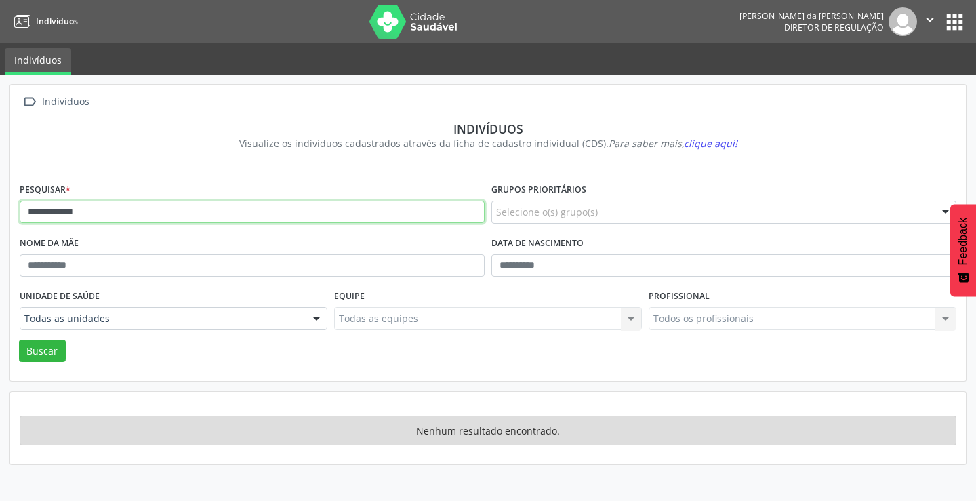
click at [117, 216] on input "**********" at bounding box center [252, 212] width 465 height 23
click at [19, 340] on button "Buscar" at bounding box center [42, 351] width 47 height 23
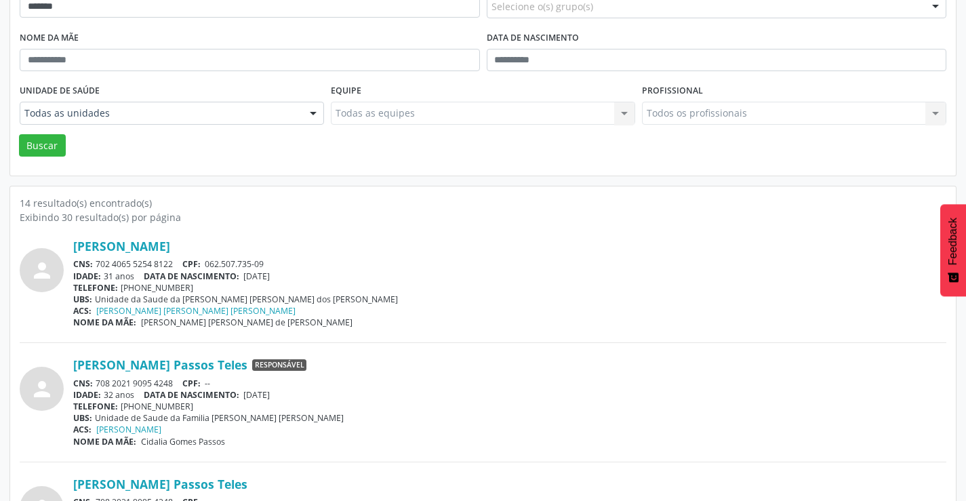
scroll to position [271, 0]
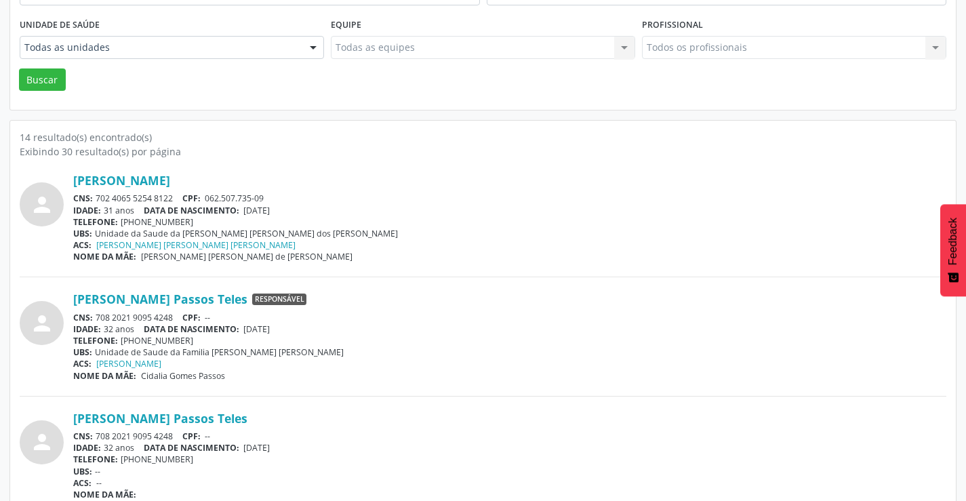
drag, startPoint x: 178, startPoint y: 197, endPoint x: 97, endPoint y: 197, distance: 80.7
click at [97, 197] on div "CNS: 702 4065 5254 8122 CPF: 062.507.735-09" at bounding box center [509, 199] width 873 height 12
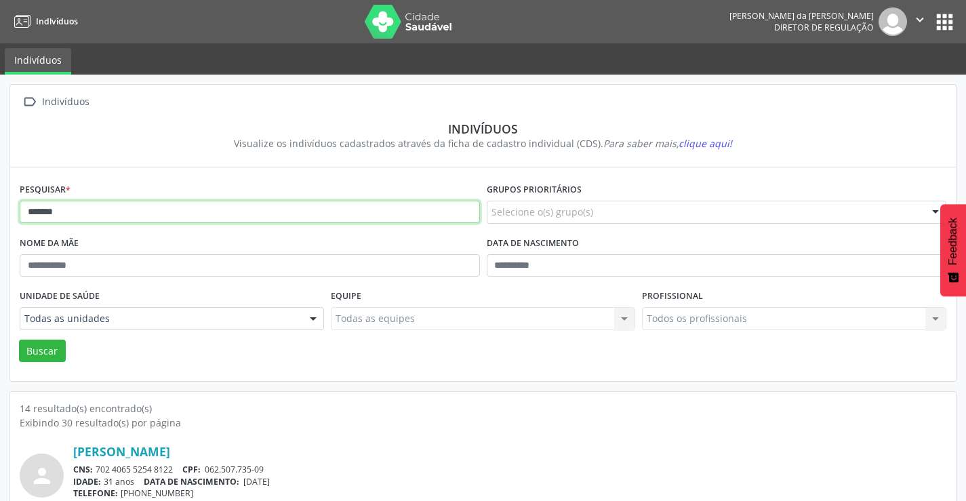
click at [100, 215] on input "*******" at bounding box center [250, 212] width 460 height 23
type input "*"
click at [19, 340] on button "Buscar" at bounding box center [42, 351] width 47 height 23
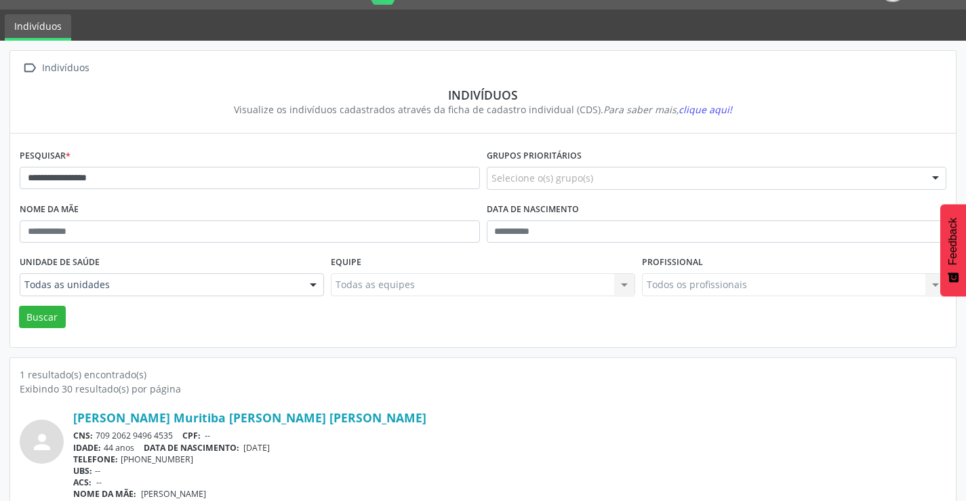
scroll to position [52, 0]
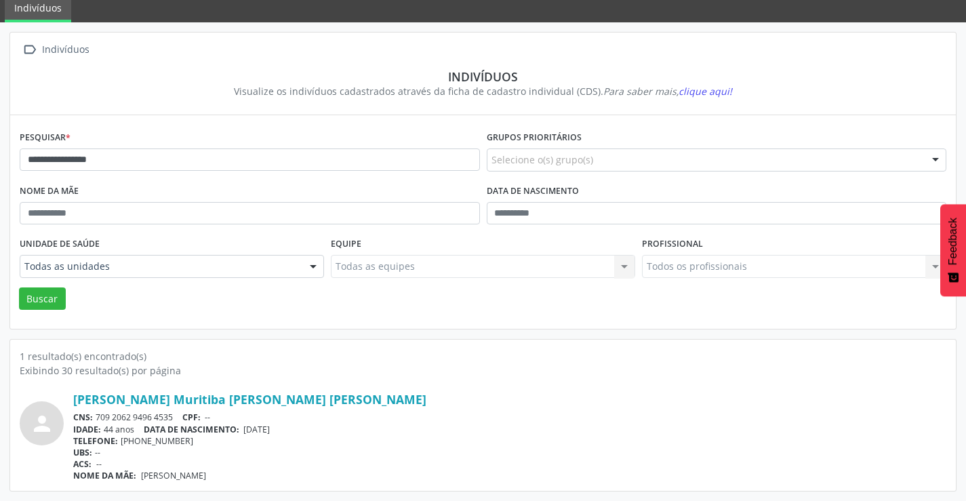
drag, startPoint x: 176, startPoint y: 421, endPoint x: 98, endPoint y: 417, distance: 78.1
click at [98, 417] on div "CNS: 709 2062 9496 4535 CPF: --" at bounding box center [509, 417] width 873 height 12
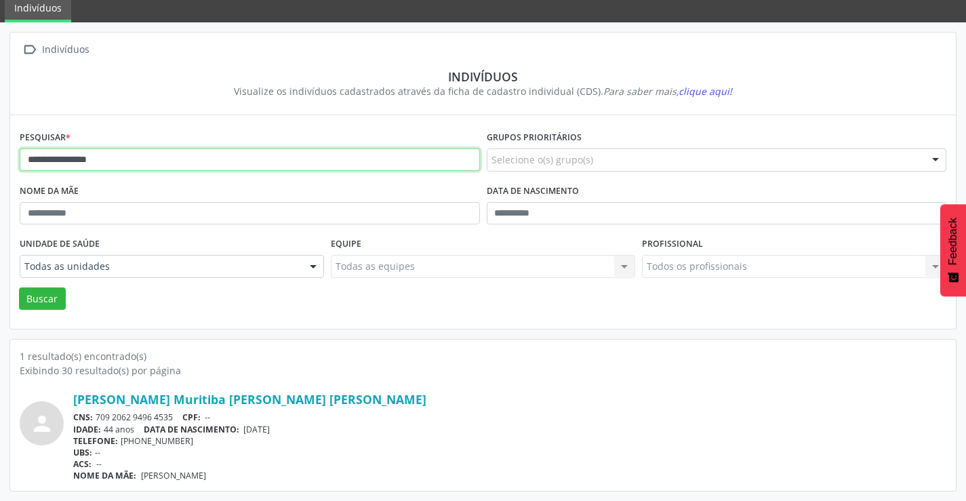
click at [111, 155] on input "**********" at bounding box center [250, 159] width 460 height 23
type input "*"
click at [19, 287] on button "Buscar" at bounding box center [42, 298] width 47 height 23
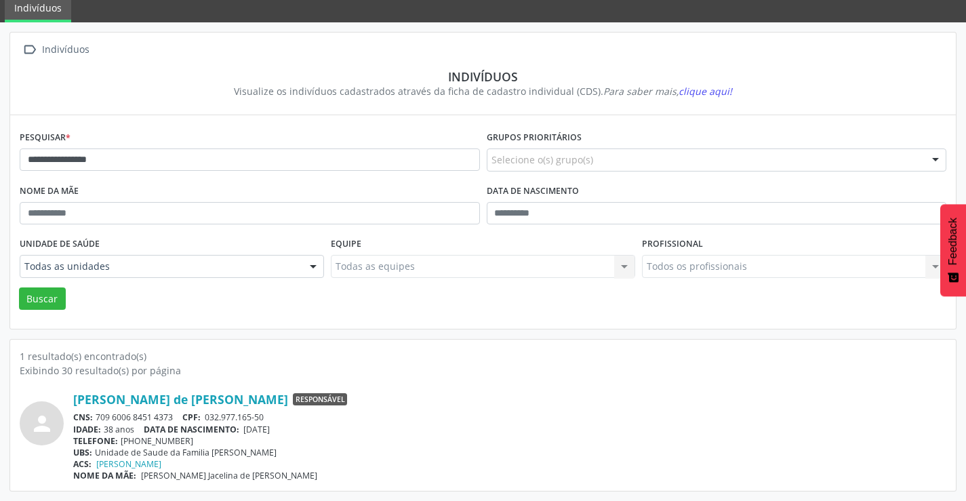
drag, startPoint x: 176, startPoint y: 411, endPoint x: 98, endPoint y: 414, distance: 78.0
click at [98, 414] on div "[PERSON_NAME] de [PERSON_NAME] Responsável CNS: 709 6006 8451 4373 CPF: 032.977…" at bounding box center [509, 436] width 873 height 89
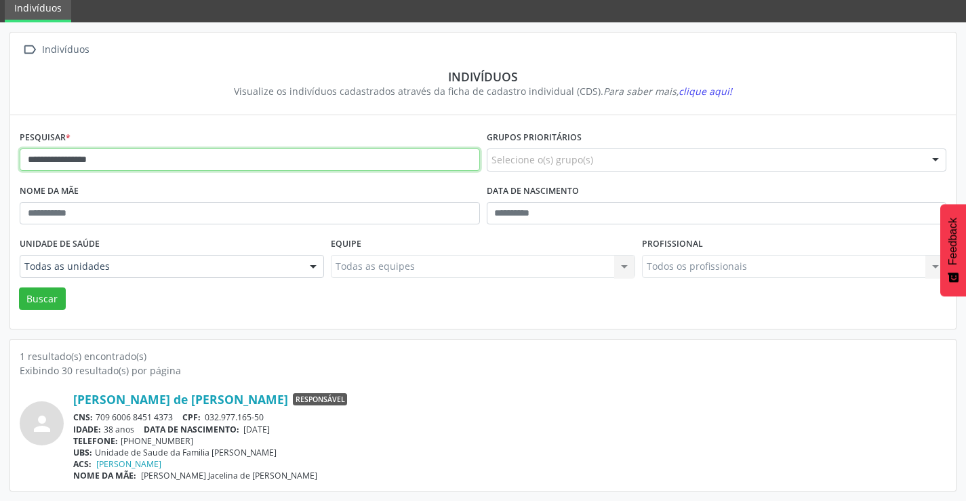
click at [122, 161] on input "**********" at bounding box center [250, 159] width 460 height 23
type input "*"
click at [19, 287] on button "Buscar" at bounding box center [42, 298] width 47 height 23
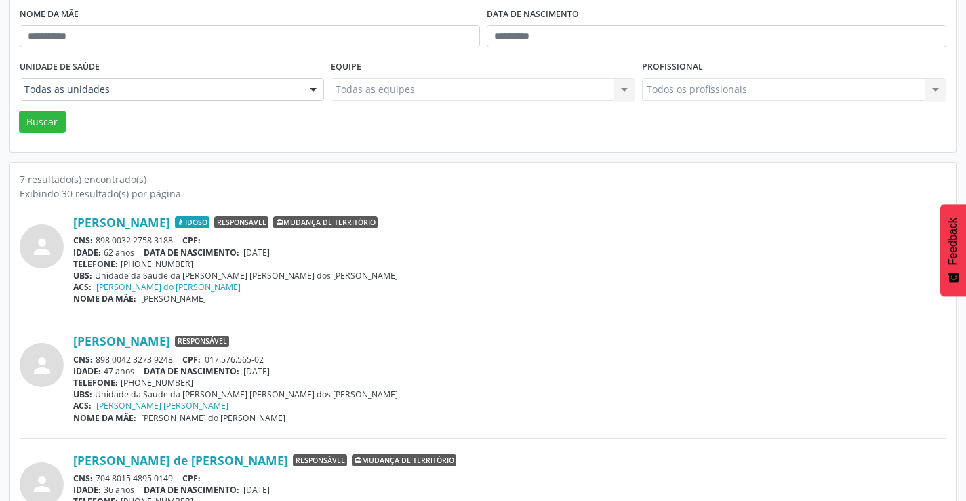
scroll to position [339, 0]
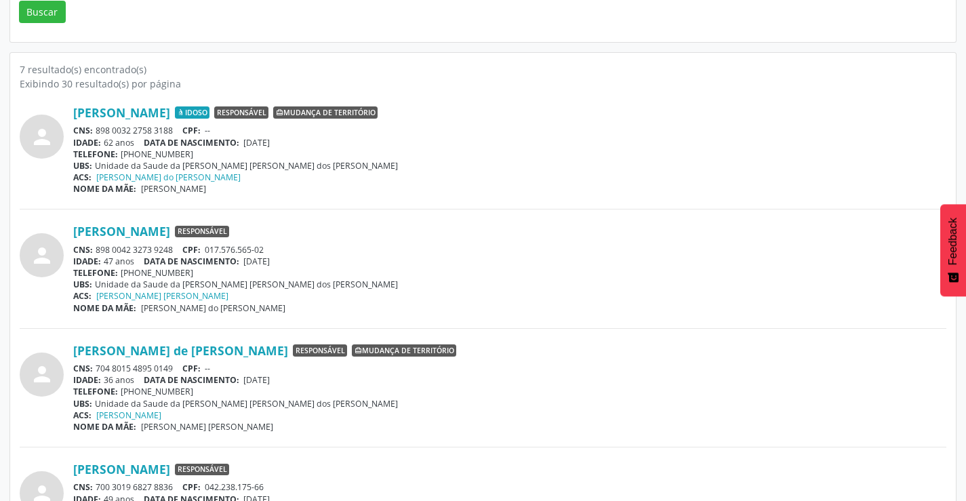
drag, startPoint x: 177, startPoint y: 246, endPoint x: 207, endPoint y: 247, distance: 29.8
click at [207, 247] on div "CNS: 898 0042 3273 9248 CPF: 017.576.565-02" at bounding box center [509, 250] width 873 height 12
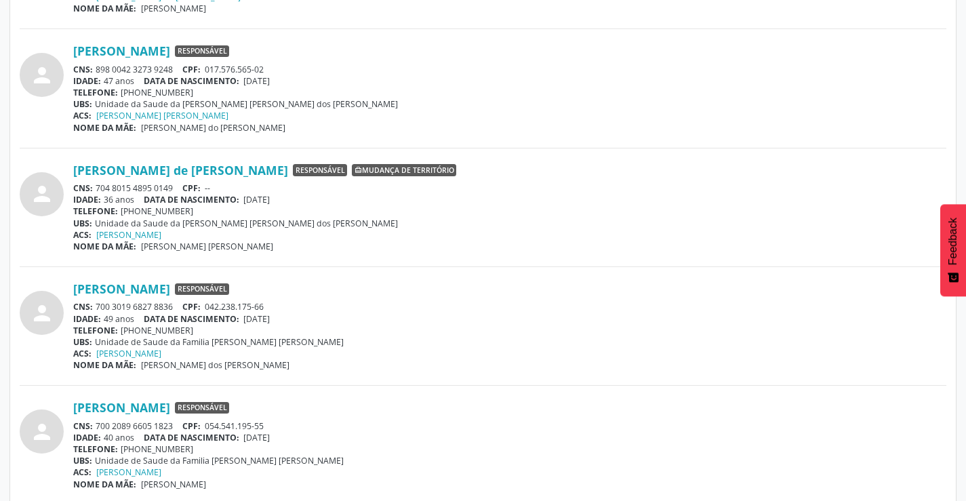
scroll to position [542, 0]
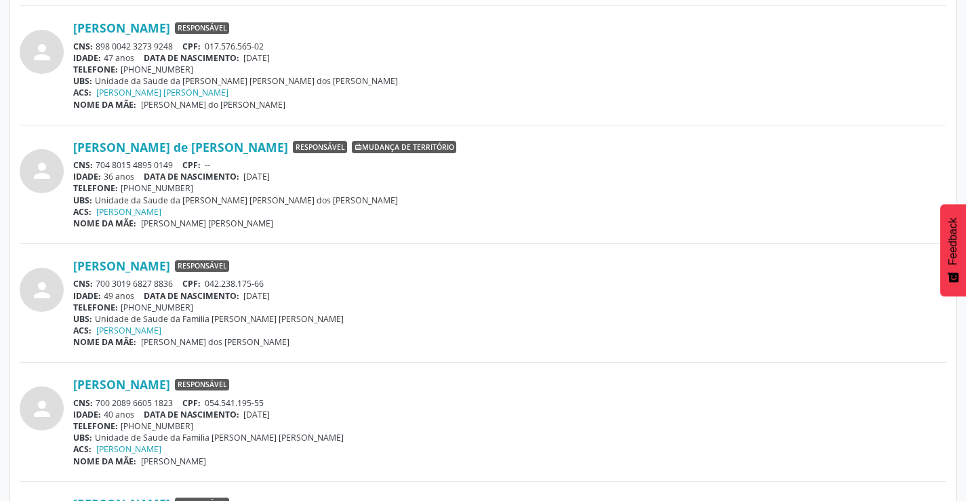
drag, startPoint x: 176, startPoint y: 283, endPoint x: 98, endPoint y: 281, distance: 78.0
click at [98, 281] on div "CNS: 700 3019 6827 8836 CPF: 042.238.175-66" at bounding box center [509, 284] width 873 height 12
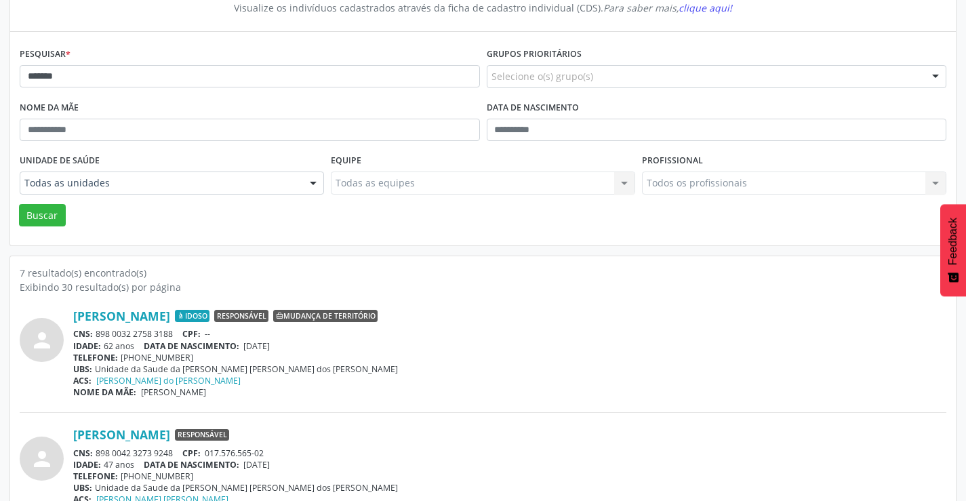
scroll to position [0, 0]
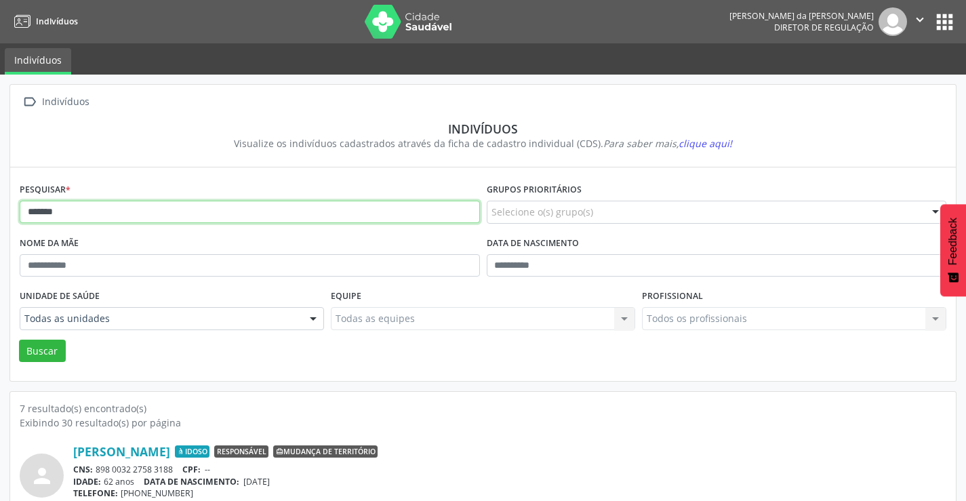
click at [73, 216] on input "*******" at bounding box center [250, 212] width 460 height 23
type input "*"
click at [19, 340] on button "Buscar" at bounding box center [42, 351] width 47 height 23
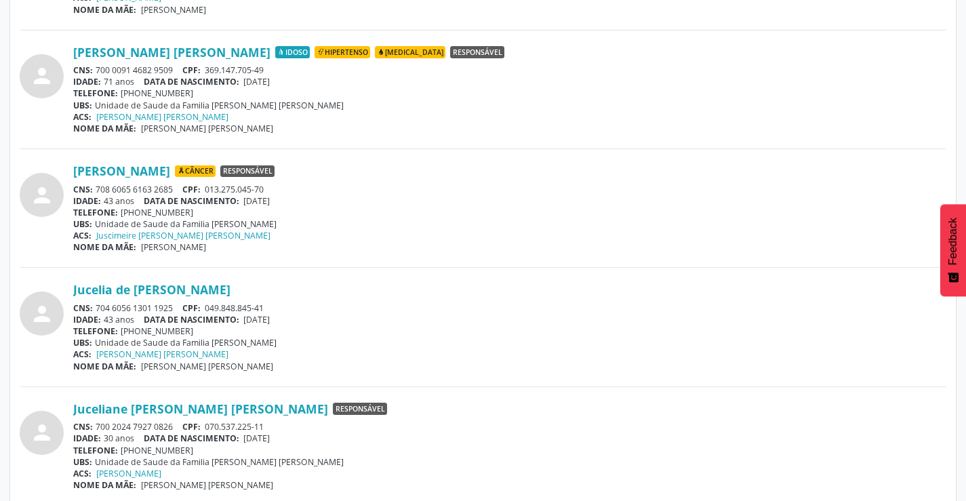
scroll to position [1017, 0]
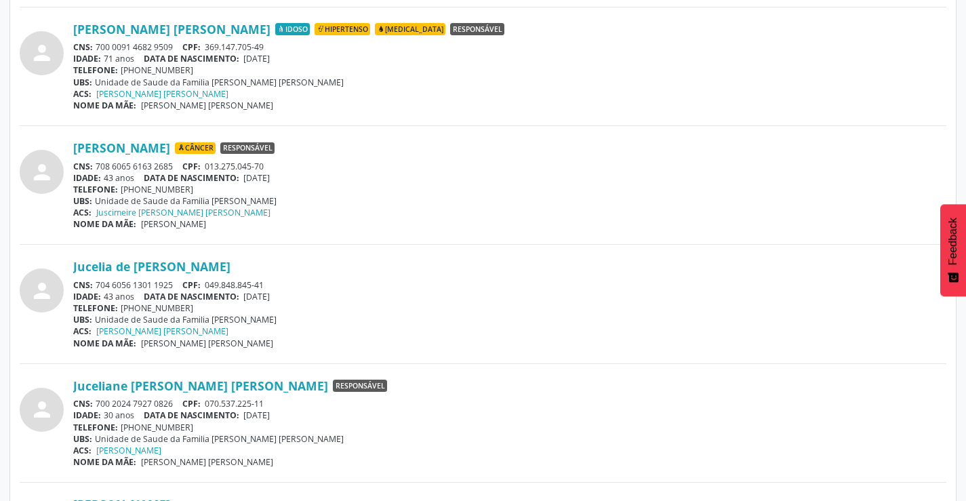
drag, startPoint x: 178, startPoint y: 165, endPoint x: 98, endPoint y: 165, distance: 79.3
click at [98, 165] on div "CNS: 708 6065 6163 2685 CPF: 013.275.045-70" at bounding box center [509, 167] width 873 height 12
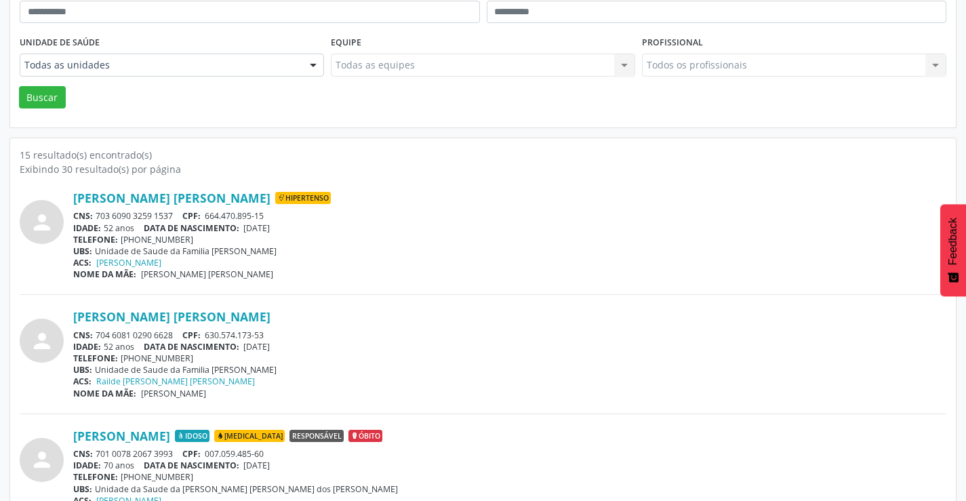
scroll to position [0, 0]
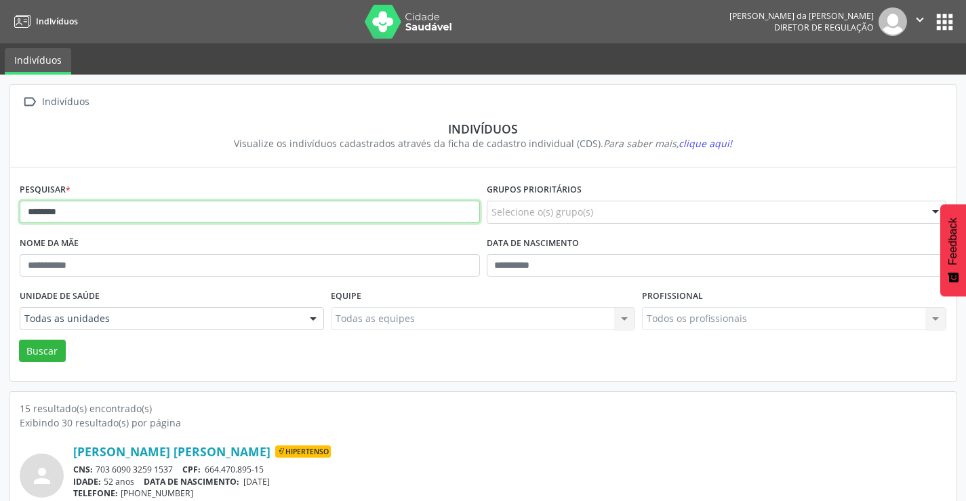
click at [153, 216] on input "*******" at bounding box center [250, 212] width 460 height 23
type input "*"
click at [19, 340] on button "Buscar" at bounding box center [42, 351] width 47 height 23
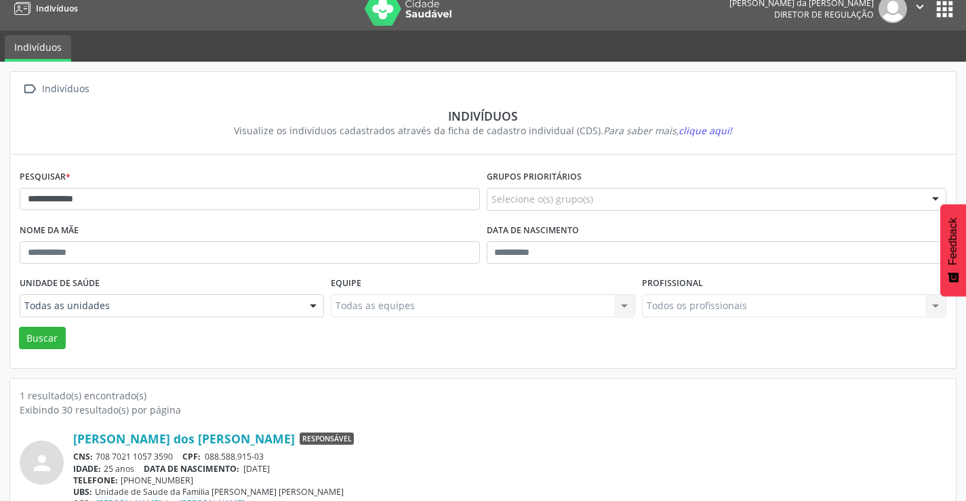
scroll to position [52, 0]
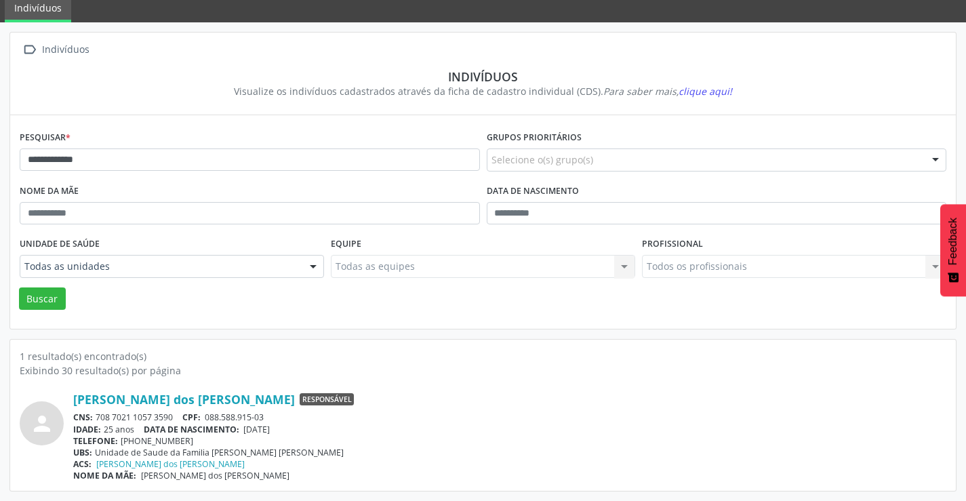
drag, startPoint x: 177, startPoint y: 416, endPoint x: 96, endPoint y: 411, distance: 81.5
click at [96, 411] on div "CNS: 708 7021 1057 3590 CPF: 088.588.915-03" at bounding box center [509, 417] width 873 height 12
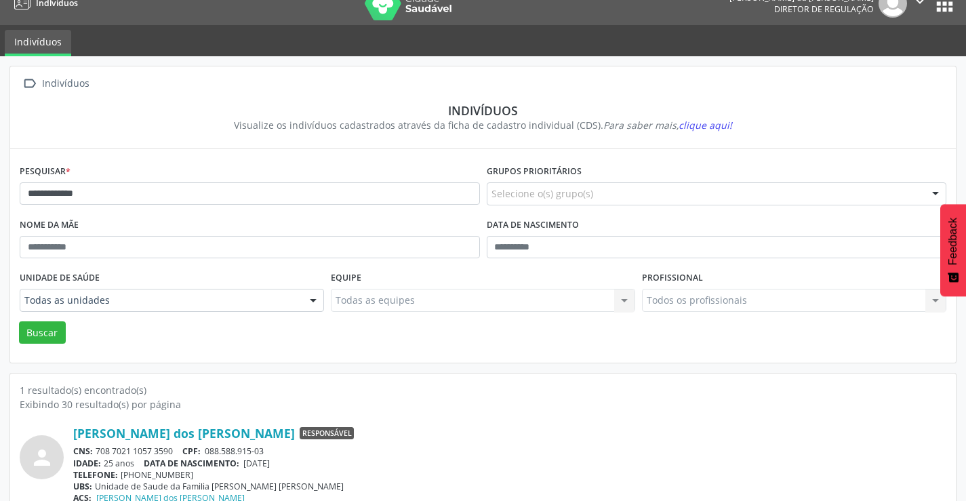
scroll to position [0, 0]
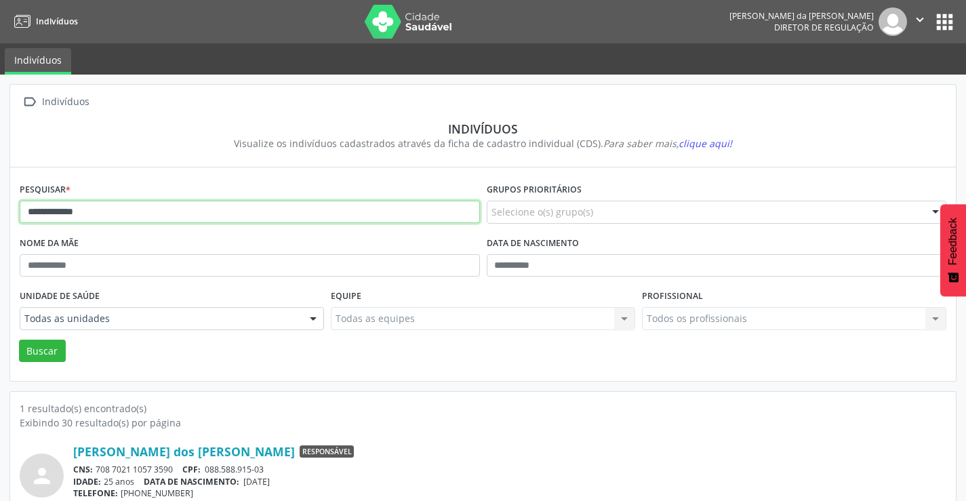
click at [210, 209] on input "**********" at bounding box center [250, 212] width 460 height 23
type input "*"
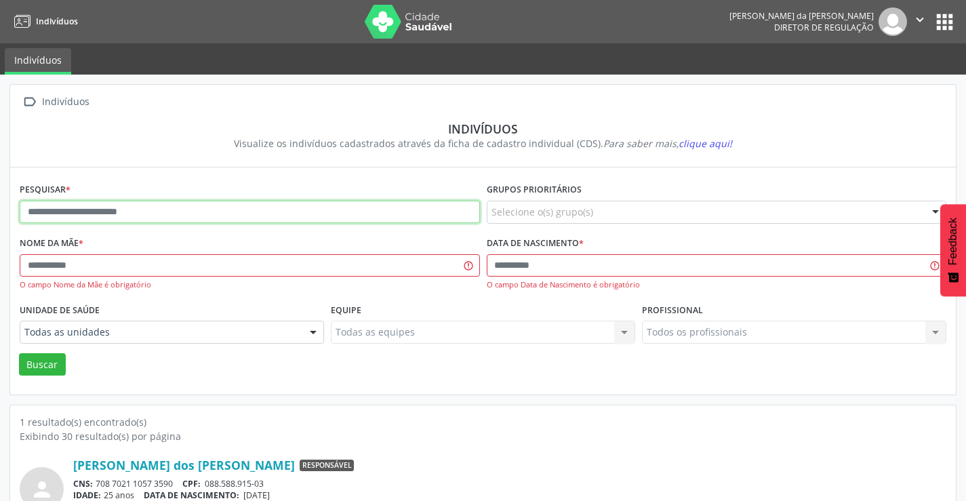
click at [159, 201] on input "text" at bounding box center [250, 212] width 460 height 23
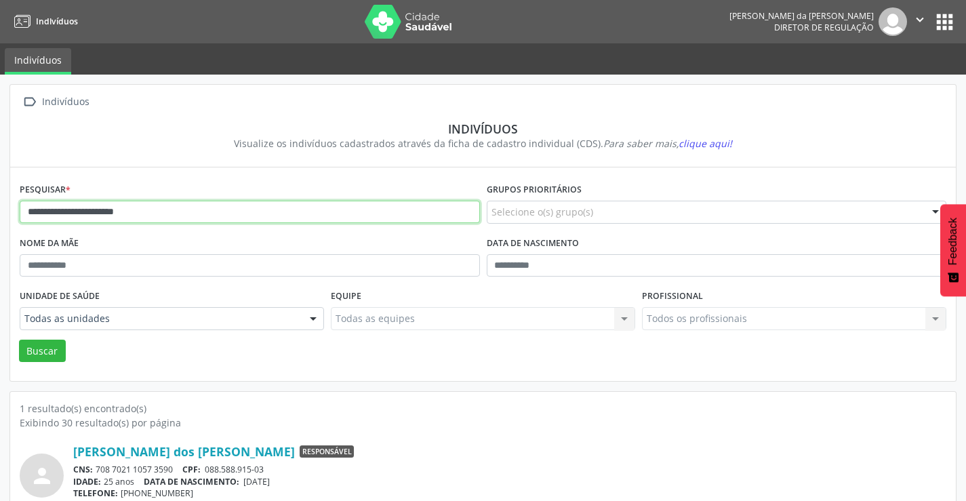
click at [19, 340] on button "Buscar" at bounding box center [42, 351] width 47 height 23
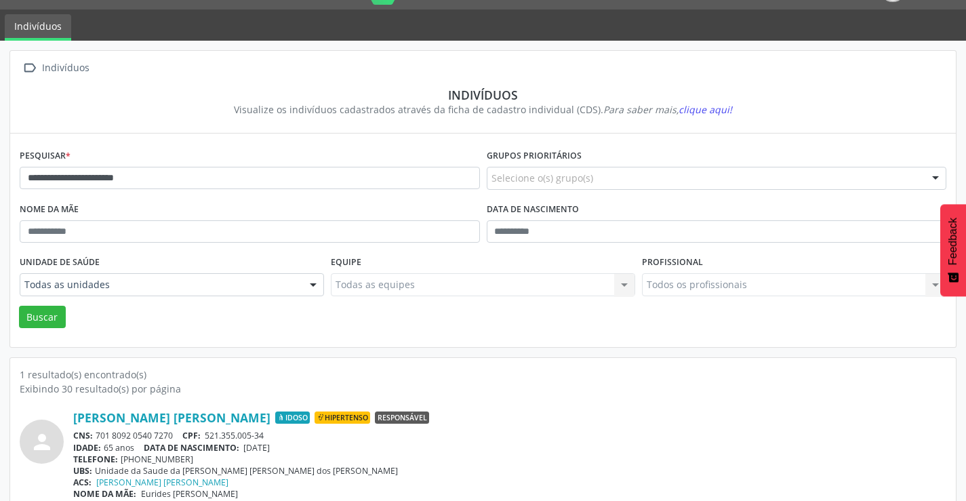
scroll to position [52, 0]
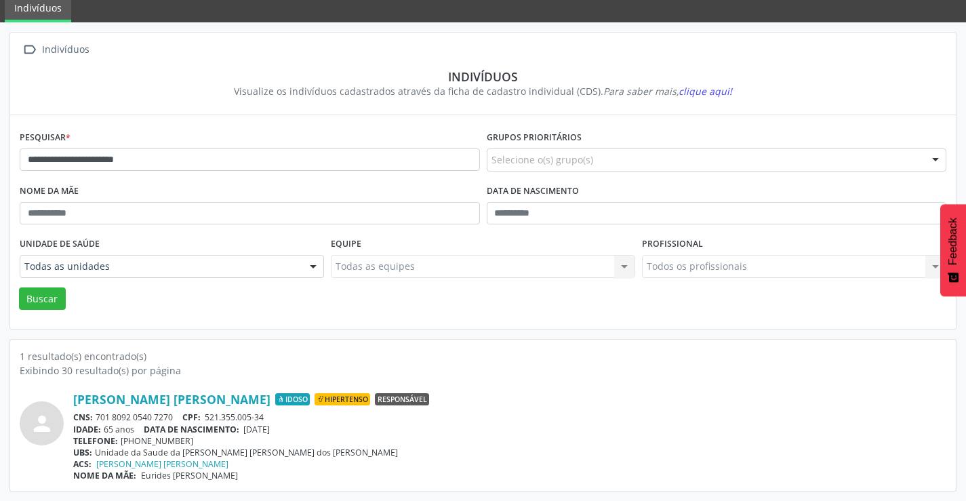
drag, startPoint x: 180, startPoint y: 415, endPoint x: 95, endPoint y: 412, distance: 84.8
click at [95, 412] on div "CNS: 701 8092 0540 7270 CPF: 521.355.005-34" at bounding box center [509, 417] width 873 height 12
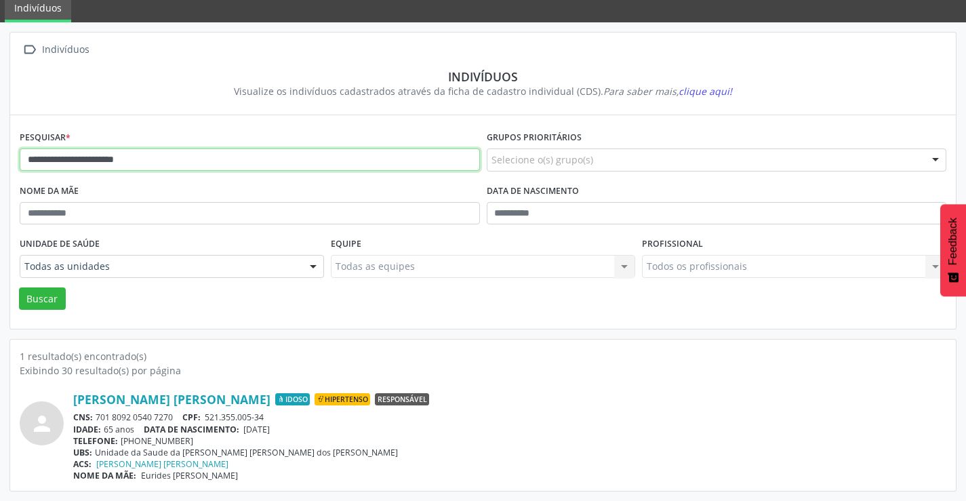
click at [188, 167] on input "**********" at bounding box center [250, 159] width 460 height 23
type input "*"
click at [19, 287] on button "Buscar" at bounding box center [42, 298] width 47 height 23
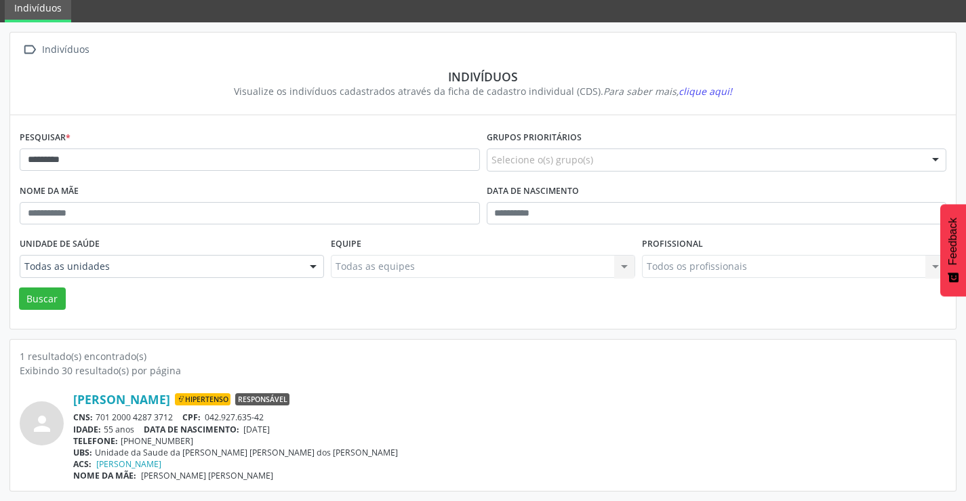
drag, startPoint x: 179, startPoint y: 411, endPoint x: 97, endPoint y: 423, distance: 82.9
click at [97, 422] on div "[PERSON_NAME] Hipertenso Responsável CNS: 701 2000 4287 3712 CPF: 042.927.635-4…" at bounding box center [509, 436] width 873 height 89
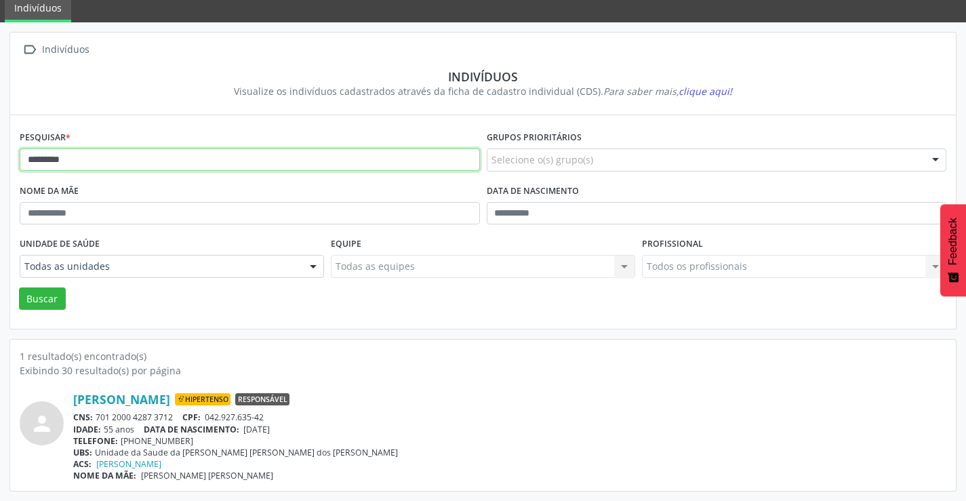
click at [137, 167] on input "*********" at bounding box center [250, 159] width 460 height 23
type input "*"
click at [19, 287] on button "Buscar" at bounding box center [42, 298] width 47 height 23
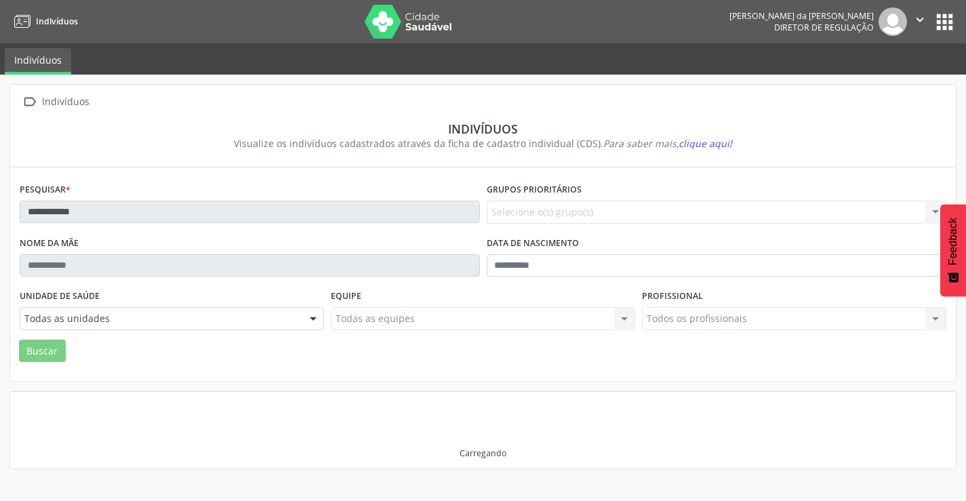
scroll to position [0, 0]
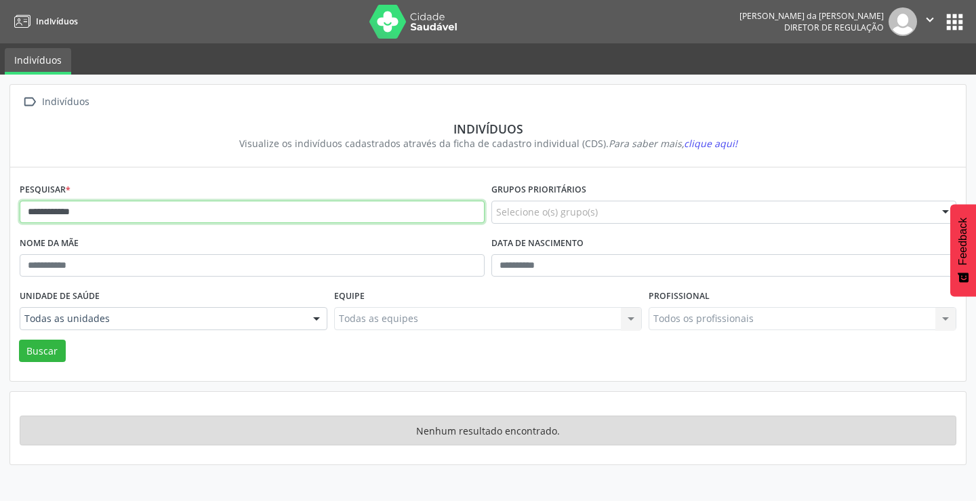
click at [123, 213] on input "**********" at bounding box center [252, 212] width 465 height 23
click at [19, 340] on button "Buscar" at bounding box center [42, 351] width 47 height 23
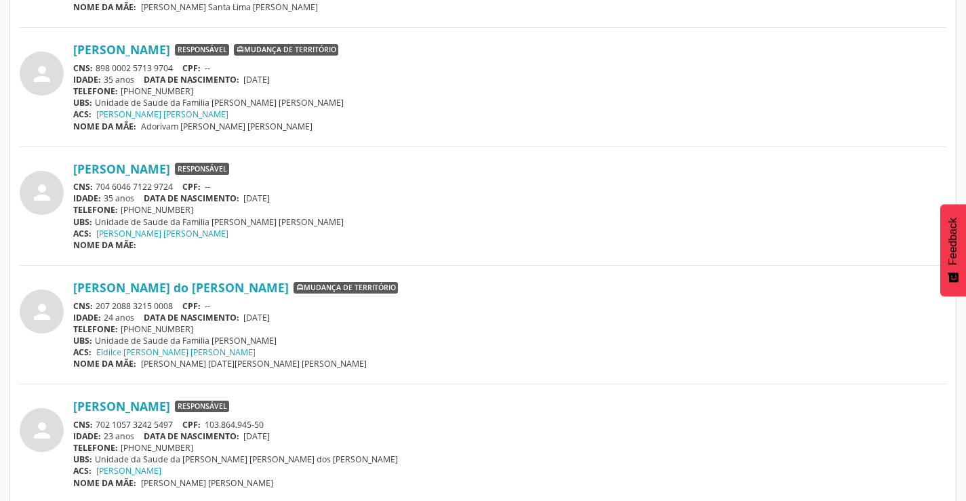
scroll to position [949, 0]
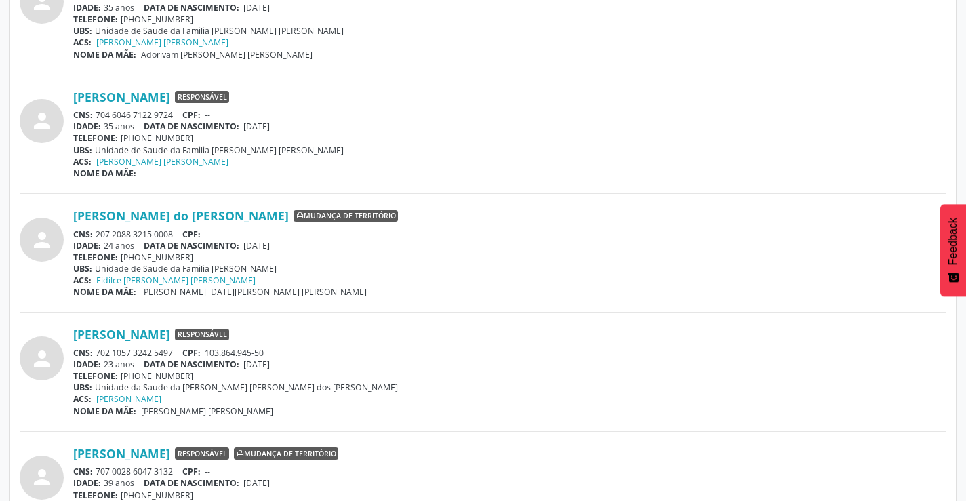
drag, startPoint x: 176, startPoint y: 352, endPoint x: 99, endPoint y: 349, distance: 77.3
click at [98, 350] on div "CNS: 702 1057 3242 5497 CPF: 103.864.945-50" at bounding box center [509, 353] width 873 height 12
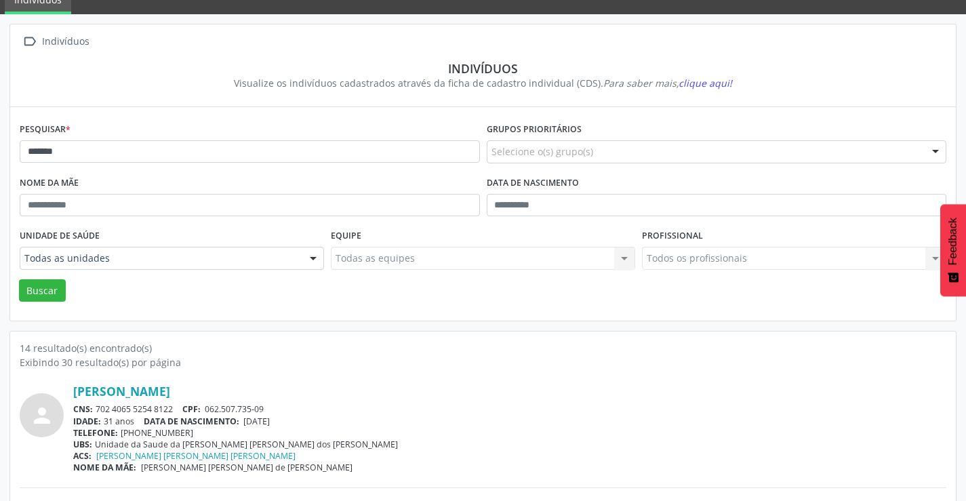
scroll to position [0, 0]
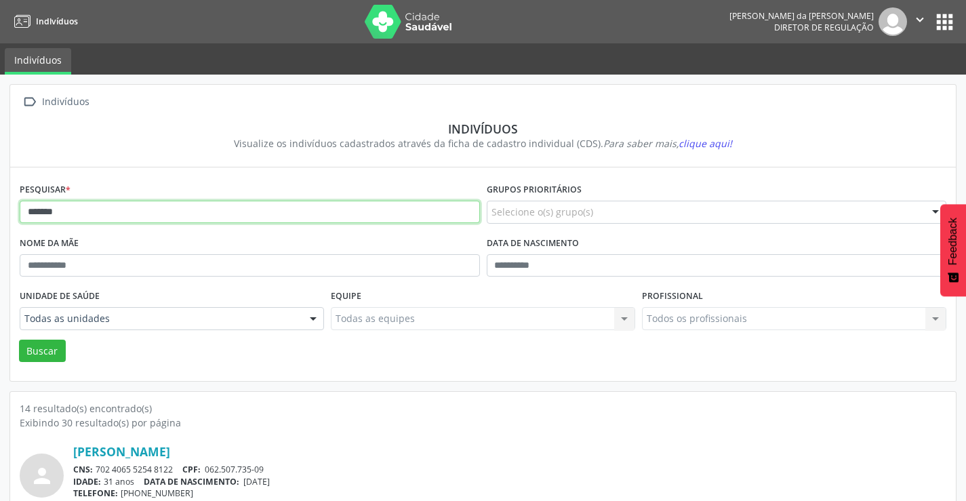
click at [134, 210] on input "*******" at bounding box center [250, 212] width 460 height 23
type input "*"
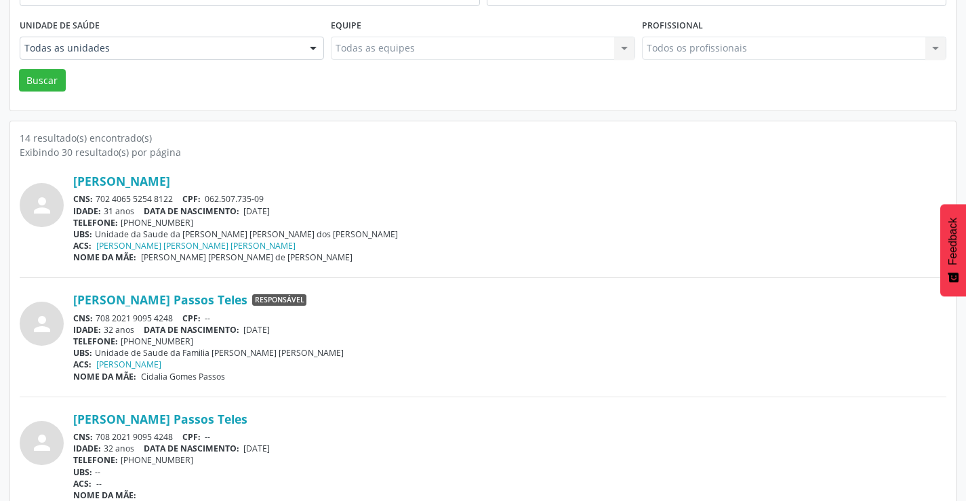
scroll to position [271, 0]
click at [40, 84] on button "Buscar" at bounding box center [42, 79] width 47 height 23
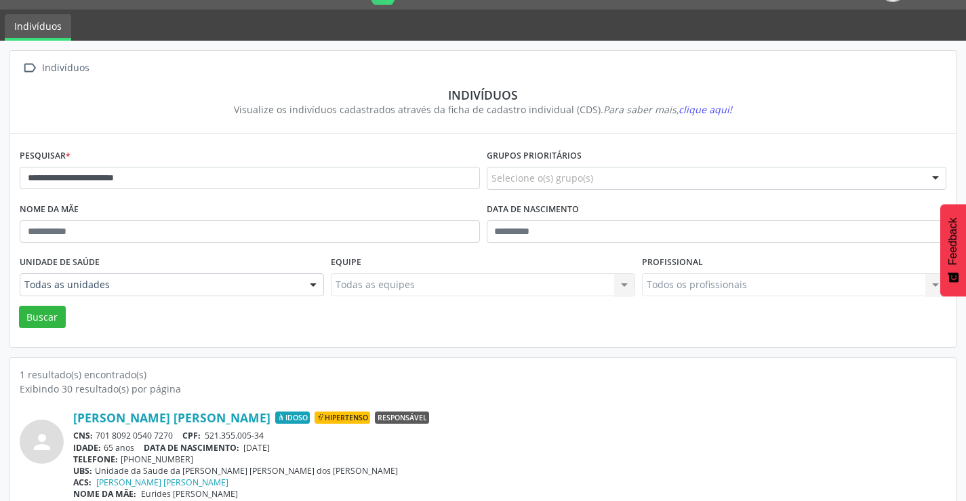
scroll to position [52, 0]
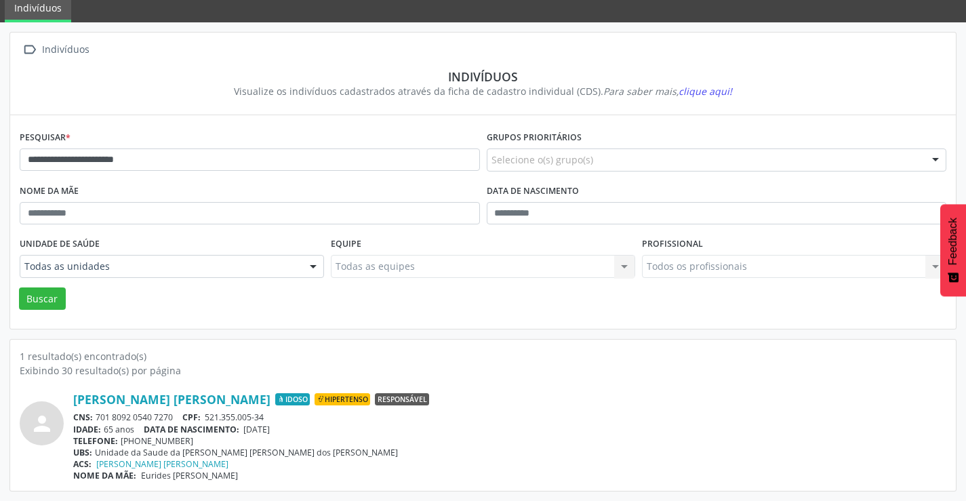
drag, startPoint x: 181, startPoint y: 416, endPoint x: 96, endPoint y: 414, distance: 84.8
click at [96, 414] on div "CNS: 701 8092 0540 7270 CPF: 521.355.005-34" at bounding box center [509, 417] width 873 height 12
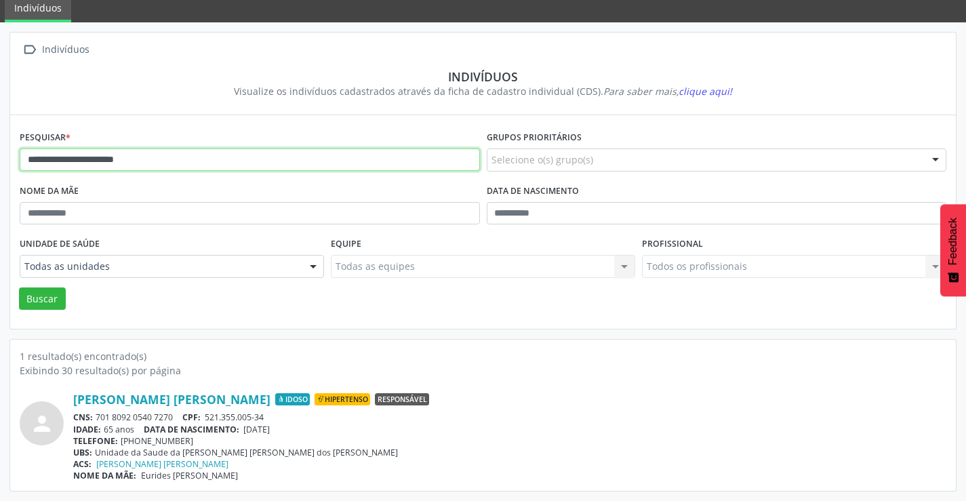
click at [304, 166] on input "**********" at bounding box center [250, 159] width 460 height 23
type input "*"
click at [19, 287] on button "Buscar" at bounding box center [42, 298] width 47 height 23
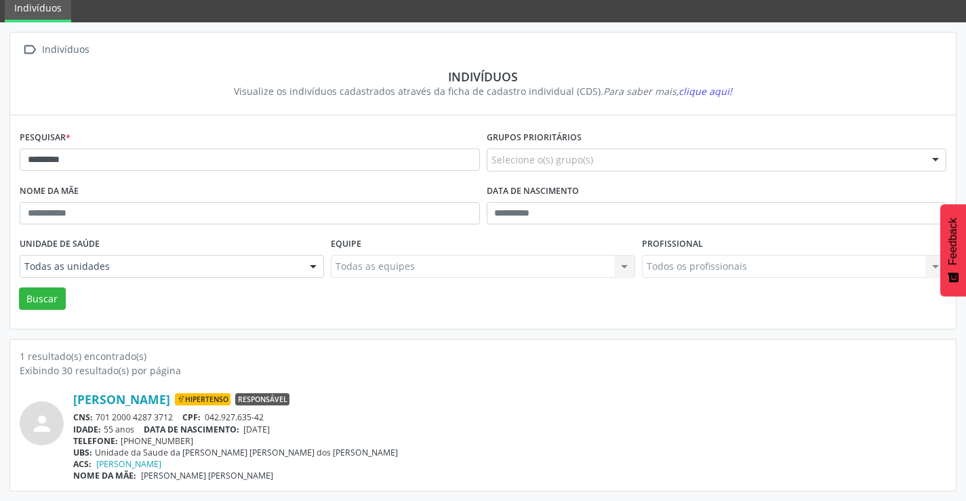
drag, startPoint x: 176, startPoint y: 414, endPoint x: 98, endPoint y: 416, distance: 77.3
click at [98, 416] on div "CNS: 701 2000 4287 3712 CPF: 042.927.635-42" at bounding box center [509, 417] width 873 height 12
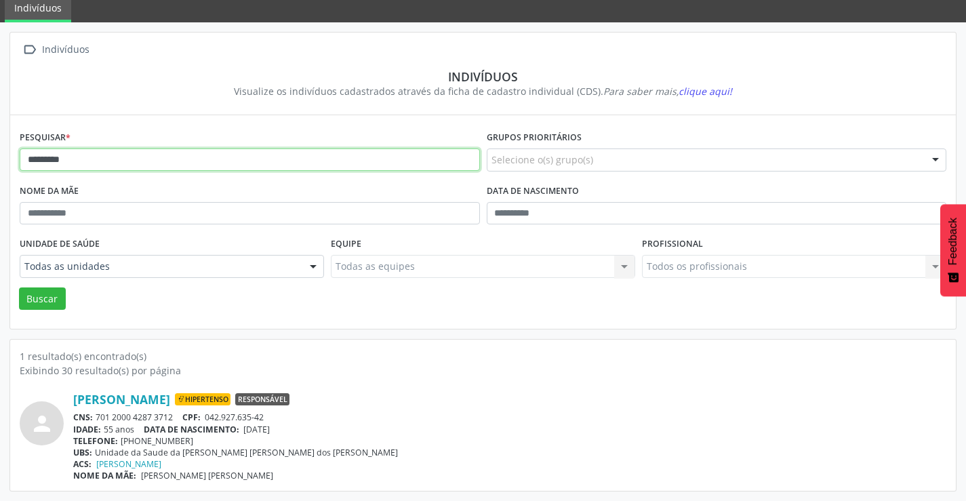
click at [124, 161] on input "*********" at bounding box center [250, 159] width 460 height 23
type input "*"
click at [19, 287] on button "Buscar" at bounding box center [42, 298] width 47 height 23
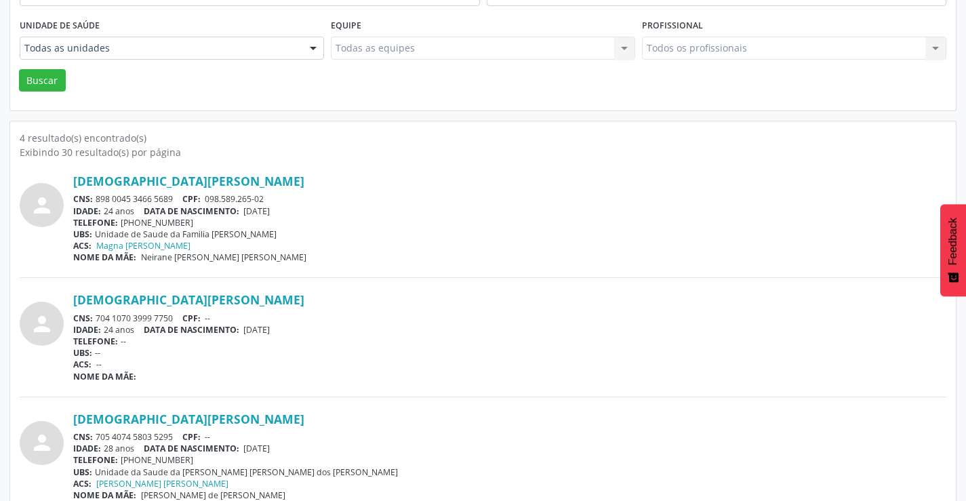
scroll to position [271, 0]
drag, startPoint x: 176, startPoint y: 195, endPoint x: 96, endPoint y: 196, distance: 80.7
click at [96, 196] on div "CNS: 898 0045 3466 5689 CPF: 098.589.265-02" at bounding box center [509, 199] width 873 height 12
drag, startPoint x: 178, startPoint y: 195, endPoint x: 97, endPoint y: 194, distance: 80.7
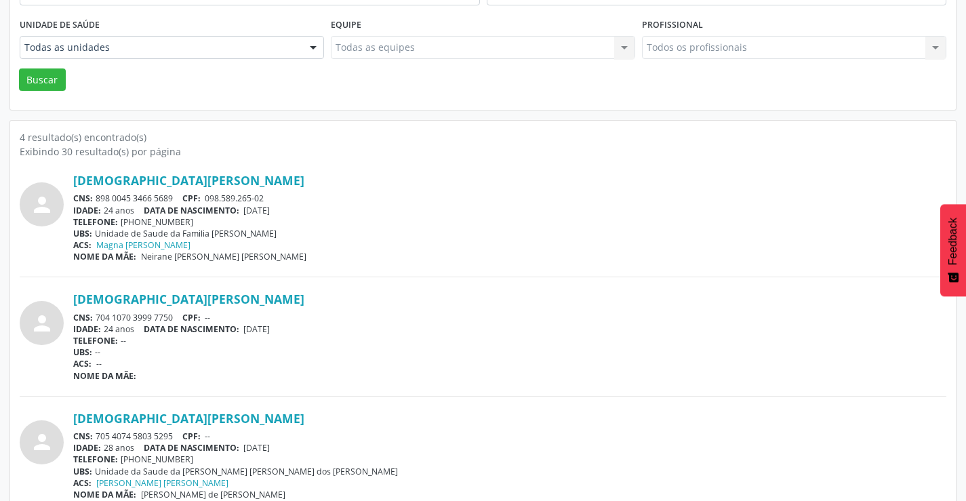
click at [97, 194] on div "CNS: 898 0045 3466 5689 CPF: 098.589.265-02" at bounding box center [509, 199] width 873 height 12
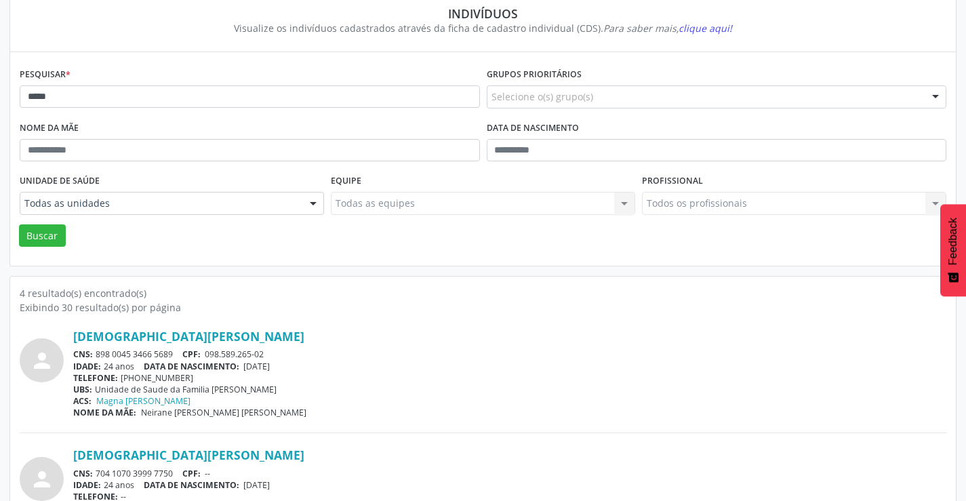
scroll to position [0, 0]
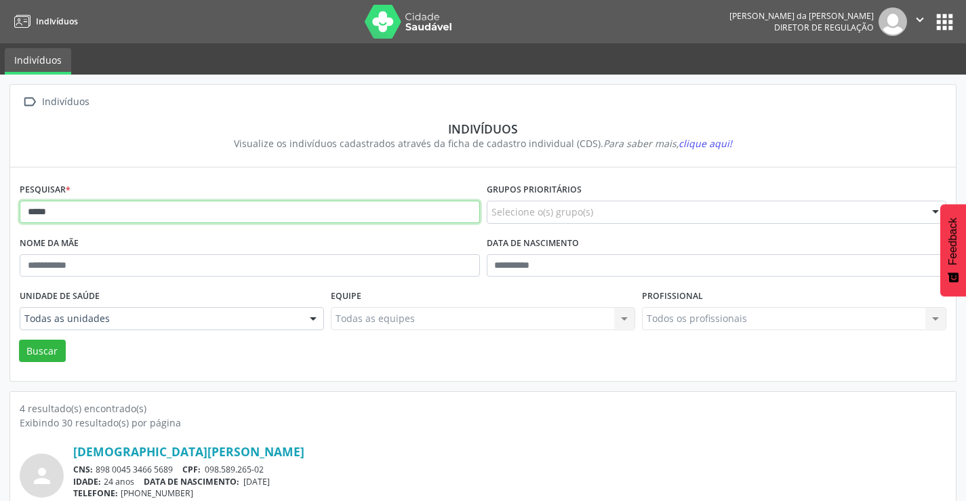
click at [99, 212] on input "*****" at bounding box center [250, 212] width 460 height 23
type input "*"
click at [19, 340] on button "Buscar" at bounding box center [42, 351] width 47 height 23
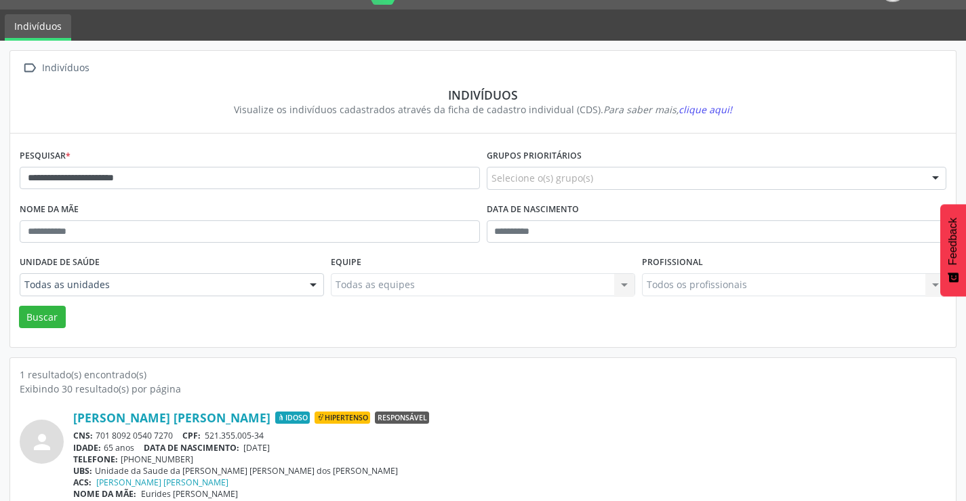
scroll to position [52, 0]
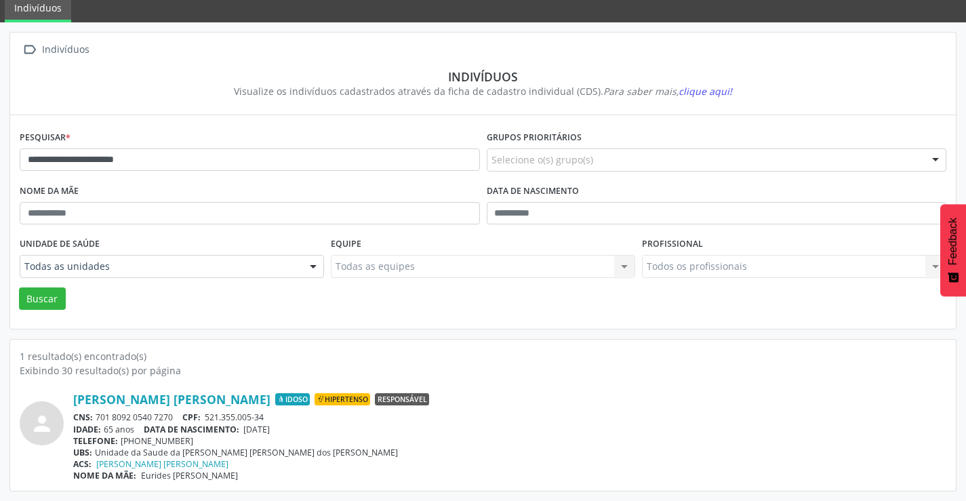
drag, startPoint x: 176, startPoint y: 418, endPoint x: 97, endPoint y: 416, distance: 78.7
click at [97, 416] on div "CNS: 701 8092 0540 7270 CPF: 521.355.005-34" at bounding box center [509, 417] width 873 height 12
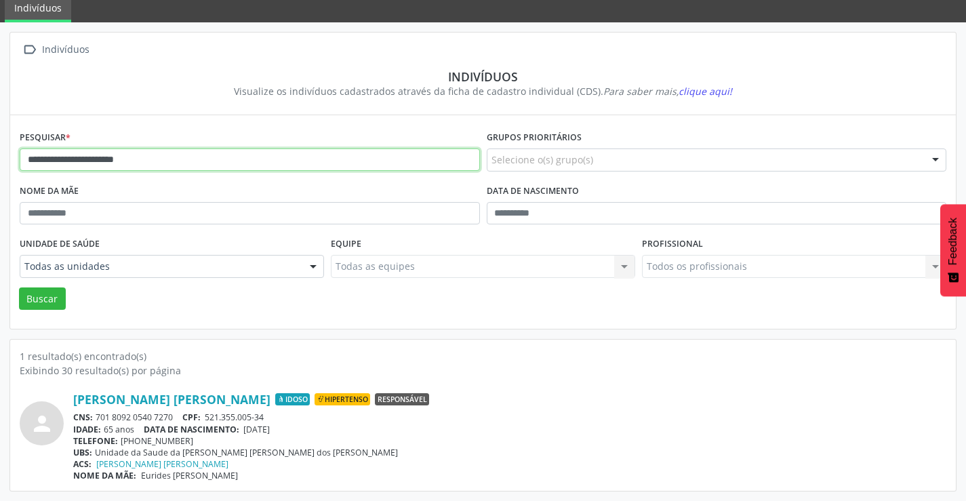
click at [177, 163] on input "**********" at bounding box center [250, 159] width 460 height 23
type input "*"
click at [19, 287] on button "Buscar" at bounding box center [42, 298] width 47 height 23
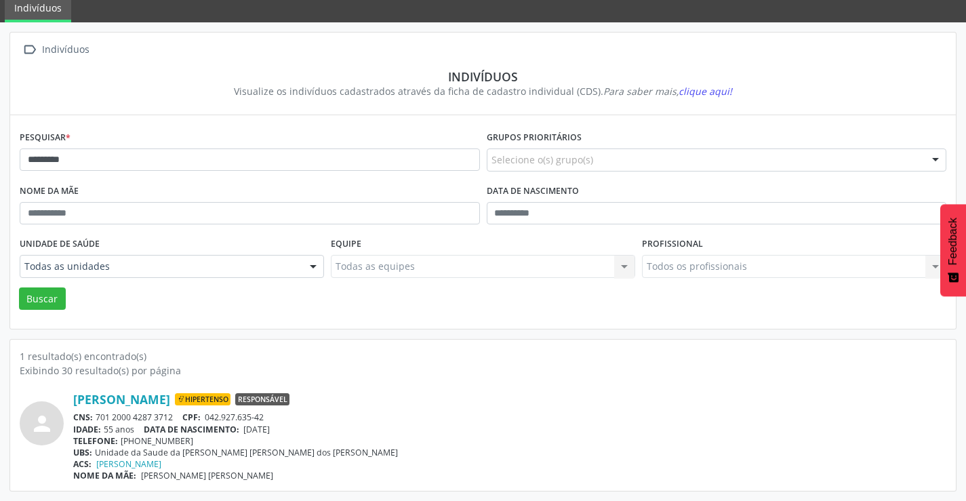
drag, startPoint x: 178, startPoint y: 415, endPoint x: 97, endPoint y: 418, distance: 80.7
click at [97, 418] on div "CNS: 701 2000 4287 3712 CPF: 042.927.635-42" at bounding box center [509, 417] width 873 height 12
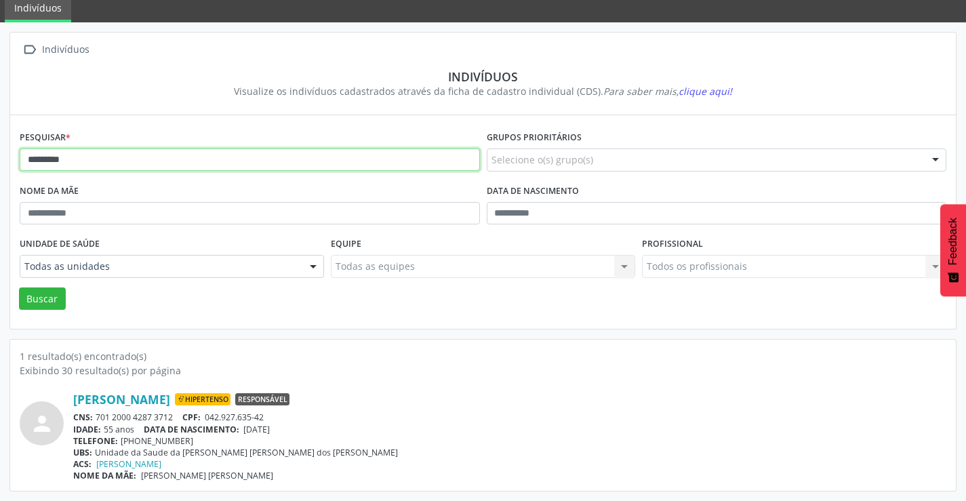
click at [81, 164] on input "*********" at bounding box center [250, 159] width 460 height 23
type input "*"
type input "**********"
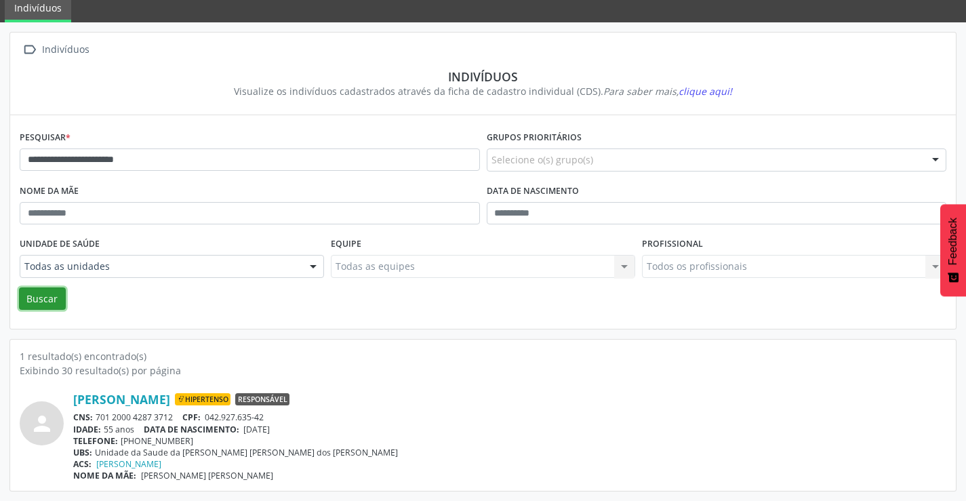
click at [36, 292] on button "Buscar" at bounding box center [42, 298] width 47 height 23
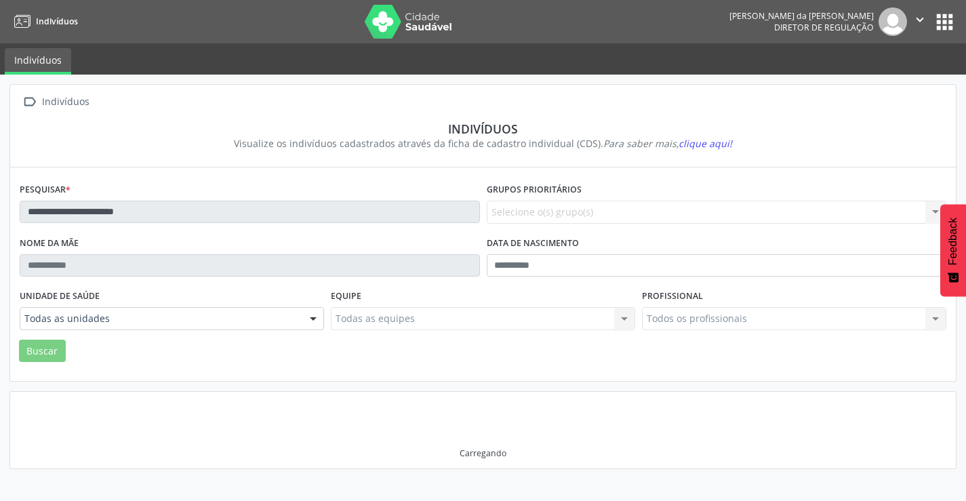
scroll to position [0, 0]
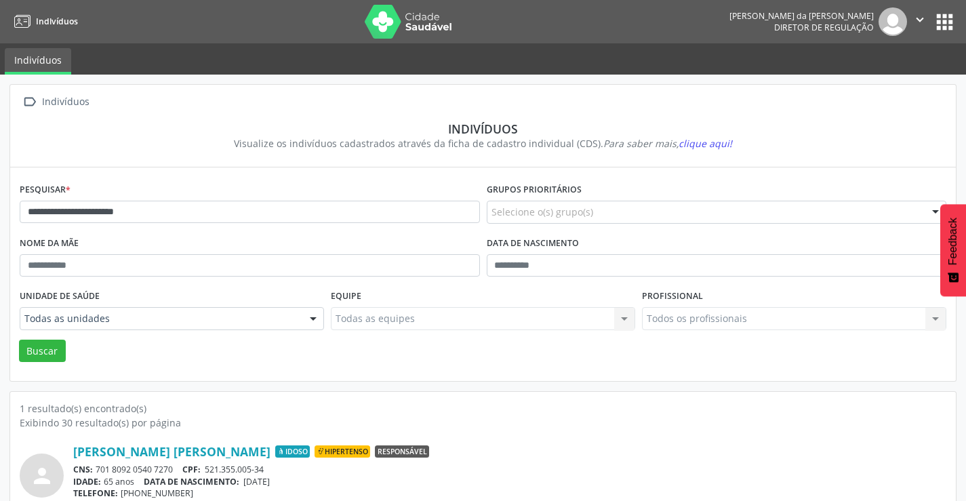
drag, startPoint x: 175, startPoint y: 468, endPoint x: 103, endPoint y: 466, distance: 71.9
click at [96, 466] on div "CNS: 701 8092 0540 7270 CPF: 521.355.005-34" at bounding box center [509, 470] width 873 height 12
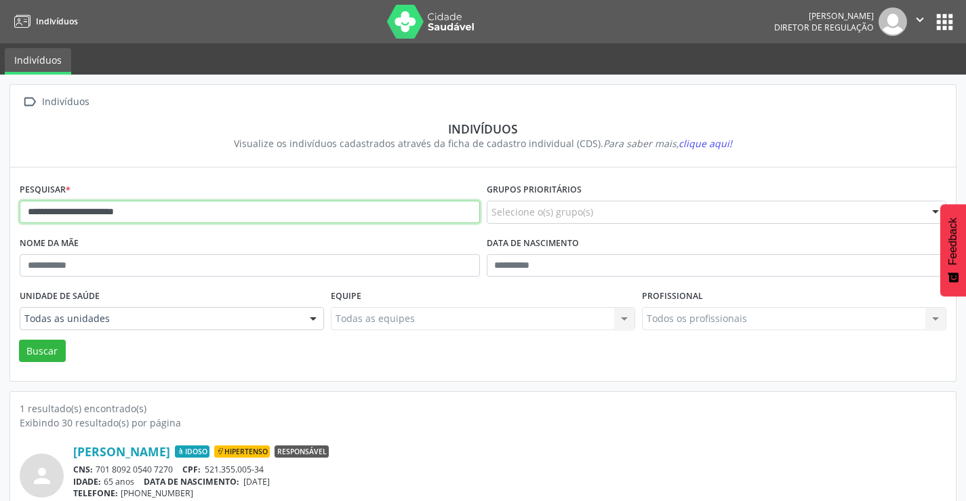
click at [340, 215] on input "**********" at bounding box center [250, 212] width 460 height 23
type input "*"
click at [19, 340] on button "Buscar" at bounding box center [42, 351] width 47 height 23
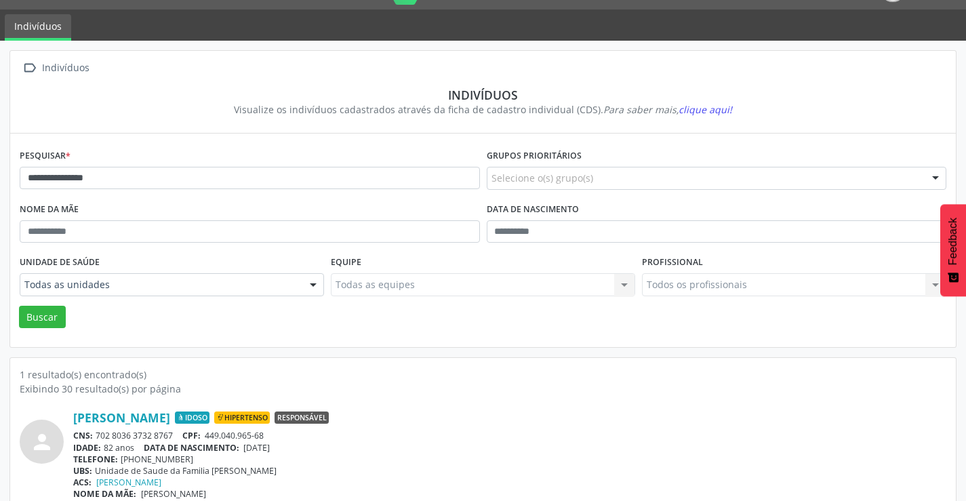
scroll to position [52, 0]
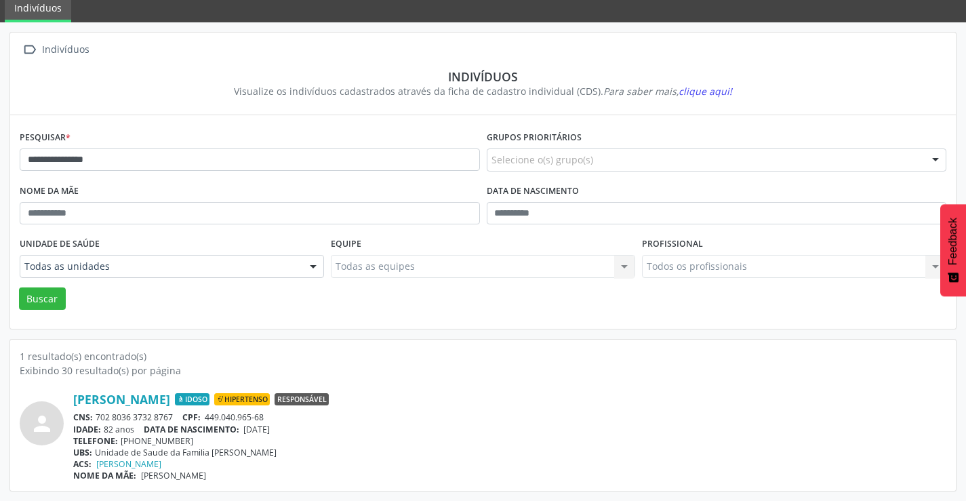
drag, startPoint x: 179, startPoint y: 418, endPoint x: 100, endPoint y: 415, distance: 79.4
click at [98, 416] on div "CNS: 702 8036 3732 8767 CPF: 449.040.965-68" at bounding box center [509, 417] width 873 height 12
copy div "702 8036 3732 8767"
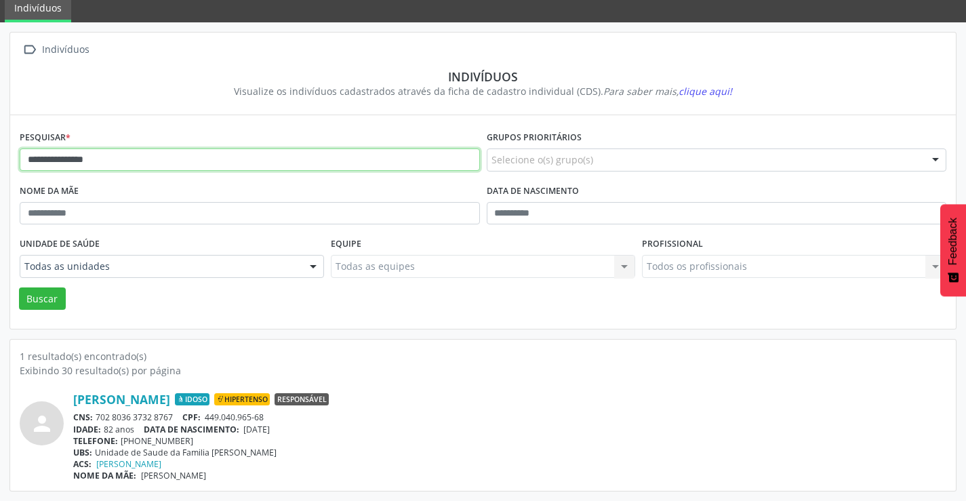
click at [96, 165] on input "**********" at bounding box center [250, 159] width 460 height 23
type input "*"
click at [19, 287] on button "Buscar" at bounding box center [42, 298] width 47 height 23
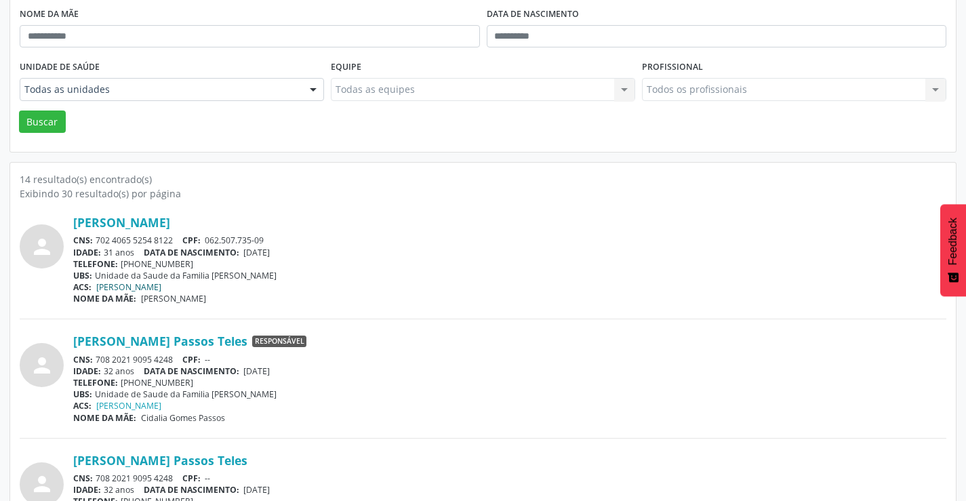
scroll to position [0, 0]
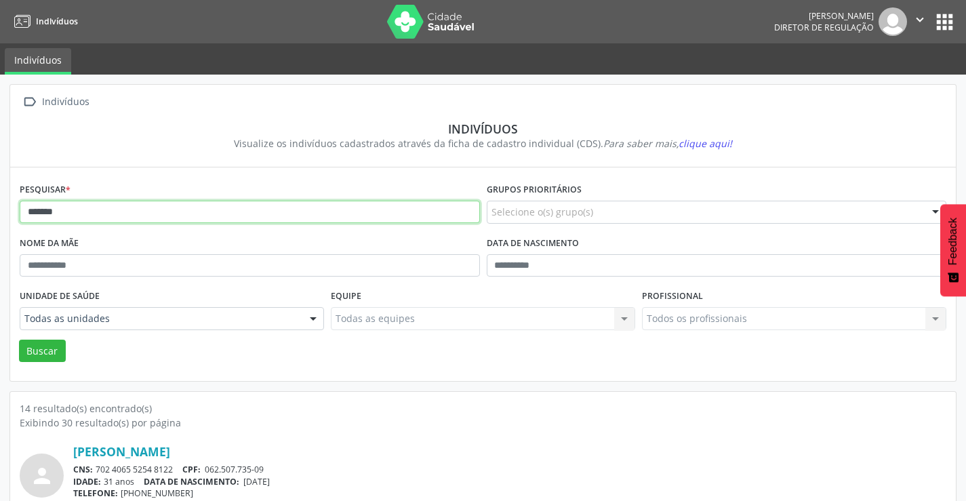
click at [118, 216] on input "*******" at bounding box center [250, 212] width 460 height 23
click at [19, 340] on button "Buscar" at bounding box center [42, 351] width 47 height 23
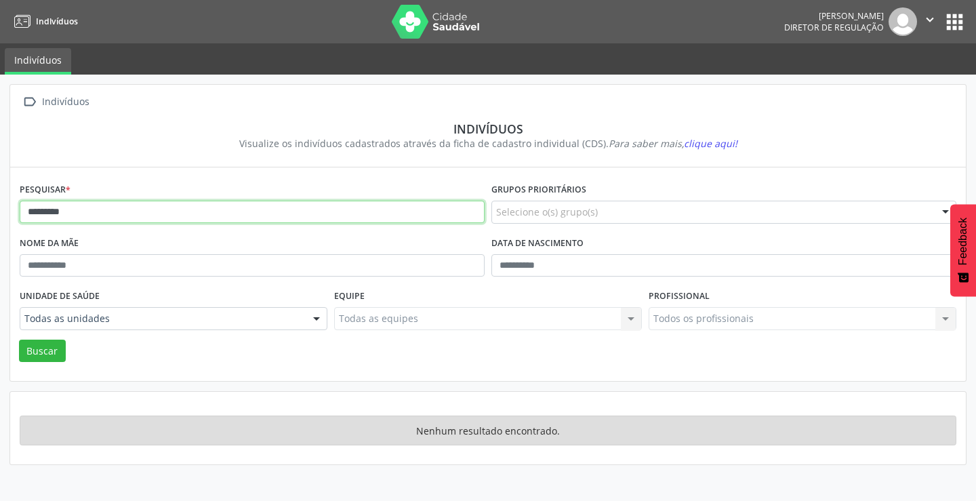
click at [126, 203] on input "*********" at bounding box center [252, 212] width 465 height 23
click at [19, 340] on button "Buscar" at bounding box center [42, 351] width 47 height 23
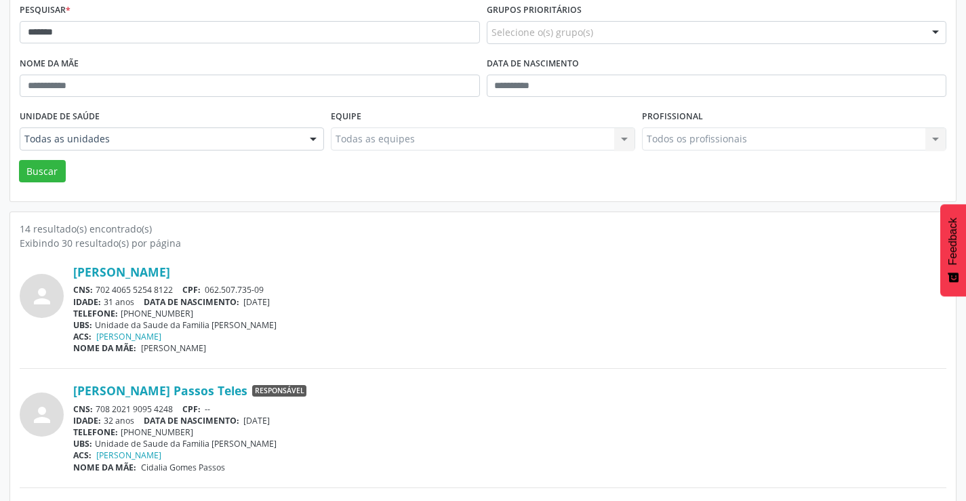
scroll to position [203, 0]
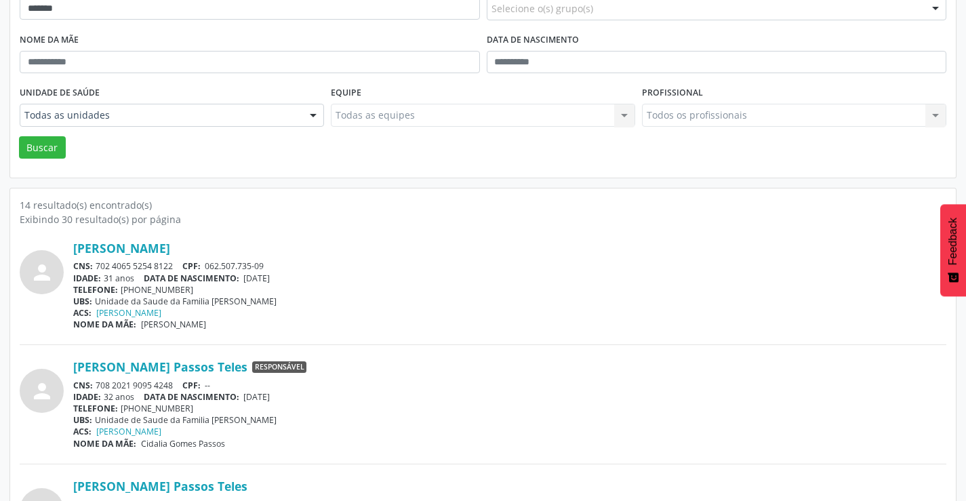
drag, startPoint x: 175, startPoint y: 266, endPoint x: 96, endPoint y: 264, distance: 79.3
click at [96, 264] on div "CNS: 702 4065 5254 8122 CPF: 062.507.735-09" at bounding box center [509, 266] width 873 height 12
copy div "702 4065 5254 8122"
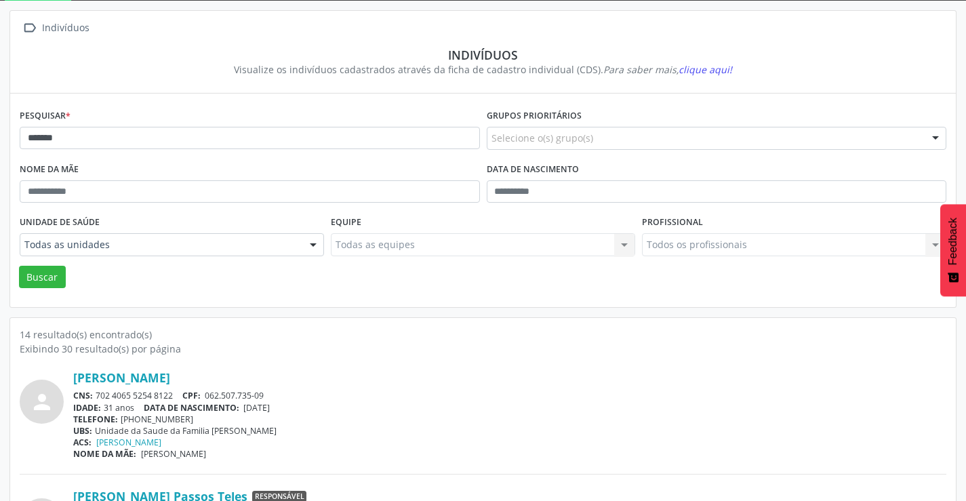
scroll to position [0, 0]
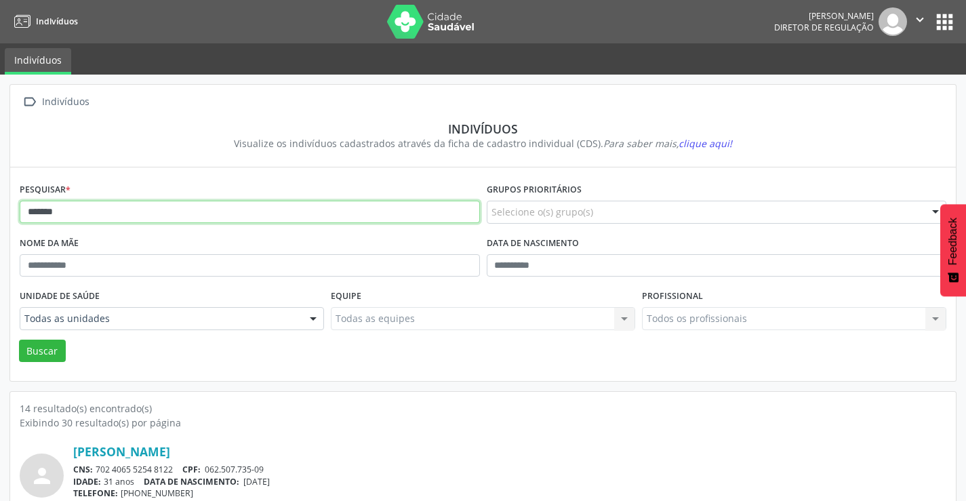
click at [101, 219] on input "*******" at bounding box center [250, 212] width 460 height 23
type input "*"
click at [19, 340] on button "Buscar" at bounding box center [42, 351] width 47 height 23
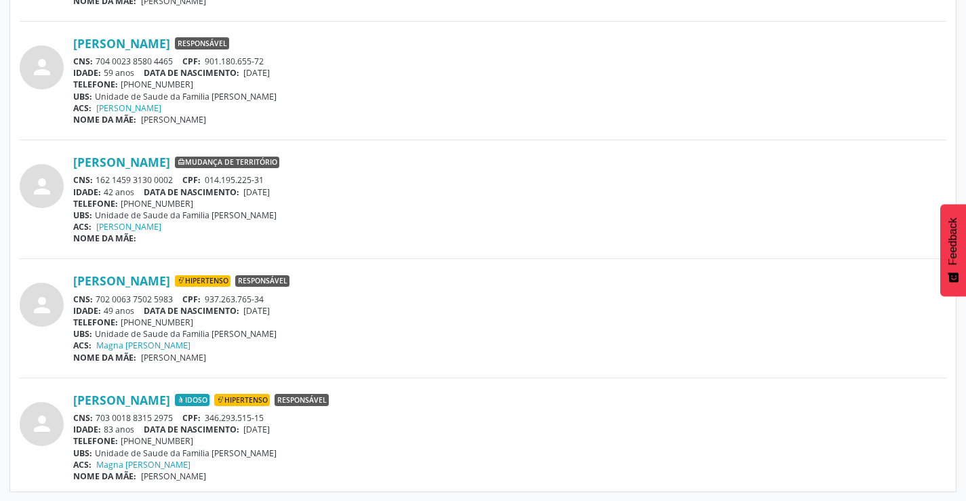
scroll to position [647, 0]
drag, startPoint x: 180, startPoint y: 294, endPoint x: 97, endPoint y: 298, distance: 83.5
click at [97, 298] on div "CNS: 702 0063 7502 5983 CPF: 937.263.765-34" at bounding box center [509, 299] width 873 height 12
copy div "702 0063 7502 5983"
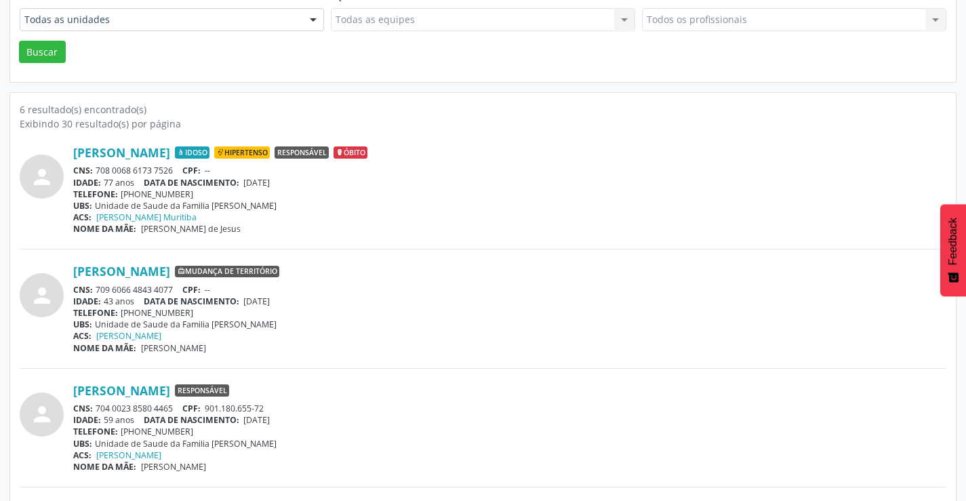
scroll to position [0, 0]
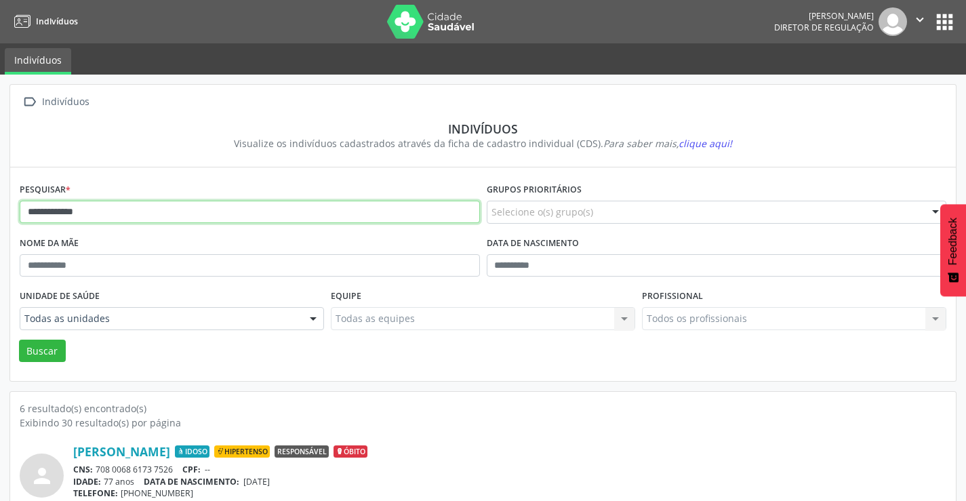
click at [103, 211] on input "**********" at bounding box center [250, 212] width 460 height 23
type input "*"
click at [19, 340] on button "Buscar" at bounding box center [42, 351] width 47 height 23
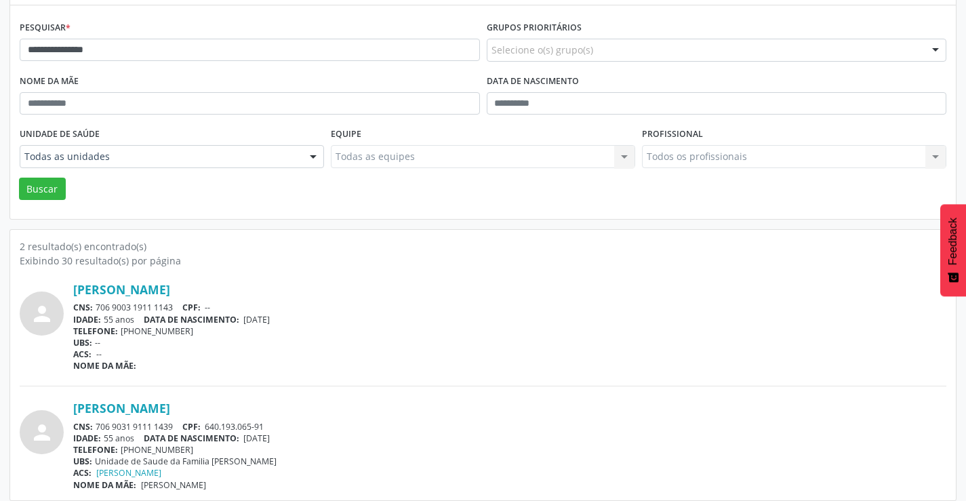
scroll to position [172, 0]
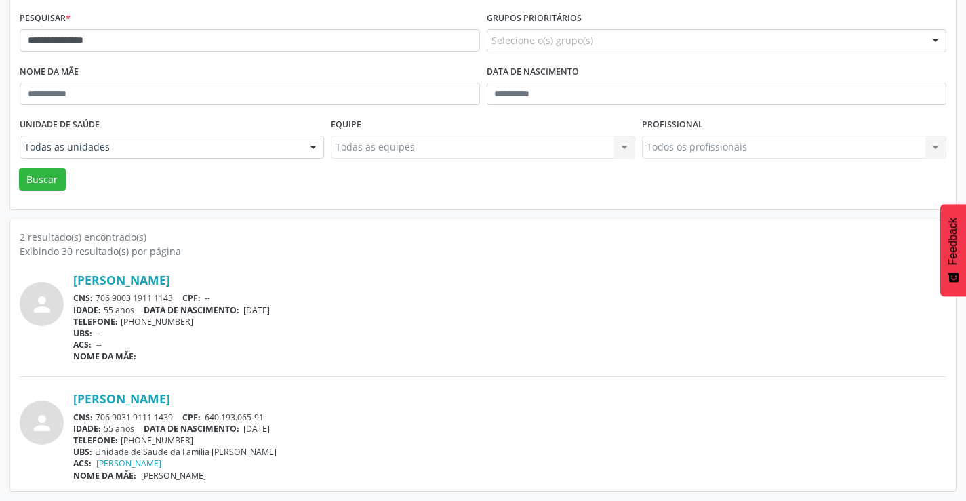
drag, startPoint x: 176, startPoint y: 418, endPoint x: 97, endPoint y: 413, distance: 78.8
click at [97, 413] on div "CNS: 706 9031 9111 1439 CPF: 640.193.065-91" at bounding box center [509, 417] width 873 height 12
copy div "706 9031 9111 1439"
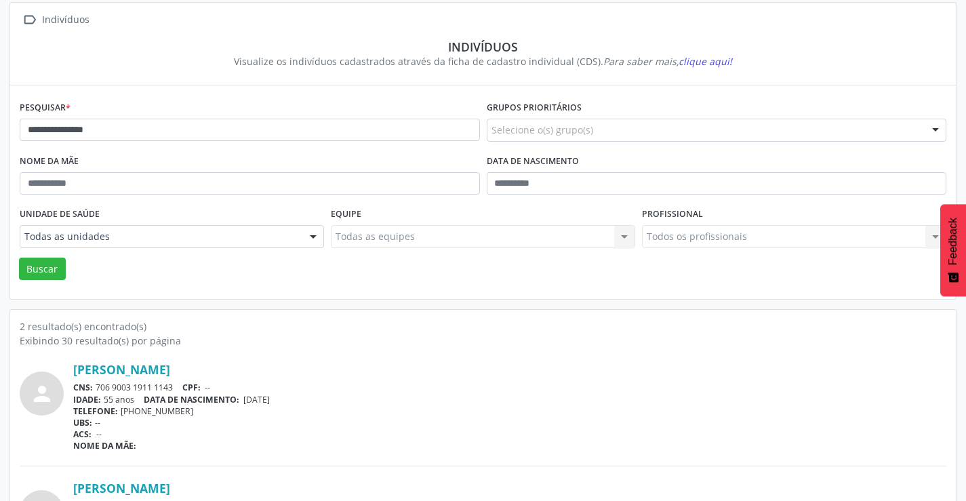
scroll to position [0, 0]
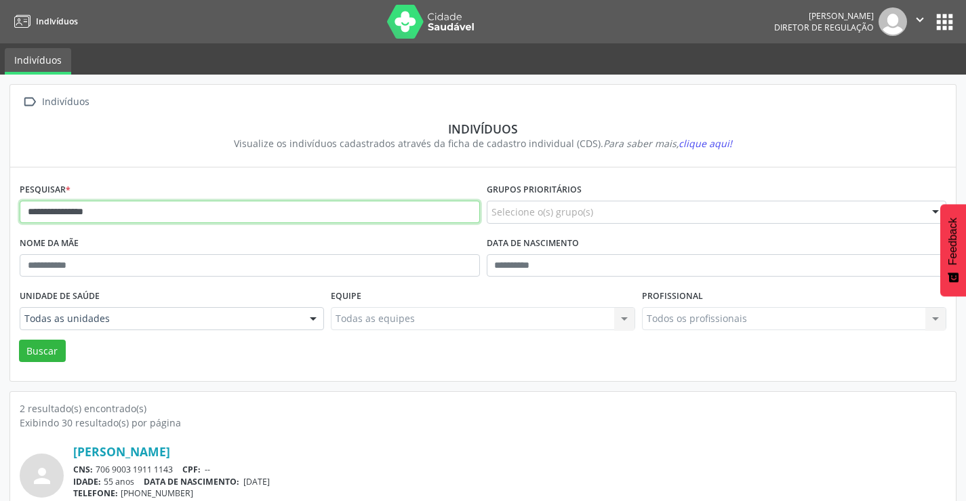
click at [103, 213] on input "**********" at bounding box center [250, 212] width 460 height 23
type input "*"
click at [19, 340] on button "Buscar" at bounding box center [42, 351] width 47 height 23
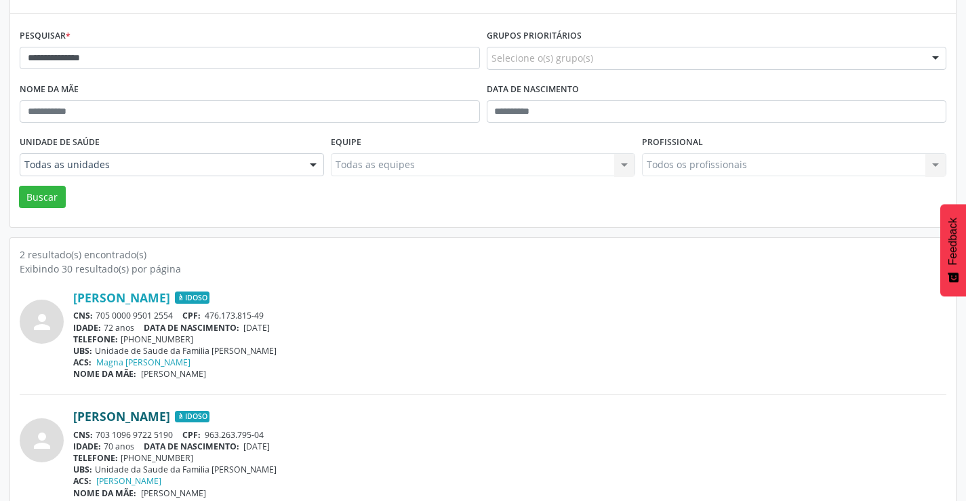
scroll to position [172, 0]
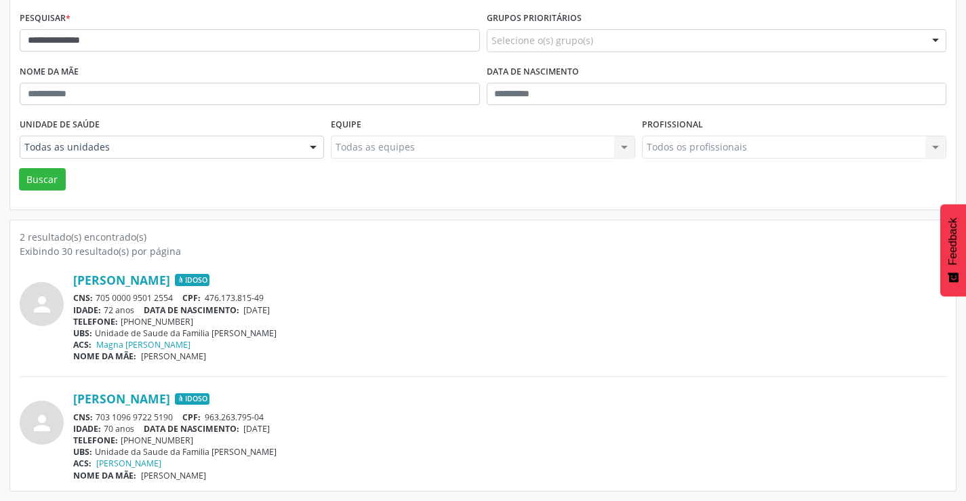
drag, startPoint x: 181, startPoint y: 418, endPoint x: 120, endPoint y: 407, distance: 61.9
click at [103, 414] on div "CNS: 703 1096 9722 5190 CPF: 963.263.795-04" at bounding box center [509, 417] width 873 height 12
drag, startPoint x: 441, startPoint y: 433, endPoint x: 375, endPoint y: 439, distance: 66.1
click at [406, 441] on div "Carlos Antonio Moreira Oliveira Idoso CNS: 703 1096 9722 5190 CPF: 963.263.795-…" at bounding box center [509, 435] width 873 height 89
drag, startPoint x: 178, startPoint y: 414, endPoint x: 96, endPoint y: 414, distance: 81.3
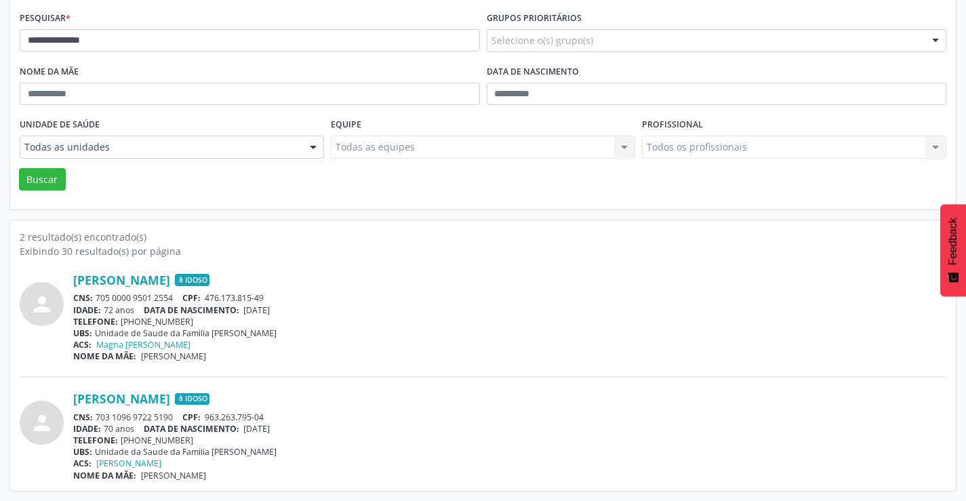
click at [96, 414] on div "CNS: 703 1096 9722 5190 CPF: 963.263.795-04" at bounding box center [509, 417] width 873 height 12
copy div "703 1096 9722 5190"
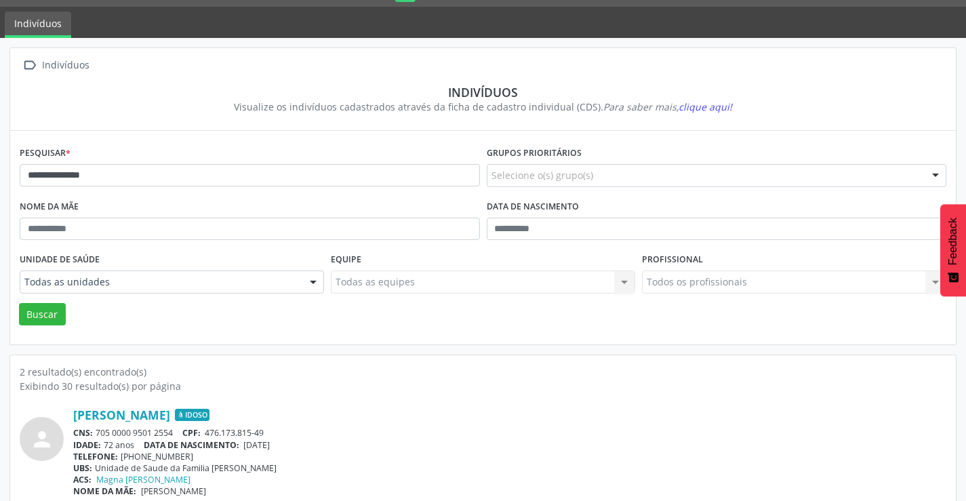
scroll to position [36, 0]
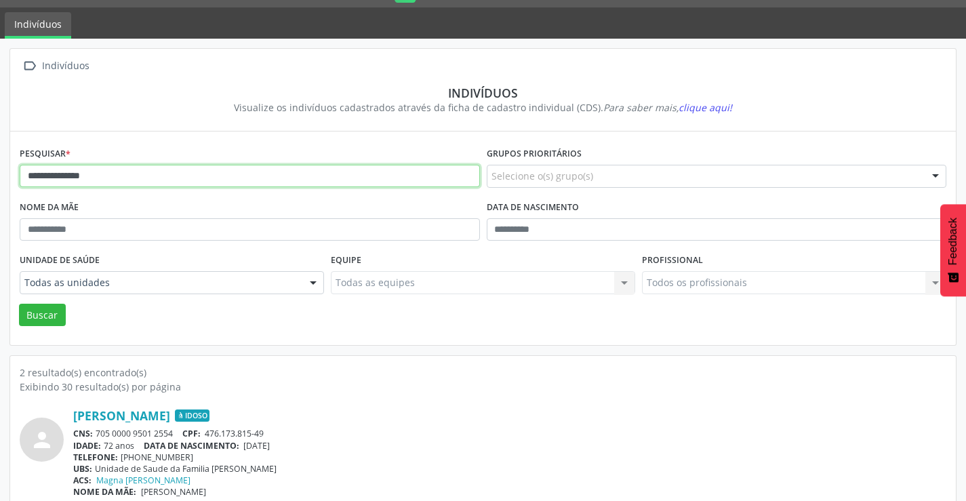
click at [161, 180] on input "**********" at bounding box center [250, 176] width 460 height 23
type input "*"
click at [19, 304] on button "Buscar" at bounding box center [42, 315] width 47 height 23
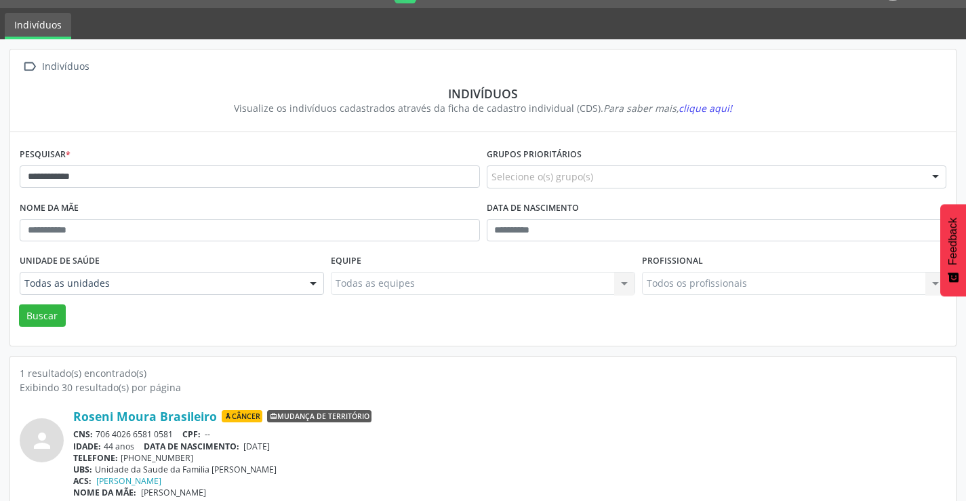
scroll to position [52, 0]
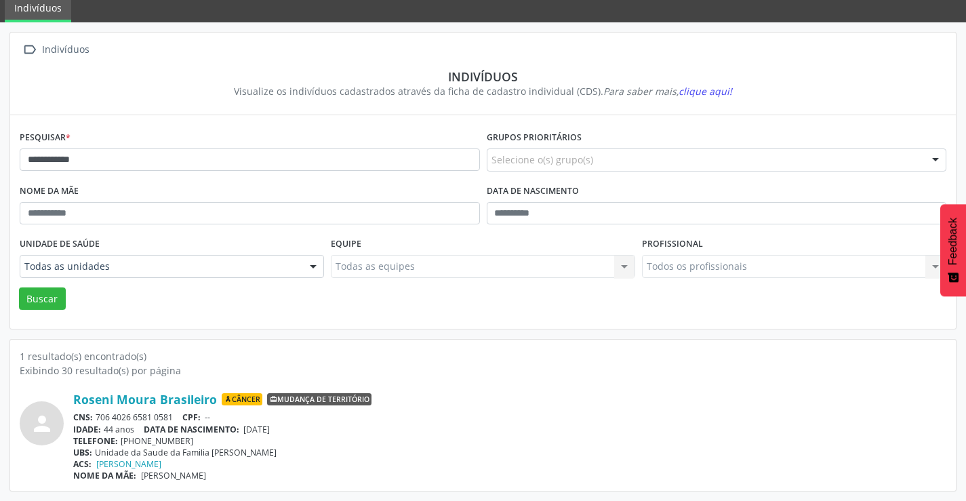
drag, startPoint x: 178, startPoint y: 416, endPoint x: 104, endPoint y: 413, distance: 73.3
click at [98, 417] on div "CNS: 706 4026 6581 0581 CPF: --" at bounding box center [509, 417] width 873 height 12
copy div "706 4026 6581 0581"
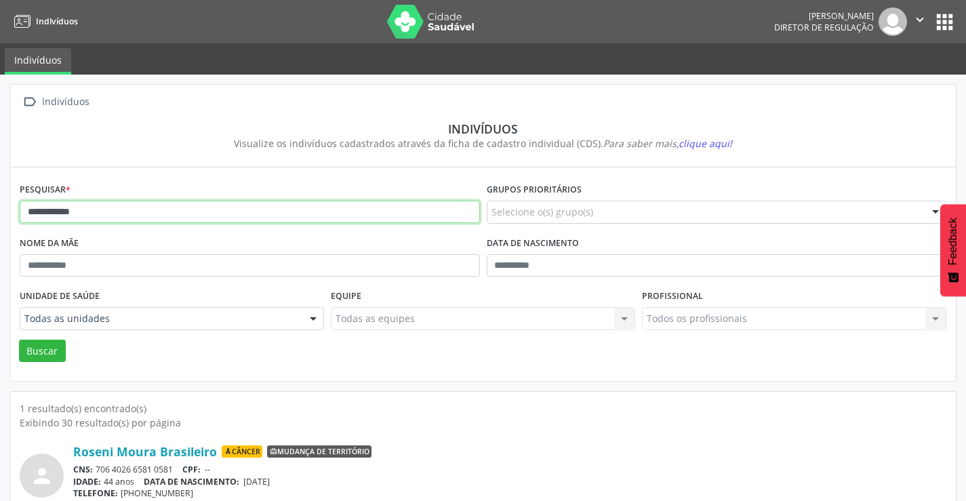
click at [127, 215] on input "**********" at bounding box center [250, 212] width 460 height 23
type input "*"
click at [19, 340] on button "Buscar" at bounding box center [42, 351] width 47 height 23
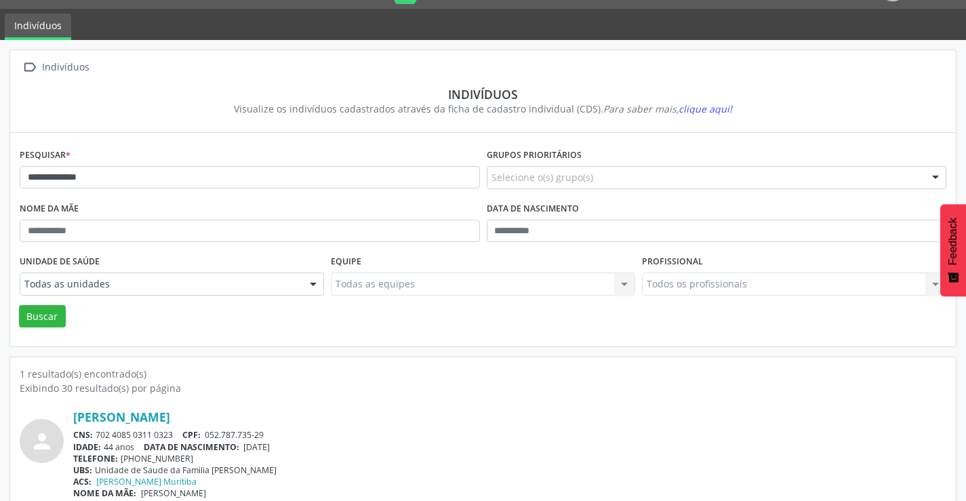
scroll to position [52, 0]
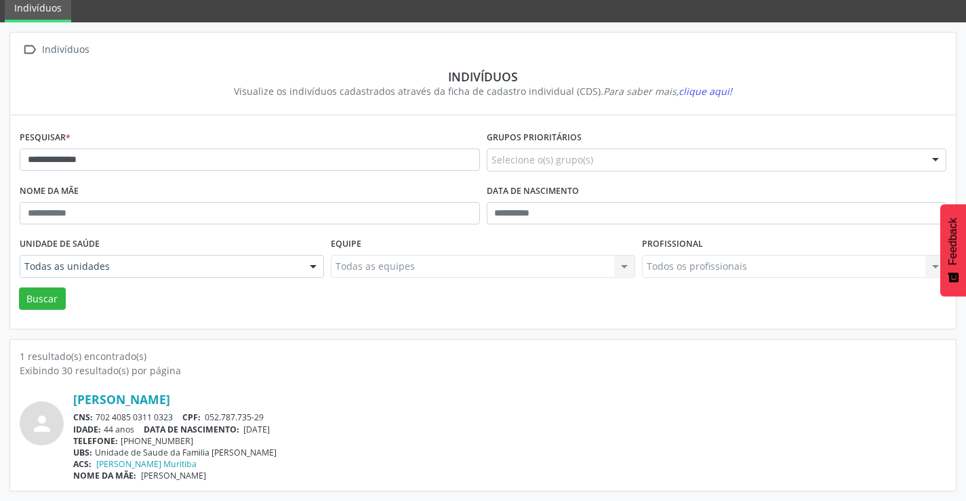
drag, startPoint x: 175, startPoint y: 417, endPoint x: 98, endPoint y: 414, distance: 77.3
click at [98, 414] on div "CNS: 702 4085 0311 0323 CPF: 052.787.735-29" at bounding box center [509, 417] width 873 height 12
copy div "702 4085 0311 0323"
click at [260, 148] on div "**********" at bounding box center [249, 154] width 467 height 54
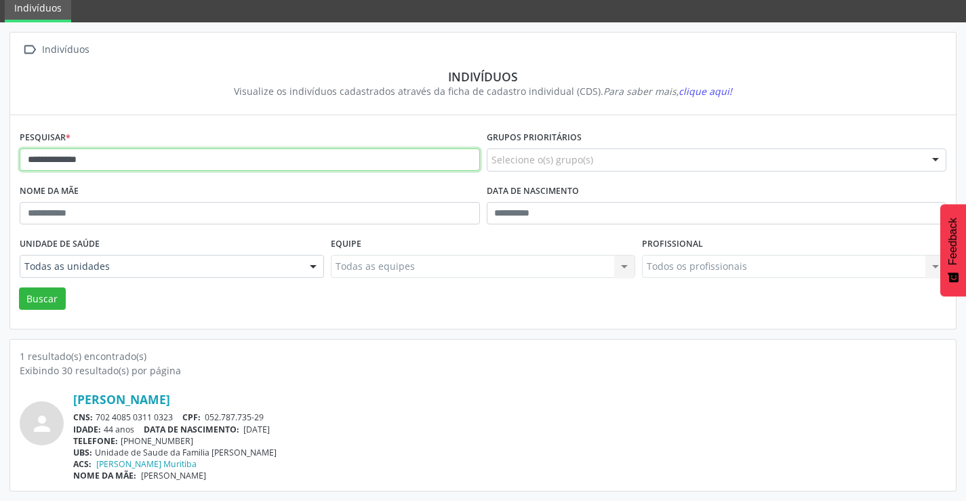
click at [273, 165] on input "**********" at bounding box center [250, 159] width 460 height 23
type input "*"
click at [19, 287] on button "Buscar" at bounding box center [42, 298] width 47 height 23
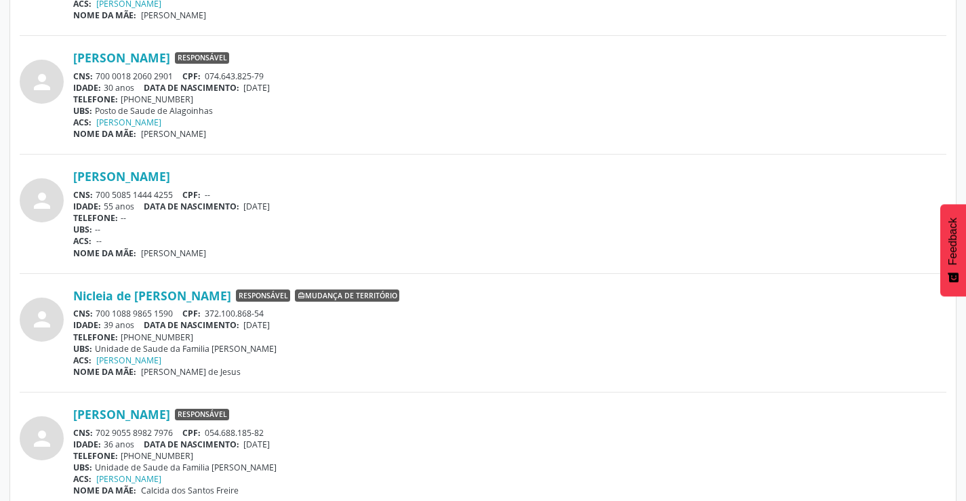
scroll to position [1122, 0]
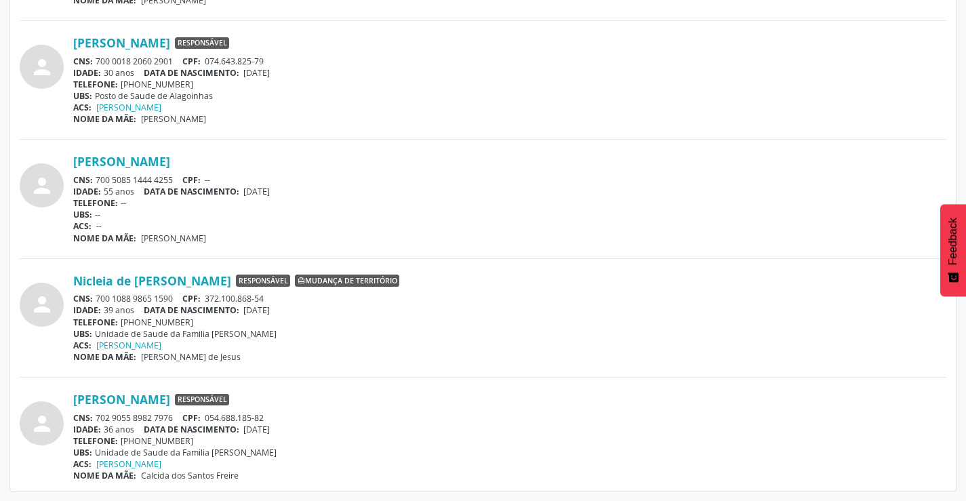
drag, startPoint x: 176, startPoint y: 415, endPoint x: 97, endPoint y: 417, distance: 79.3
click at [97, 417] on div "CNS: 702 9055 8982 7976 CPF: 054.688.185-82" at bounding box center [509, 418] width 873 height 12
copy div "702 9055 8982 7976"
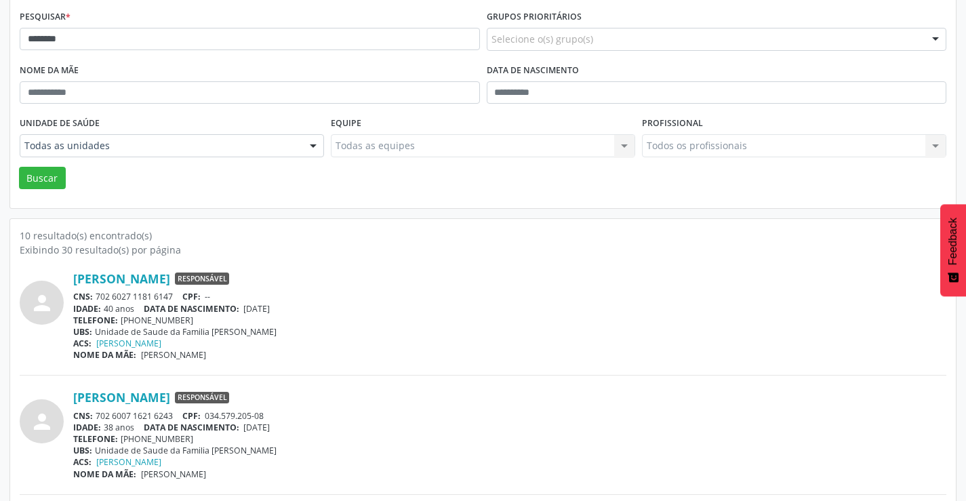
scroll to position [0, 0]
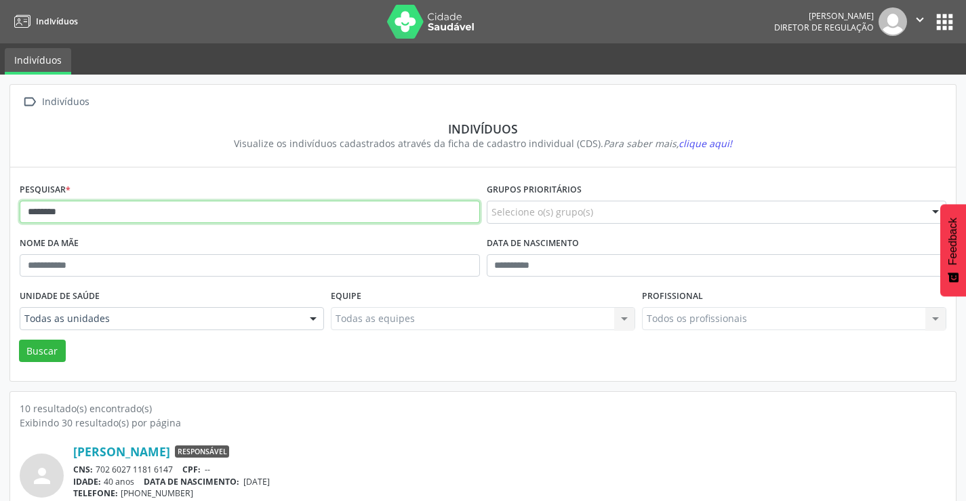
click at [85, 209] on input "*******" at bounding box center [250, 212] width 460 height 23
type input "*"
click at [19, 340] on button "Buscar" at bounding box center [42, 351] width 47 height 23
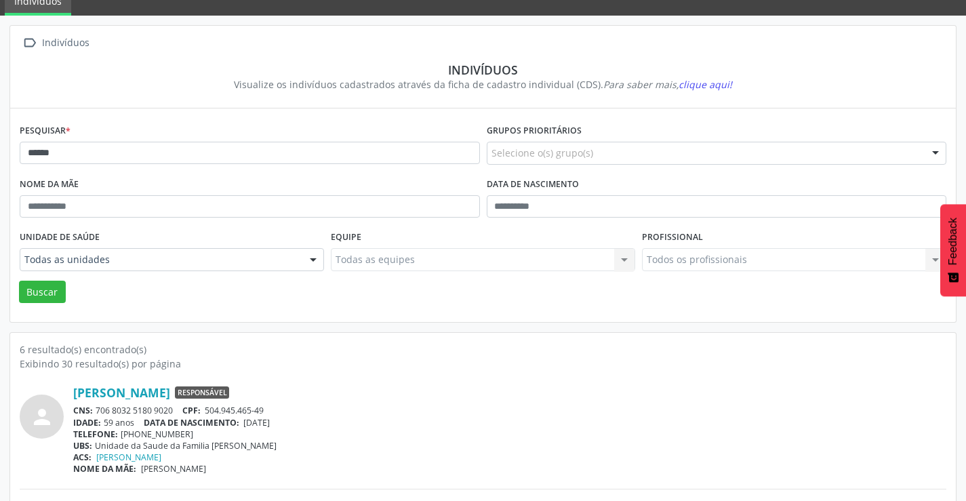
scroll to position [136, 0]
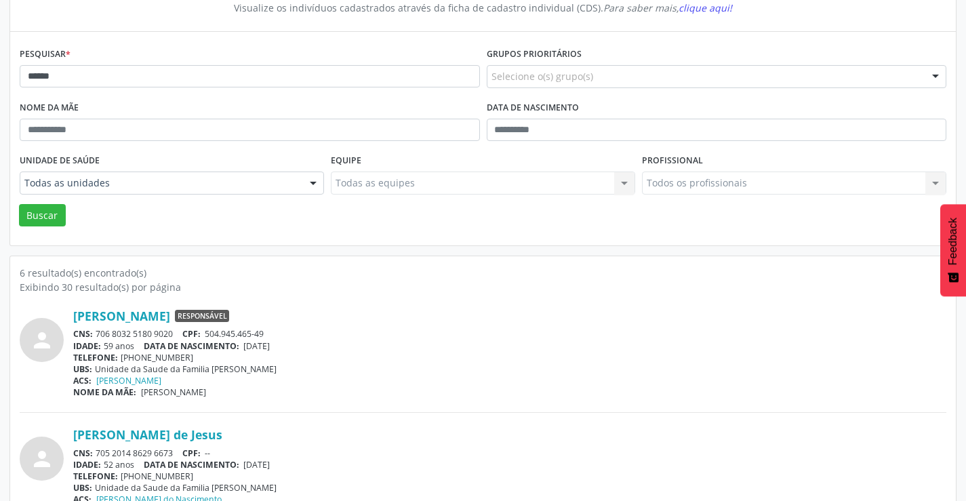
drag, startPoint x: 179, startPoint y: 334, endPoint x: 92, endPoint y: 334, distance: 86.8
click at [92, 334] on div "CNS: 706 8032 5180 9020 CPF: 504.945.465-49" at bounding box center [509, 334] width 873 height 12
copy div "706 8032 5180 9020"
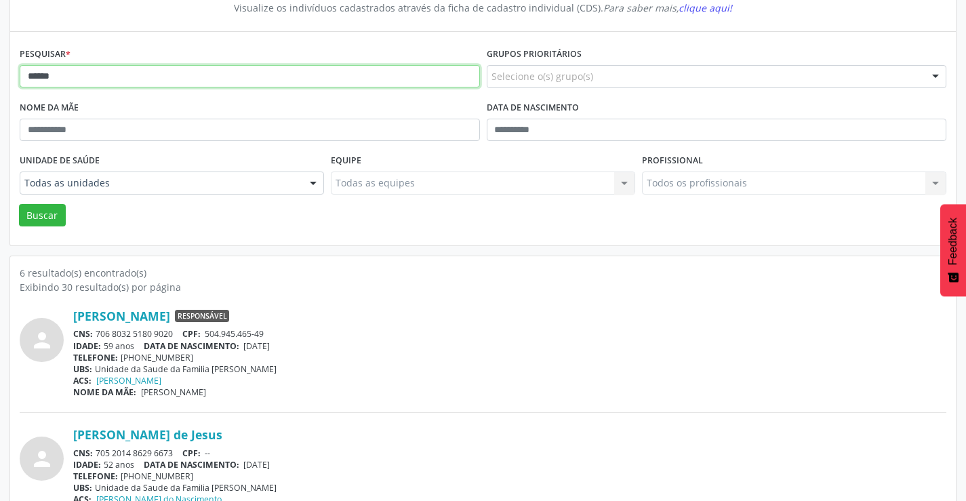
click at [145, 77] on input "*****" at bounding box center [250, 76] width 460 height 23
type input "*"
click at [19, 204] on button "Buscar" at bounding box center [42, 215] width 47 height 23
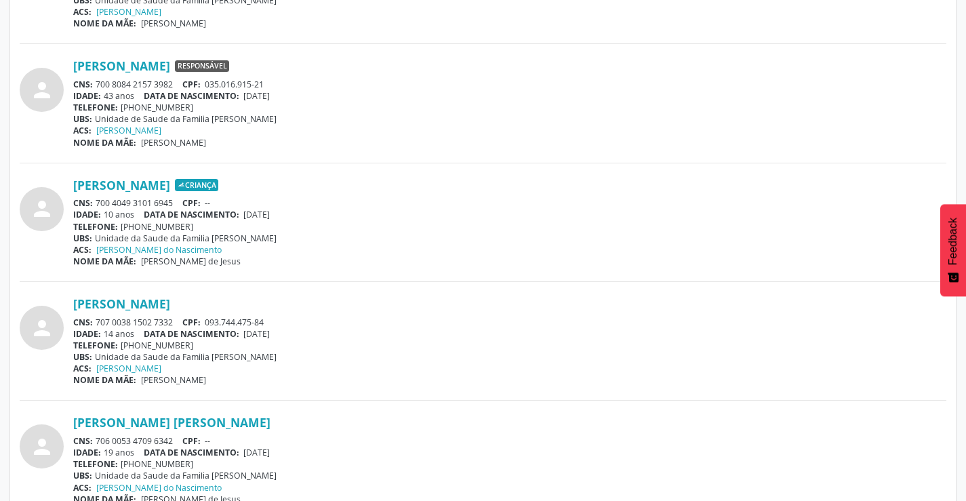
scroll to position [1191, 0]
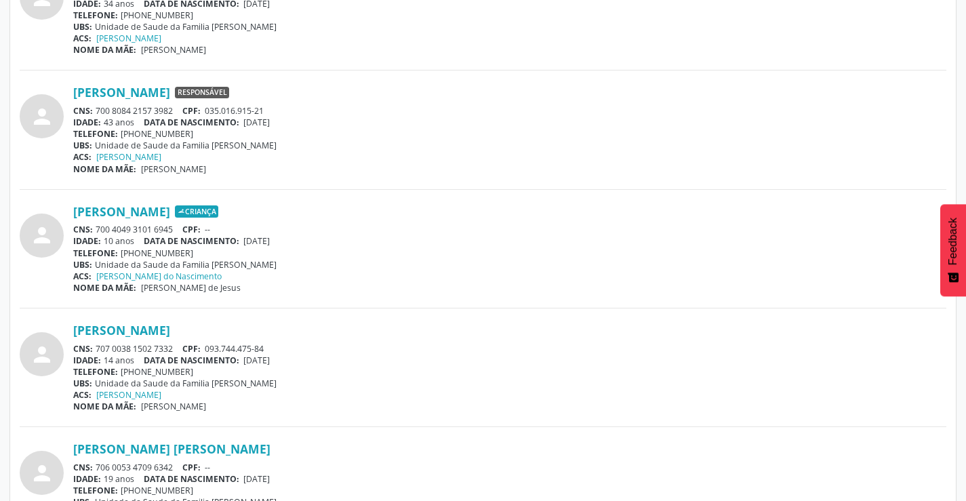
drag, startPoint x: 174, startPoint y: 108, endPoint x: 96, endPoint y: 110, distance: 78.6
click at [96, 110] on div "CNS: 700 8084 2157 3982 CPF: 035.016.915-21" at bounding box center [509, 111] width 873 height 12
copy div "700 8084 2157 3982"
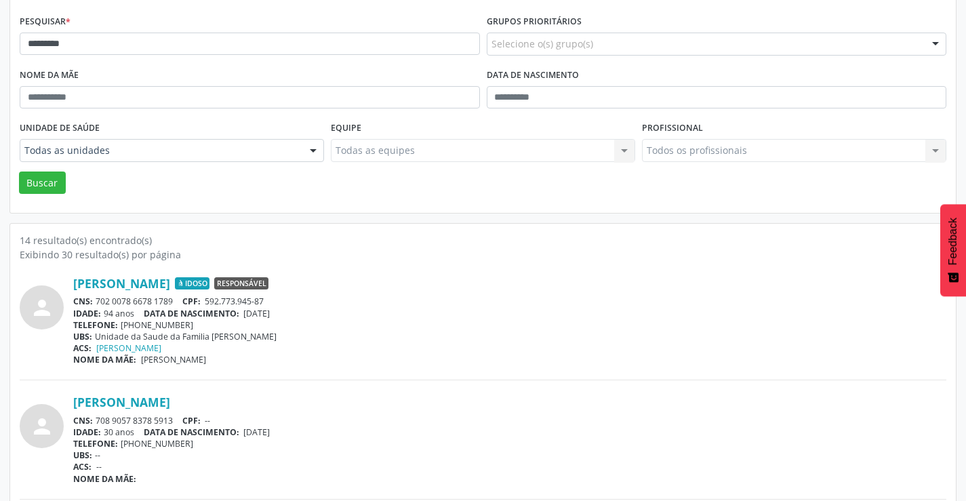
scroll to position [106, 0]
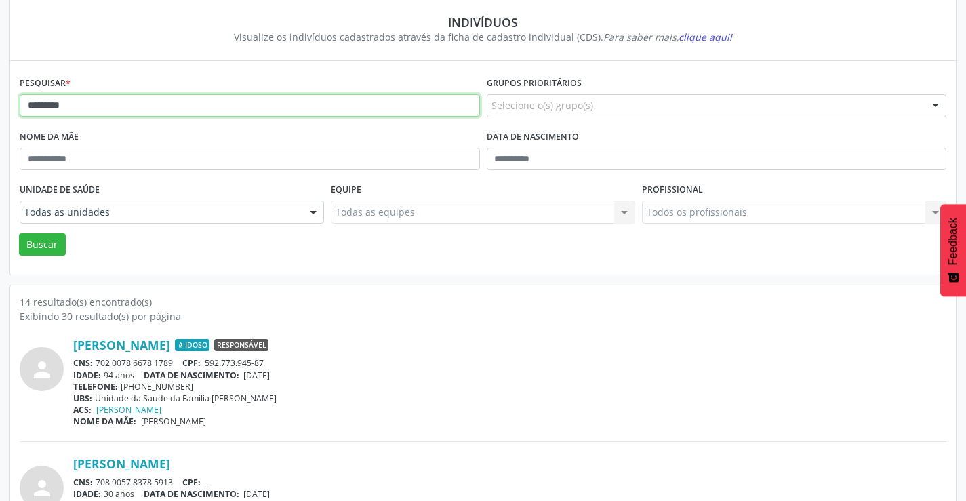
click at [123, 107] on input "*********" at bounding box center [250, 105] width 460 height 23
type input "*"
click at [19, 233] on button "Buscar" at bounding box center [42, 244] width 47 height 23
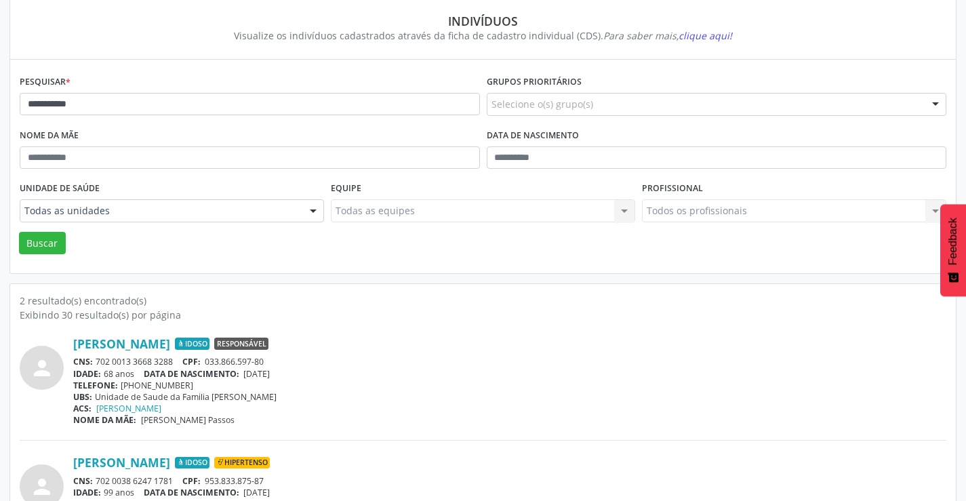
scroll to position [172, 0]
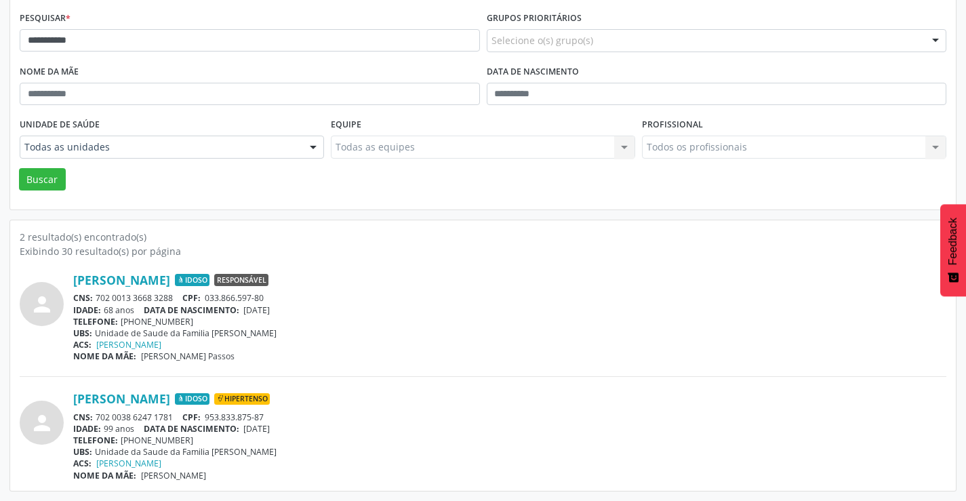
drag, startPoint x: 180, startPoint y: 295, endPoint x: 98, endPoint y: 299, distance: 81.5
click at [98, 299] on div "CNS: 702 0013 3668 3288 CPF: 033.866.597-80" at bounding box center [509, 298] width 873 height 12
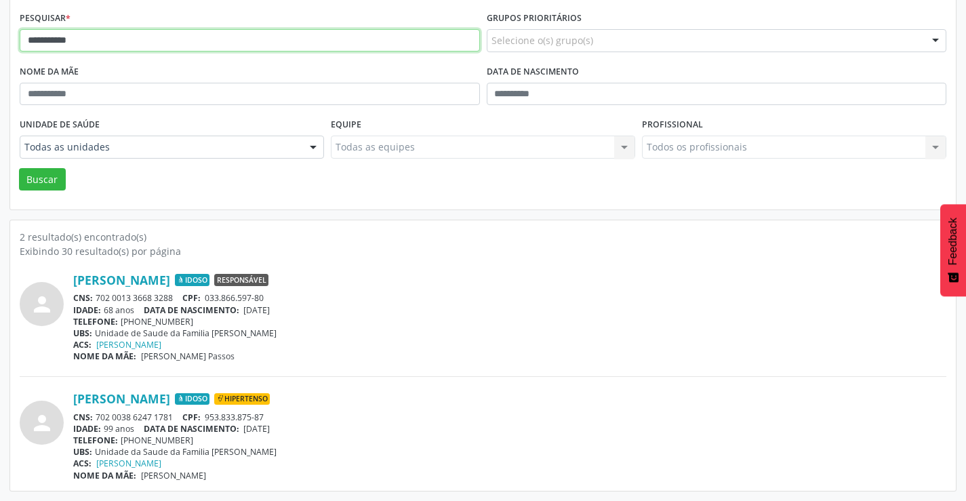
click at [209, 40] on input "**********" at bounding box center [250, 40] width 460 height 23
type input "*"
click at [19, 168] on button "Buscar" at bounding box center [42, 179] width 47 height 23
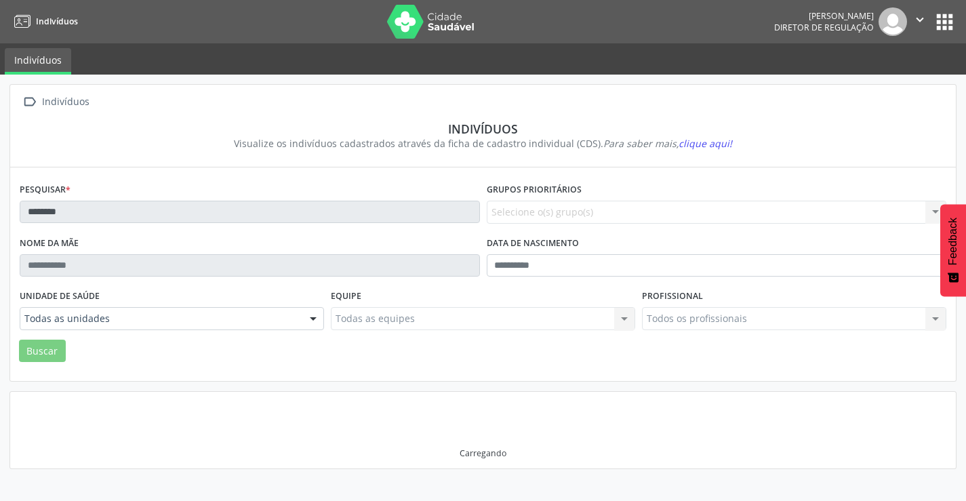
scroll to position [0, 0]
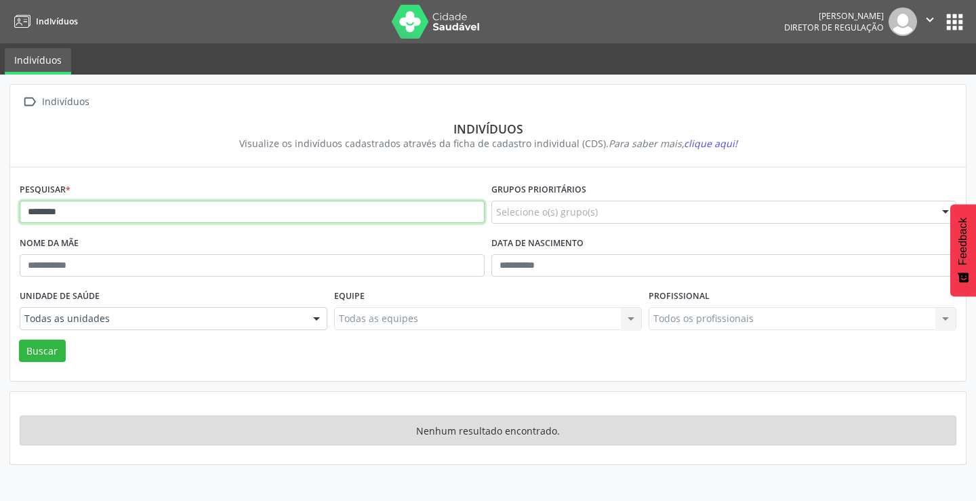
click at [103, 207] on input "********" at bounding box center [252, 212] width 465 height 23
click at [19, 340] on button "Buscar" at bounding box center [42, 351] width 47 height 23
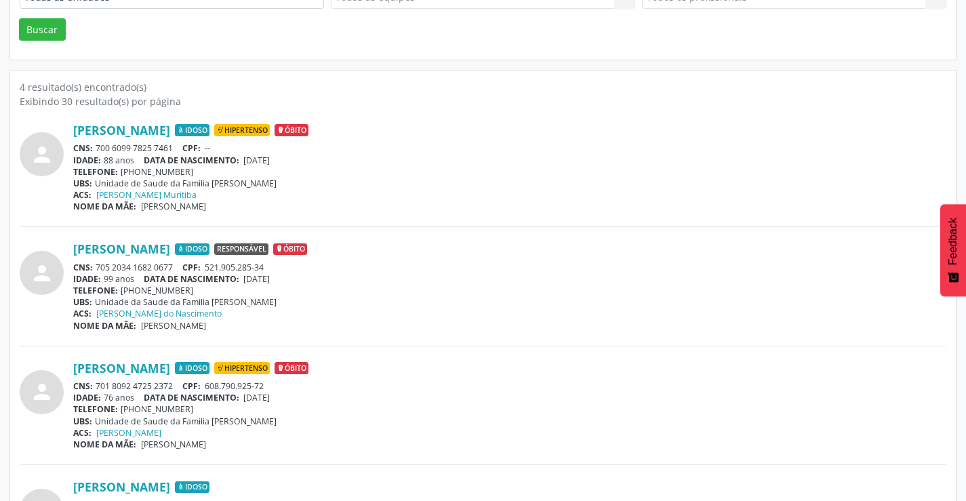
scroll to position [339, 0]
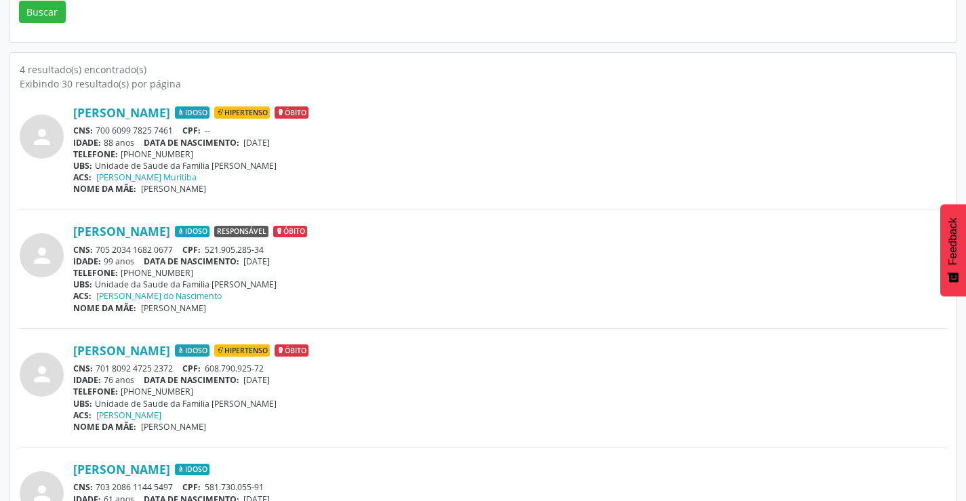
drag, startPoint x: 176, startPoint y: 127, endPoint x: 96, endPoint y: 129, distance: 79.3
click at [96, 129] on div "CNS: 700 6099 7825 7461 CPF: --" at bounding box center [509, 131] width 873 height 12
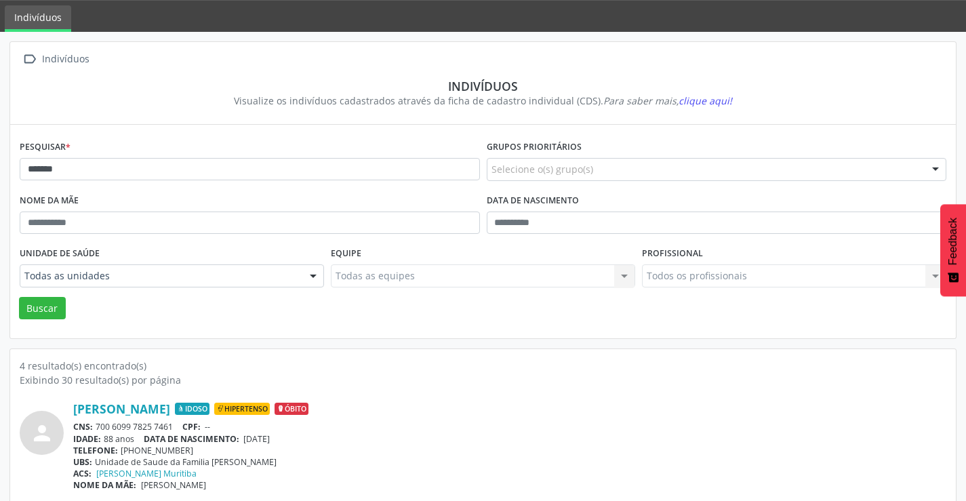
scroll to position [0, 0]
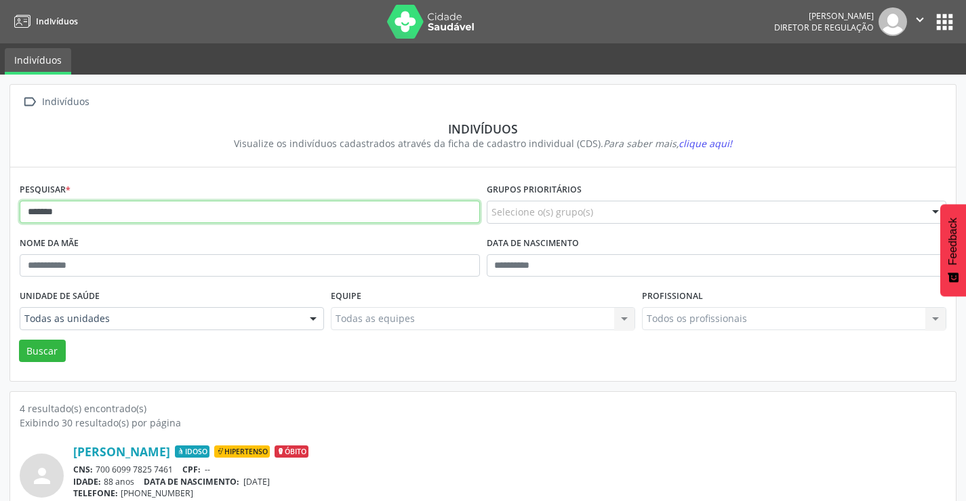
click at [119, 210] on input "*******" at bounding box center [250, 212] width 460 height 23
type input "*"
click at [19, 340] on button "Buscar" at bounding box center [42, 351] width 47 height 23
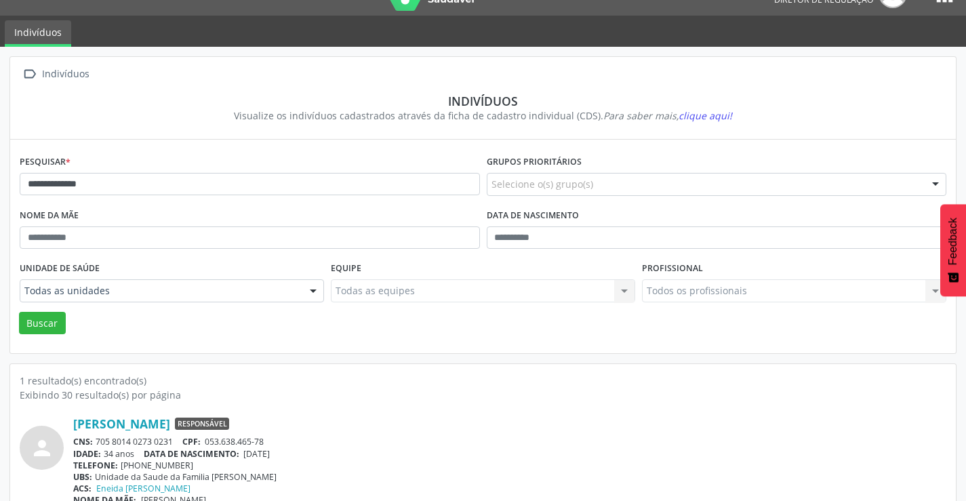
scroll to position [52, 0]
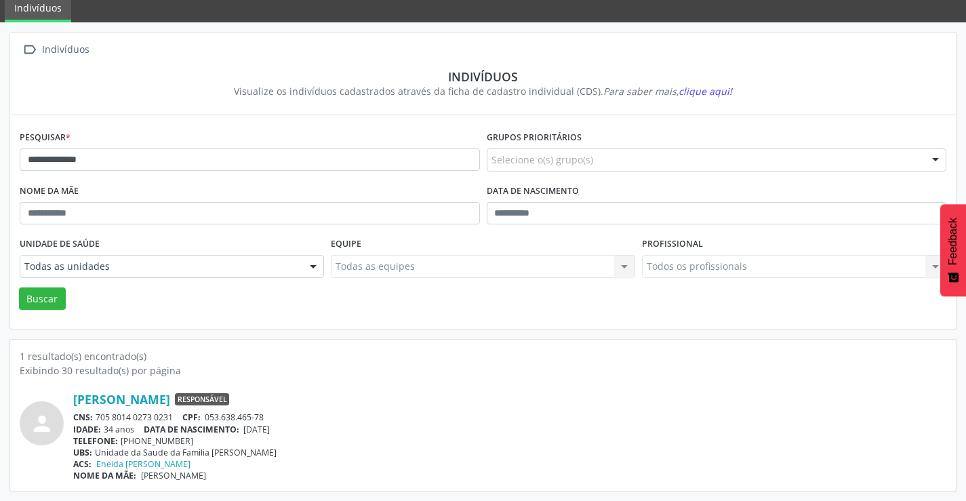
drag, startPoint x: 178, startPoint y: 415, endPoint x: 93, endPoint y: 414, distance: 84.7
click at [93, 414] on div "CNS: 705 8014 0273 0231 CPF: 053.638.465-78" at bounding box center [509, 417] width 873 height 12
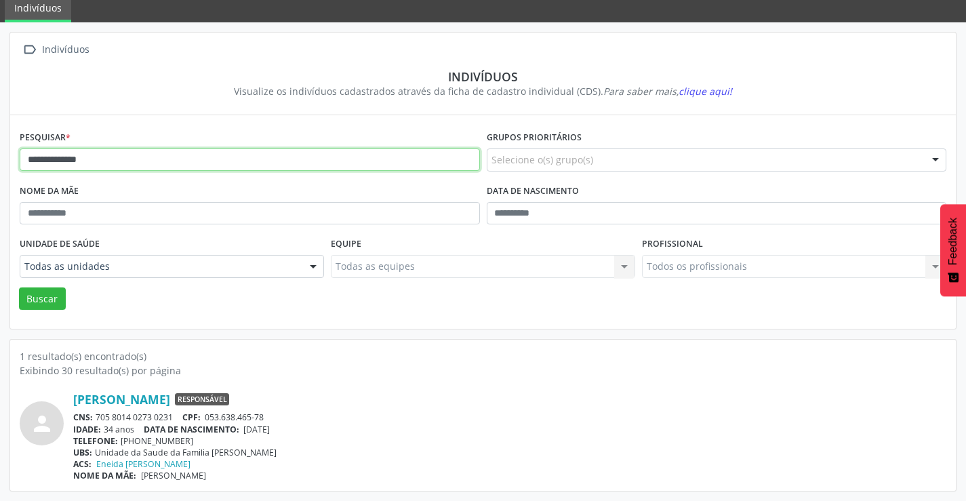
click at [241, 159] on input "**********" at bounding box center [250, 159] width 460 height 23
type input "*"
click at [19, 287] on button "Buscar" at bounding box center [42, 298] width 47 height 23
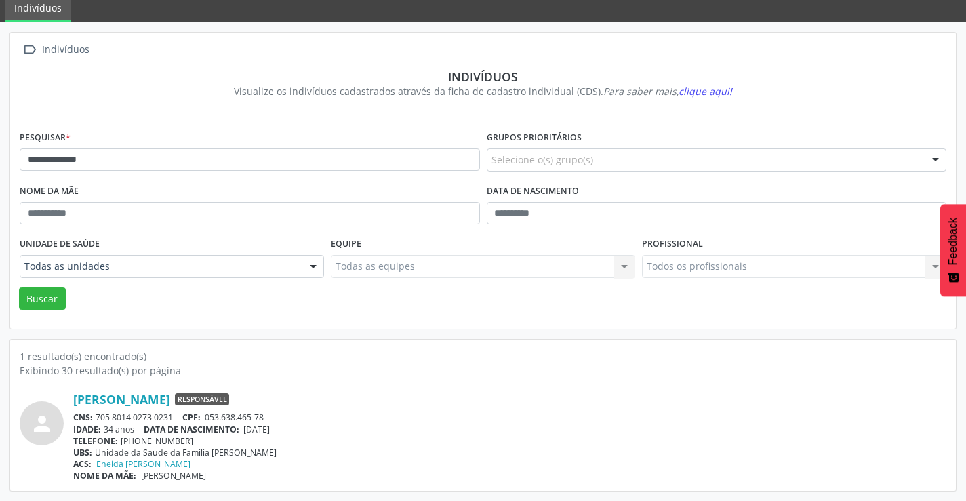
scroll to position [0, 0]
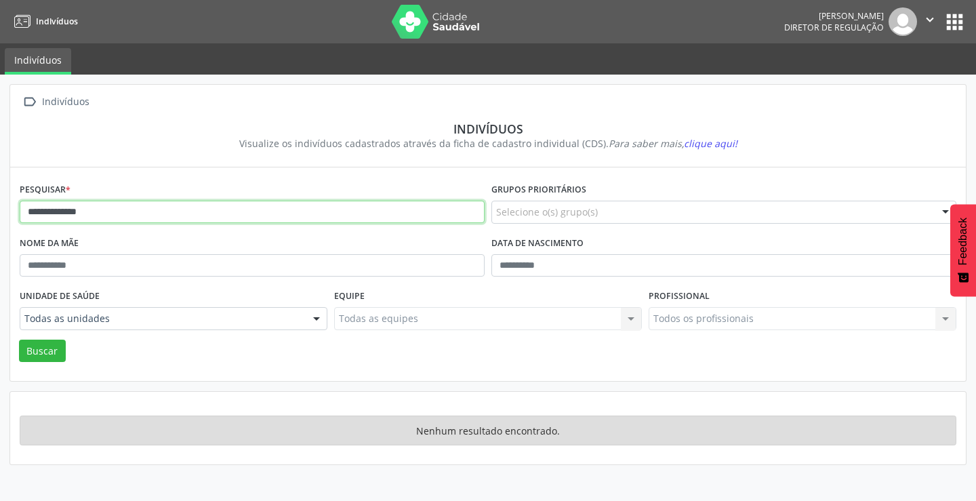
click at [154, 201] on input "**********" at bounding box center [252, 212] width 465 height 23
type input "********"
click at [19, 340] on button "Buscar" at bounding box center [42, 351] width 47 height 23
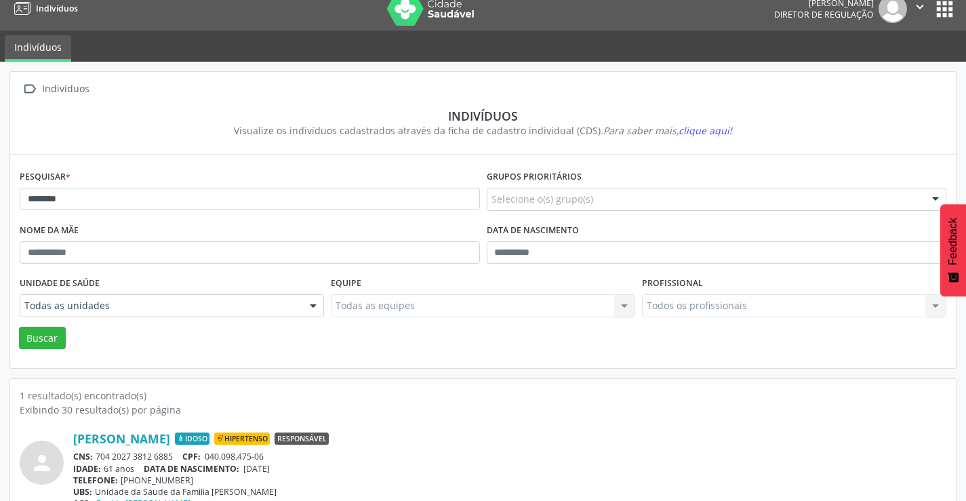
scroll to position [52, 0]
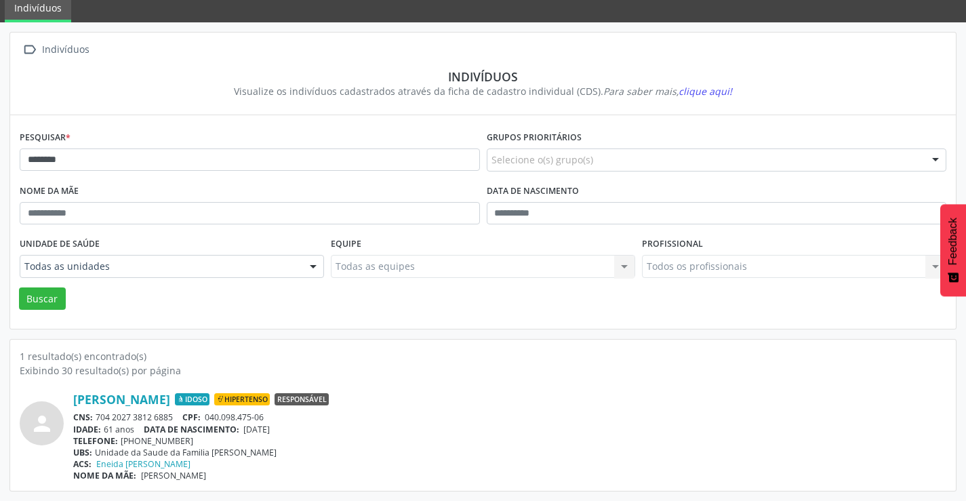
drag, startPoint x: 180, startPoint y: 418, endPoint x: 119, endPoint y: 422, distance: 61.1
click at [98, 418] on div "CNS: 704 2027 3812 6885 CPF: 040.098.475-06" at bounding box center [509, 417] width 873 height 12
